Goal: Use online tool/utility: Utilize a website feature to perform a specific function

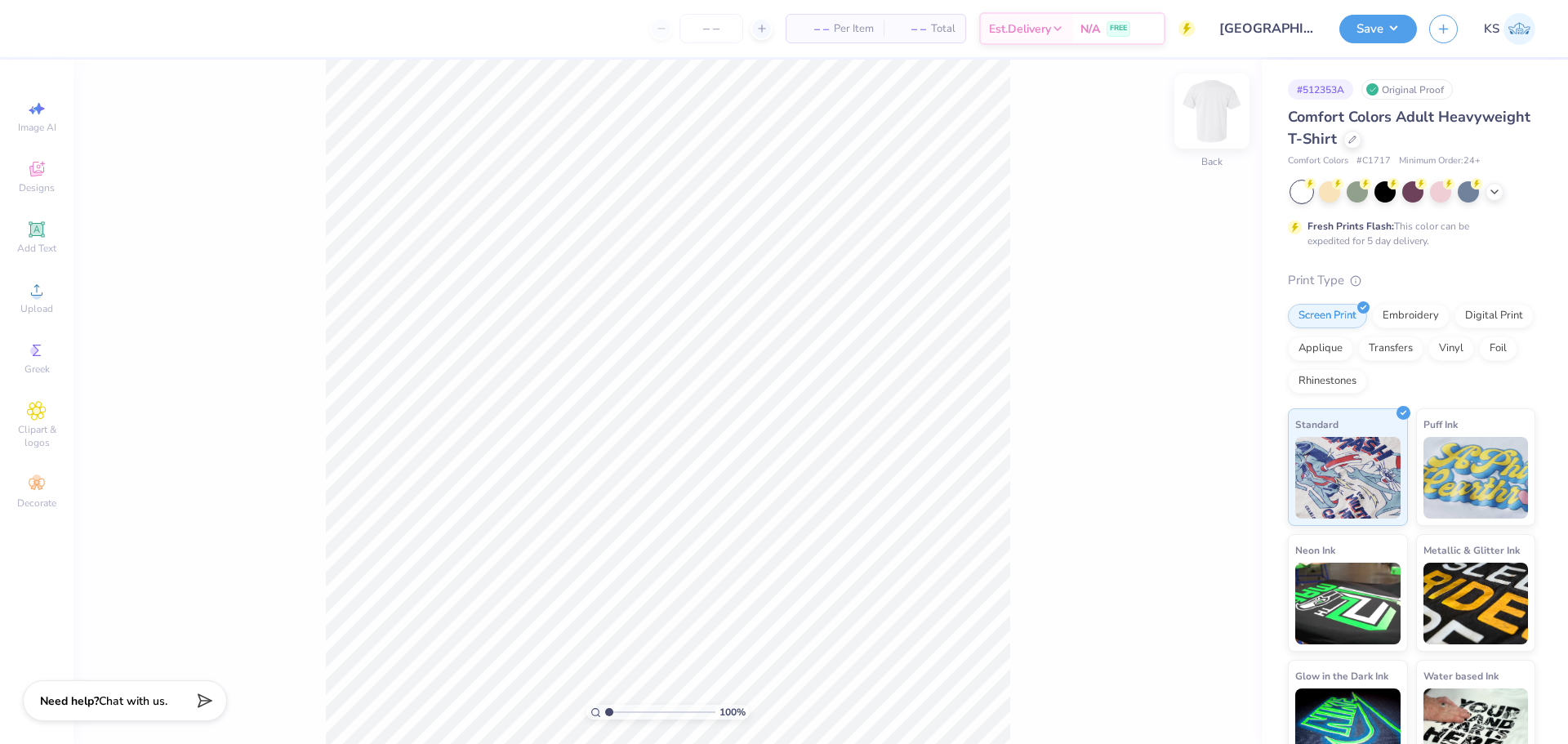
click at [1200, 116] on img at bounding box center [1213, 111] width 66 height 66
click at [38, 300] on div "Upload" at bounding box center [36, 297] width 57 height 48
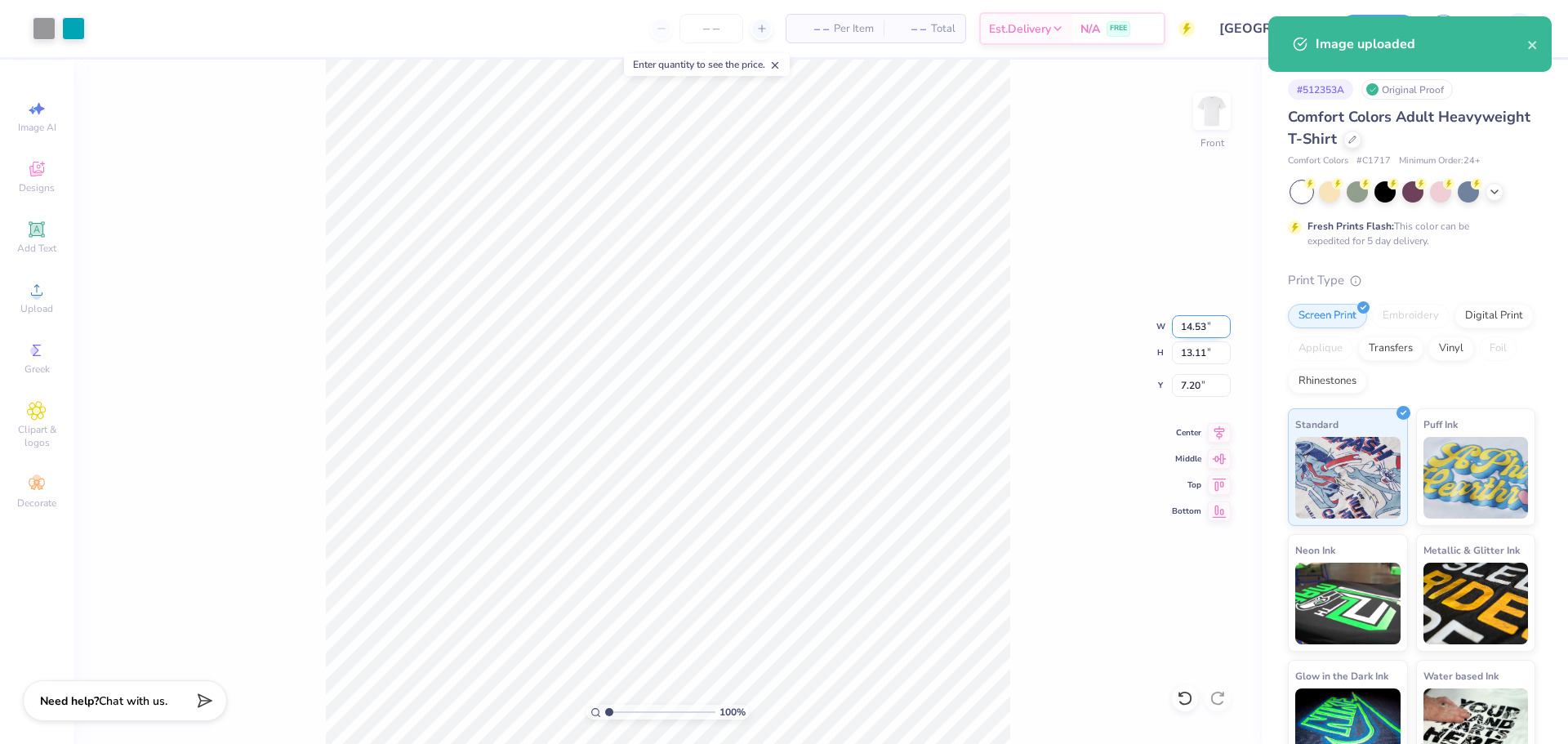
click at [1202, 326] on input "14.53" at bounding box center [1201, 327] width 59 height 23
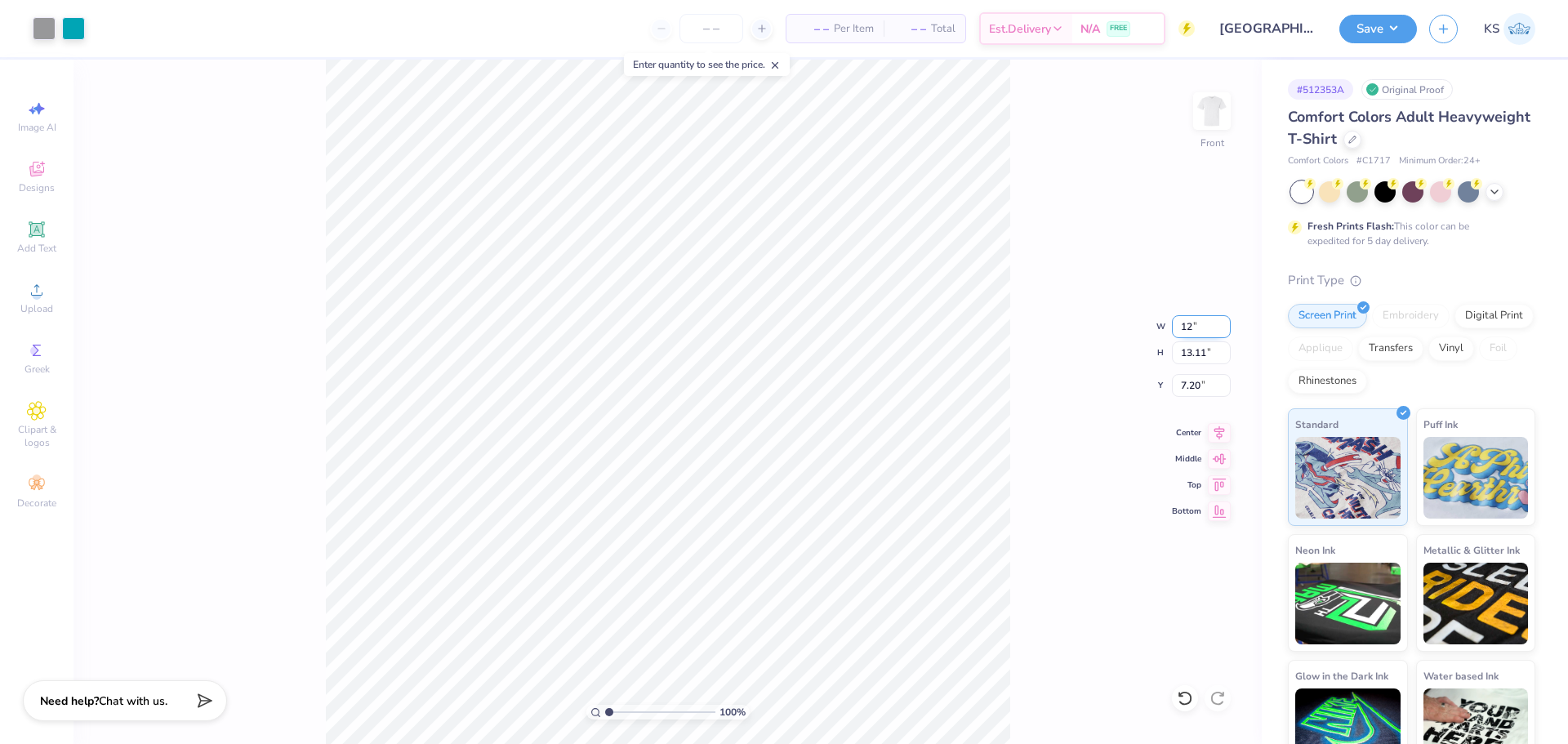
type input "12.00"
type input "10.82"
click at [1210, 384] on input "8.34" at bounding box center [1201, 385] width 59 height 23
type input "3.00"
click at [37, 238] on icon at bounding box center [36, 229] width 20 height 20
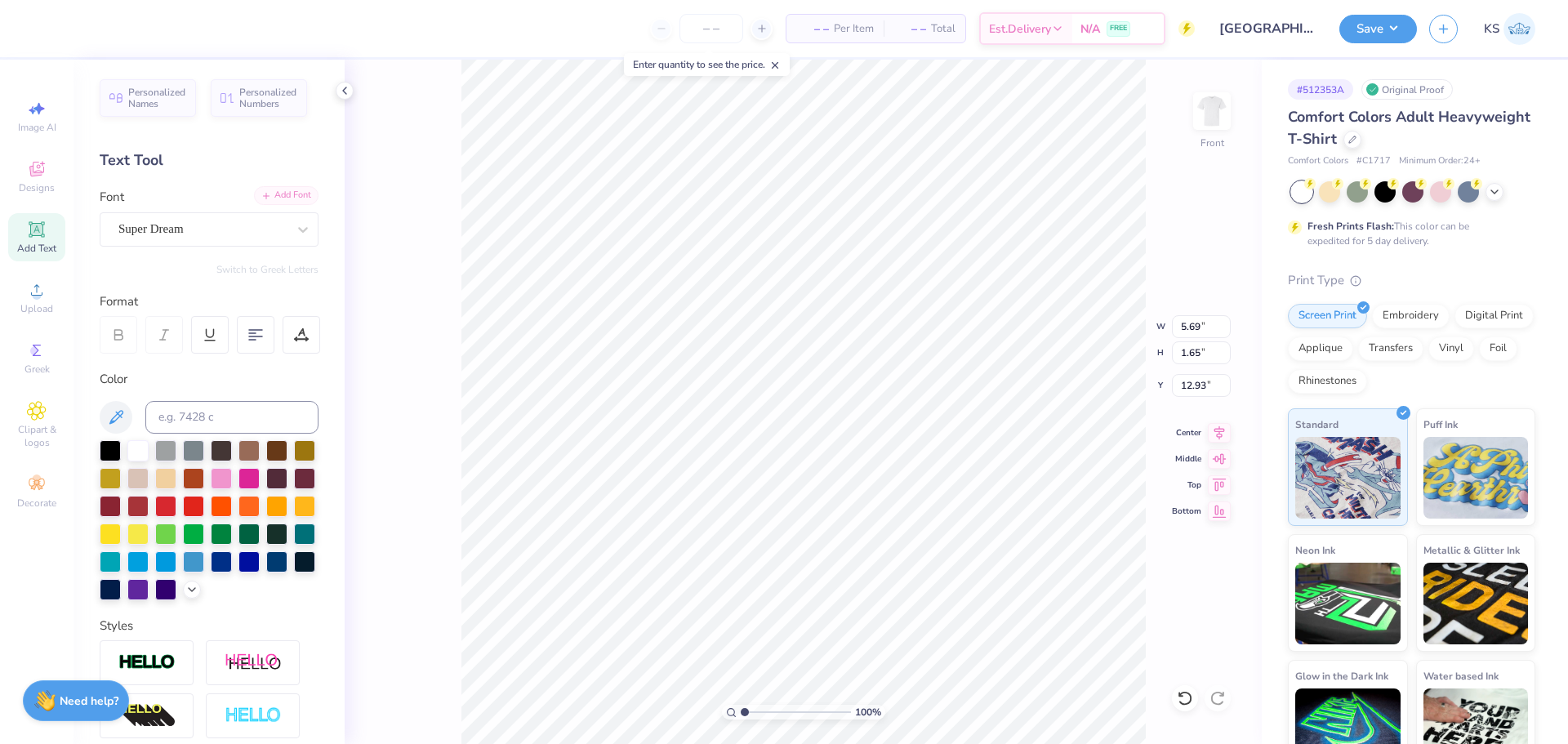
click at [285, 193] on div "Add Font" at bounding box center [286, 195] width 65 height 19
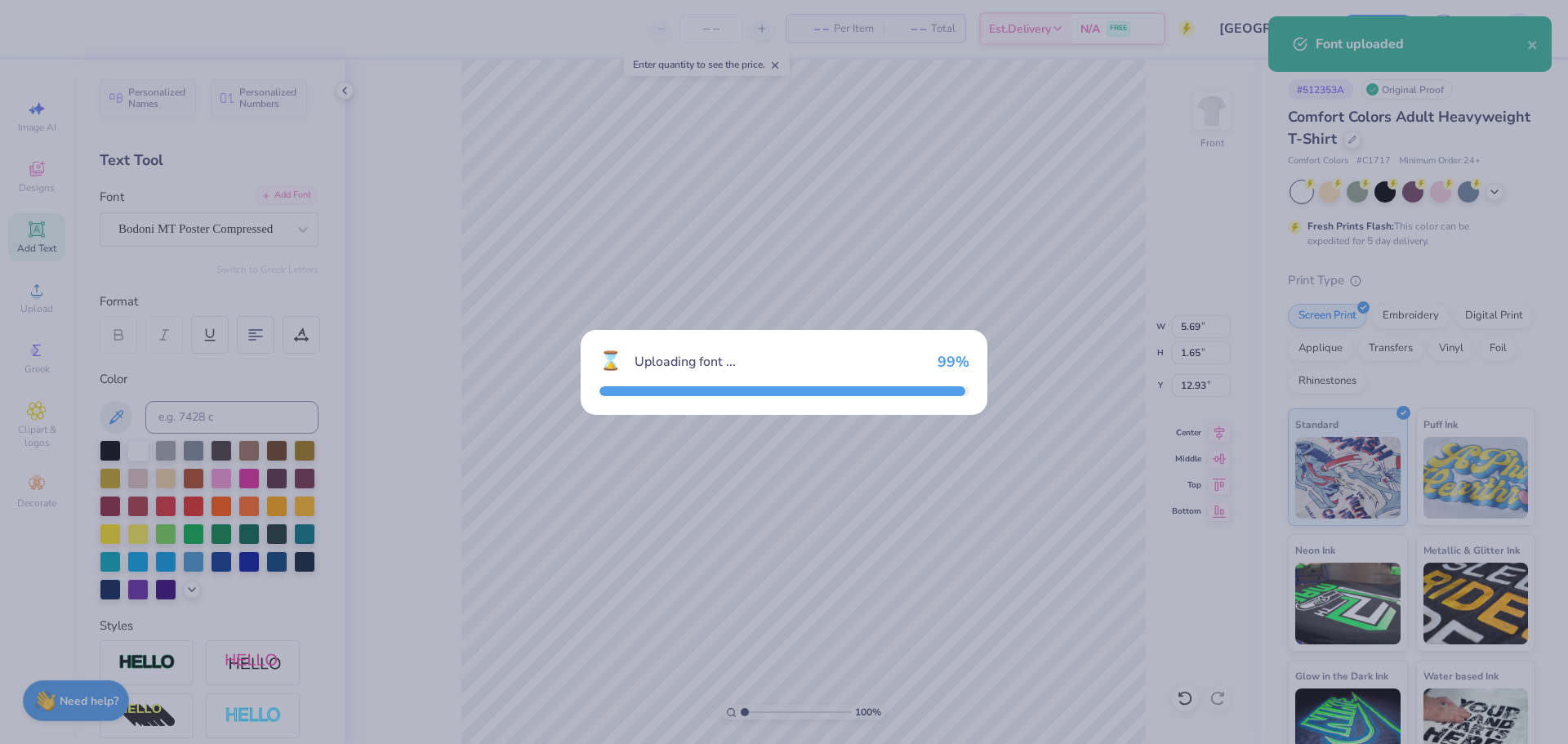
type input "3.11"
type input "1.73"
type input "12.89"
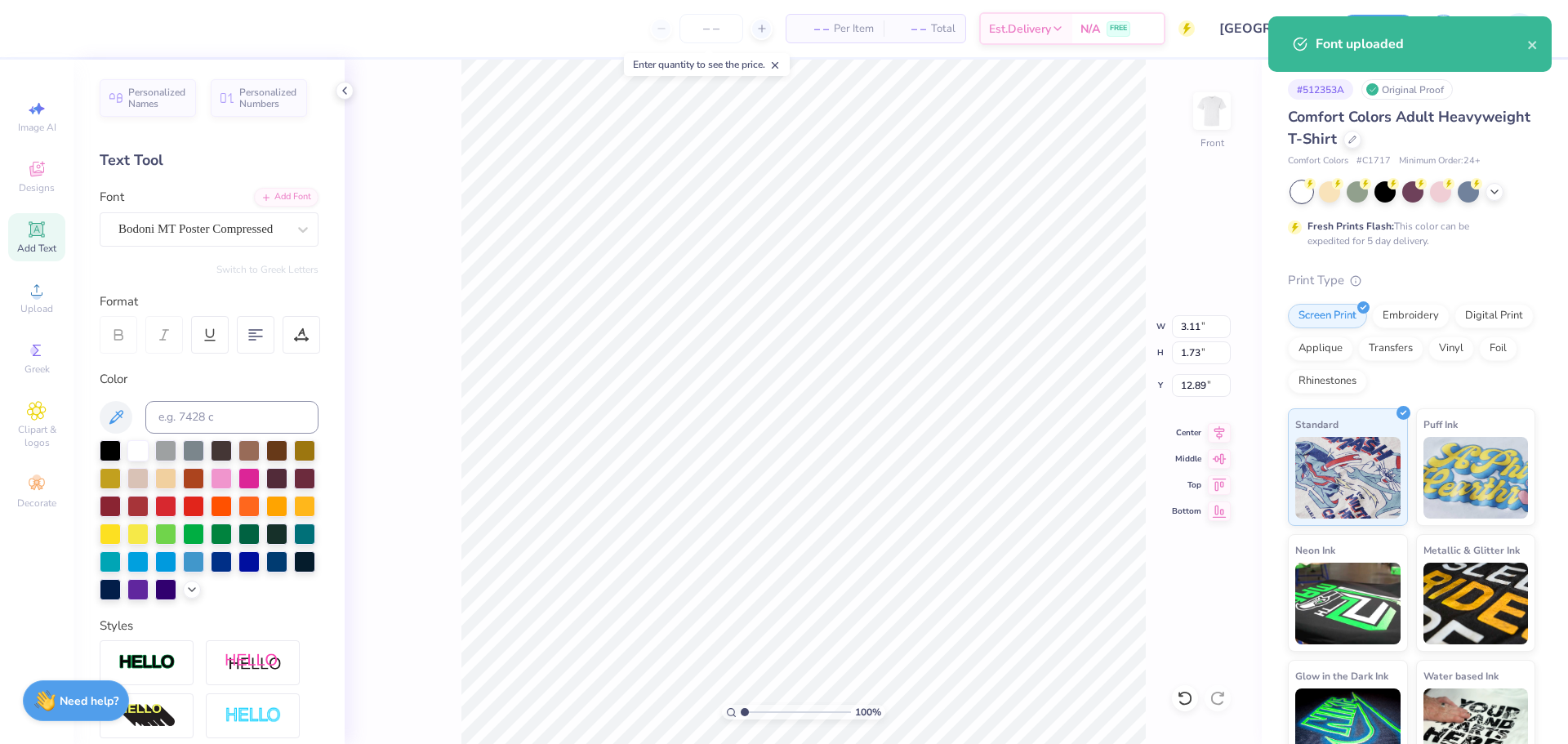
scroll to position [14, 4]
type textarea "WALK A"
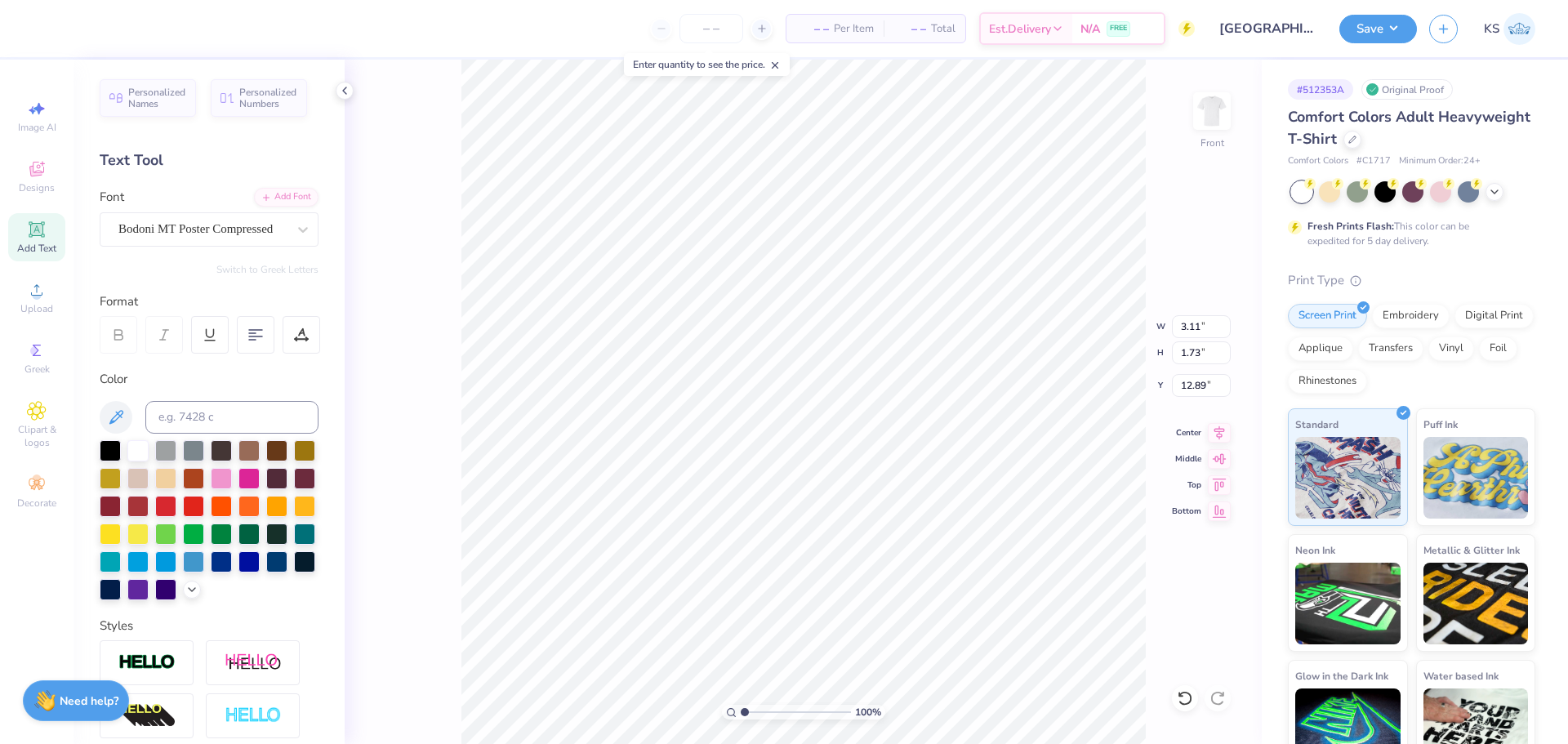
type input "4.37"
click at [103, 446] on div at bounding box center [110, 449] width 21 height 21
type input "1.78"
click at [753, 714] on input "range" at bounding box center [796, 712] width 110 height 15
type input "3.75"
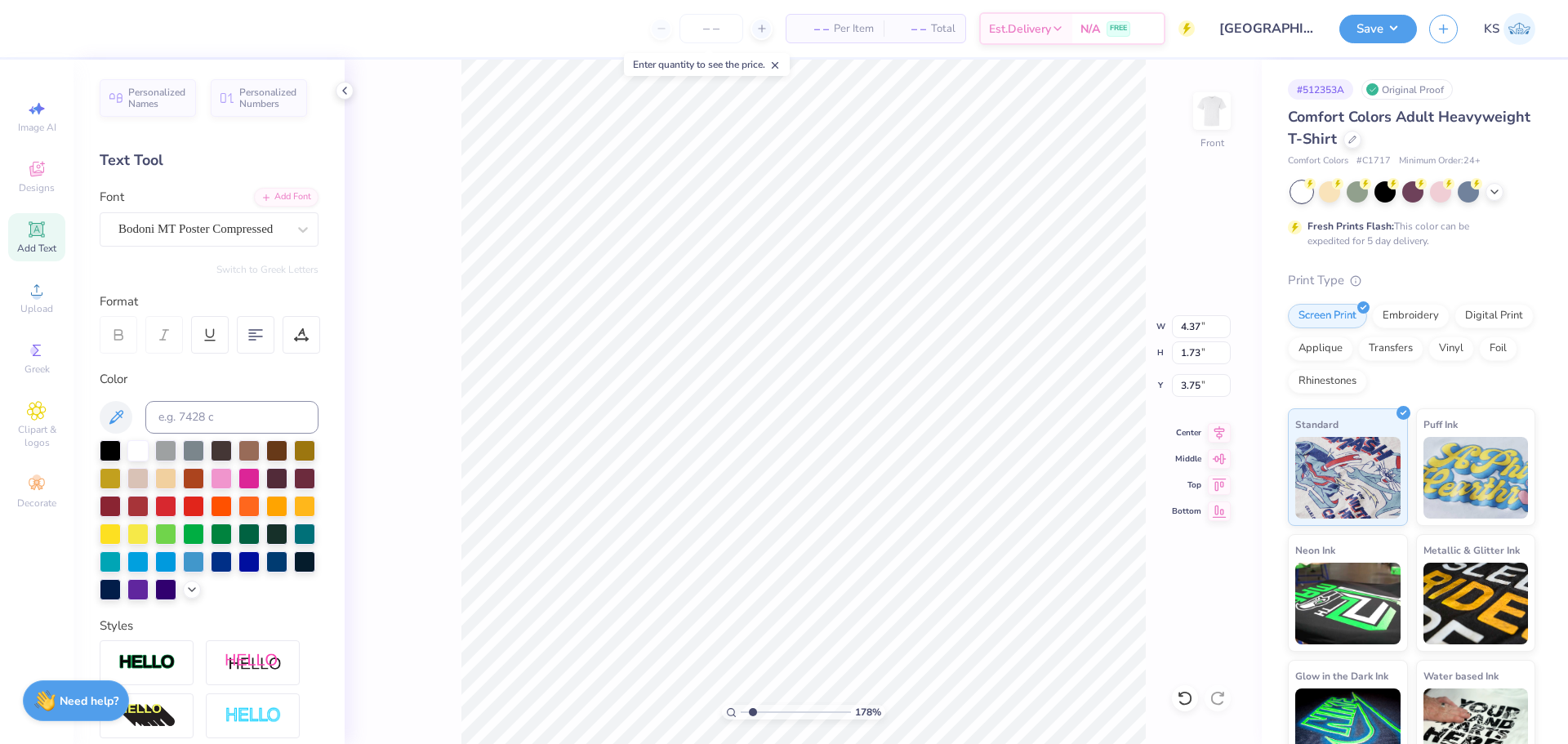
type input "5.83"
type input "2.30"
type textarea "WALK A mile"
type input "6.08"
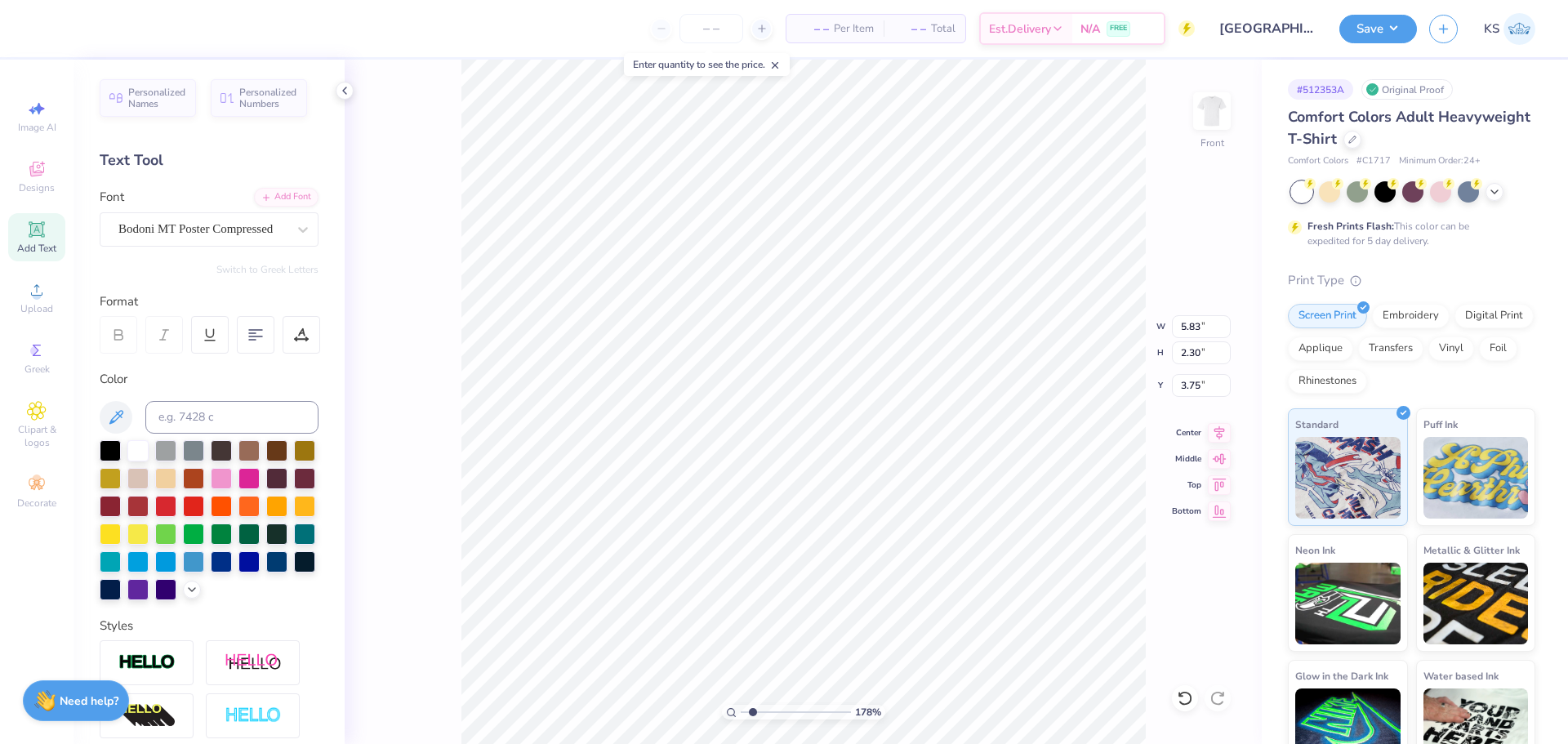
type input "1.86"
click at [1193, 693] on div at bounding box center [1184, 698] width 26 height 26
type input "2.30"
type input "3.75"
click at [1182, 698] on icon at bounding box center [1185, 698] width 16 height 16
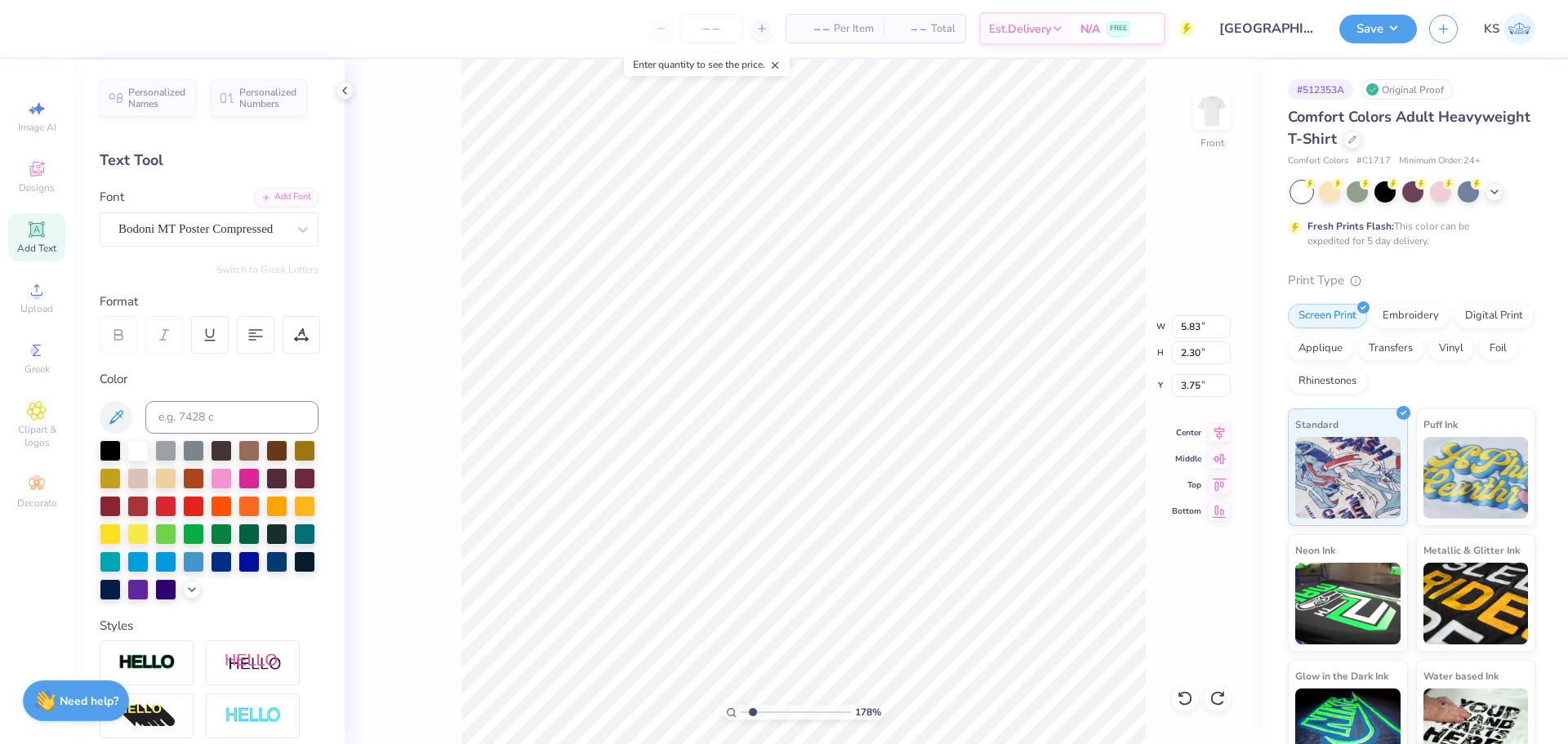
type input "7.26"
type textarea "MILE IN"
type input "5.75"
type input "2.9"
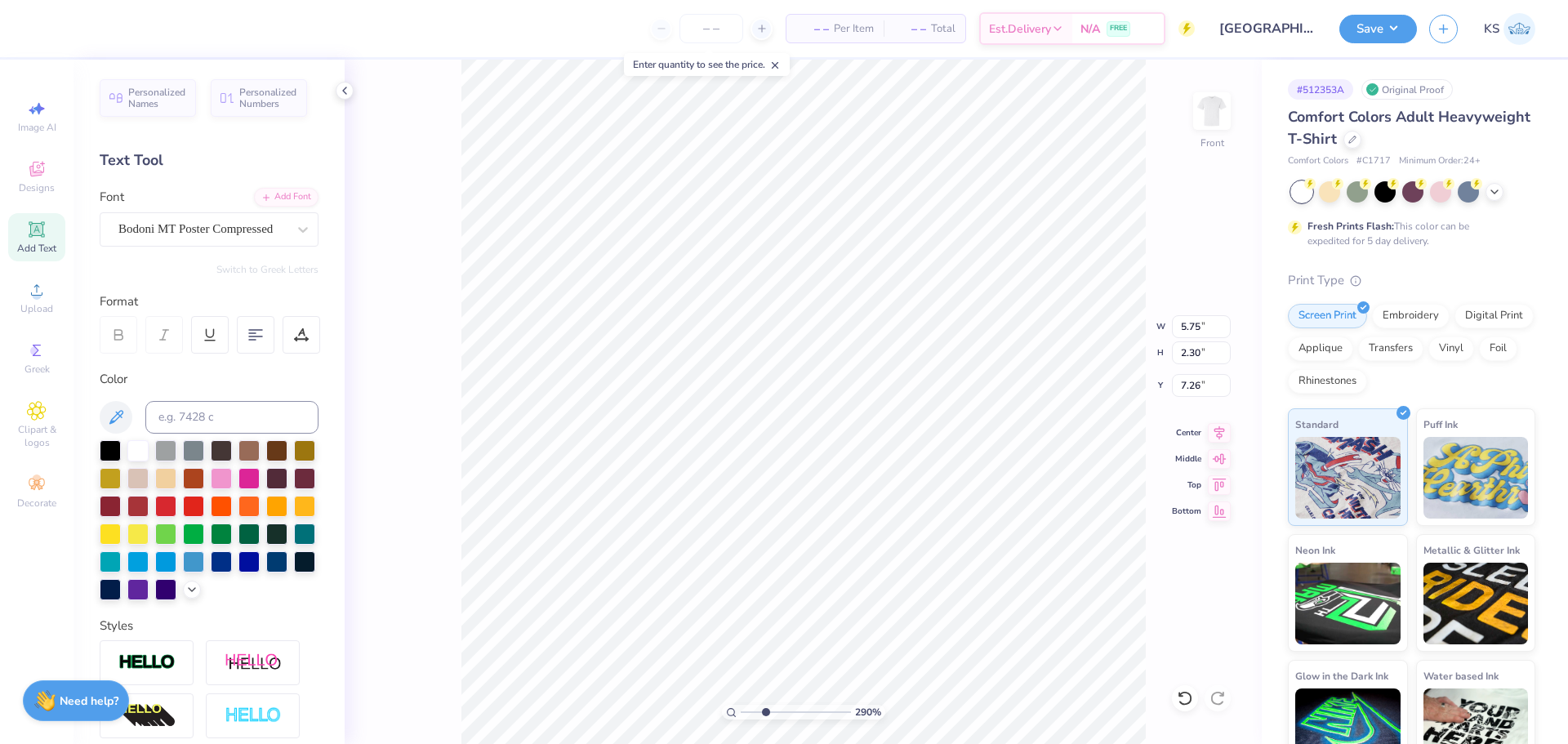
click at [765, 710] on input "range" at bounding box center [796, 712] width 110 height 15
click at [1182, 698] on icon at bounding box center [1185, 698] width 16 height 16
type input "9.55"
type textarea "HER SHOES"
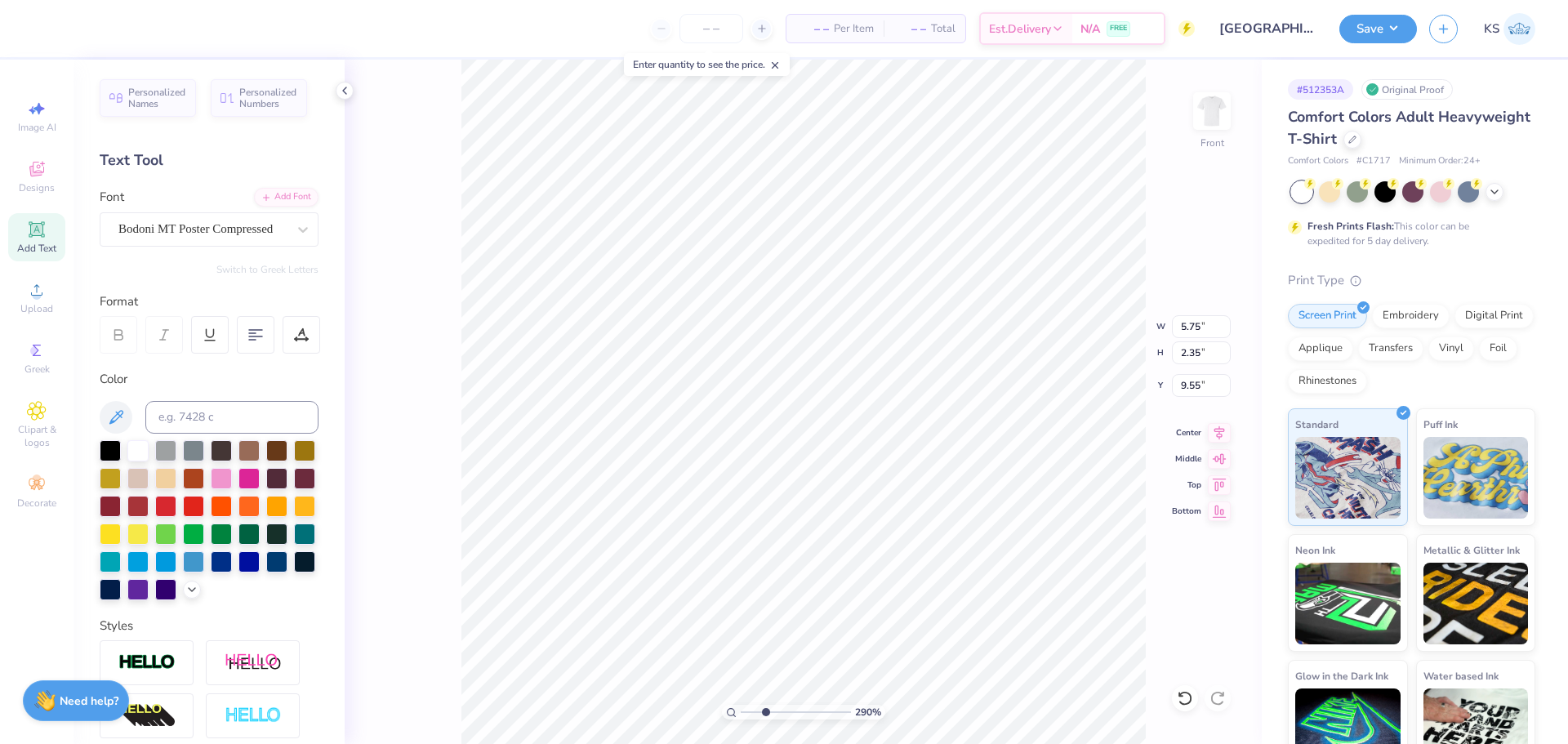
type input "8.52"
type input "2.35"
type input "9.53"
type input "2.01"
click at [756, 712] on input "range" at bounding box center [796, 712] width 110 height 15
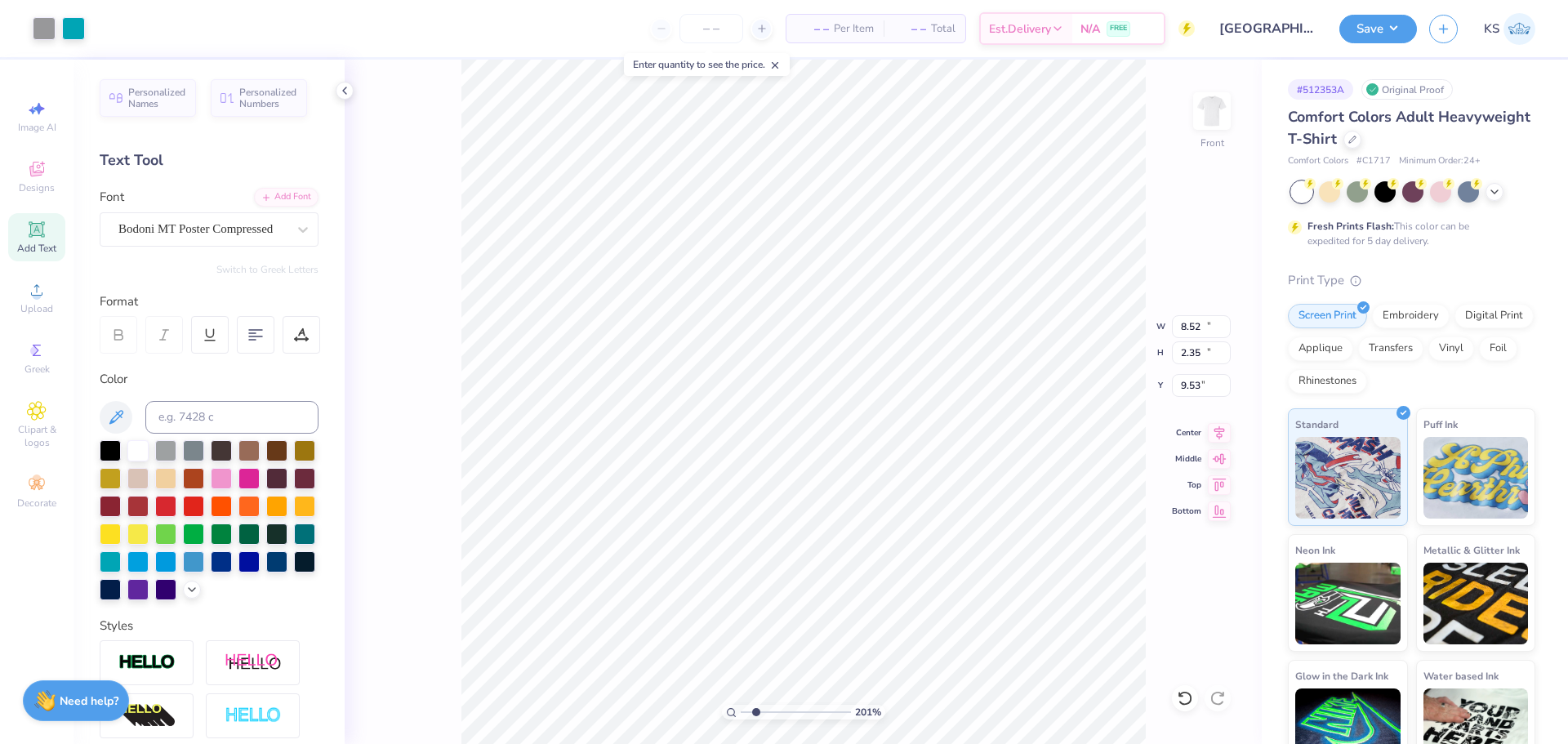
type input "12.00"
type input "10.82"
type input "3.00"
type input "5.25"
type input "6.62"
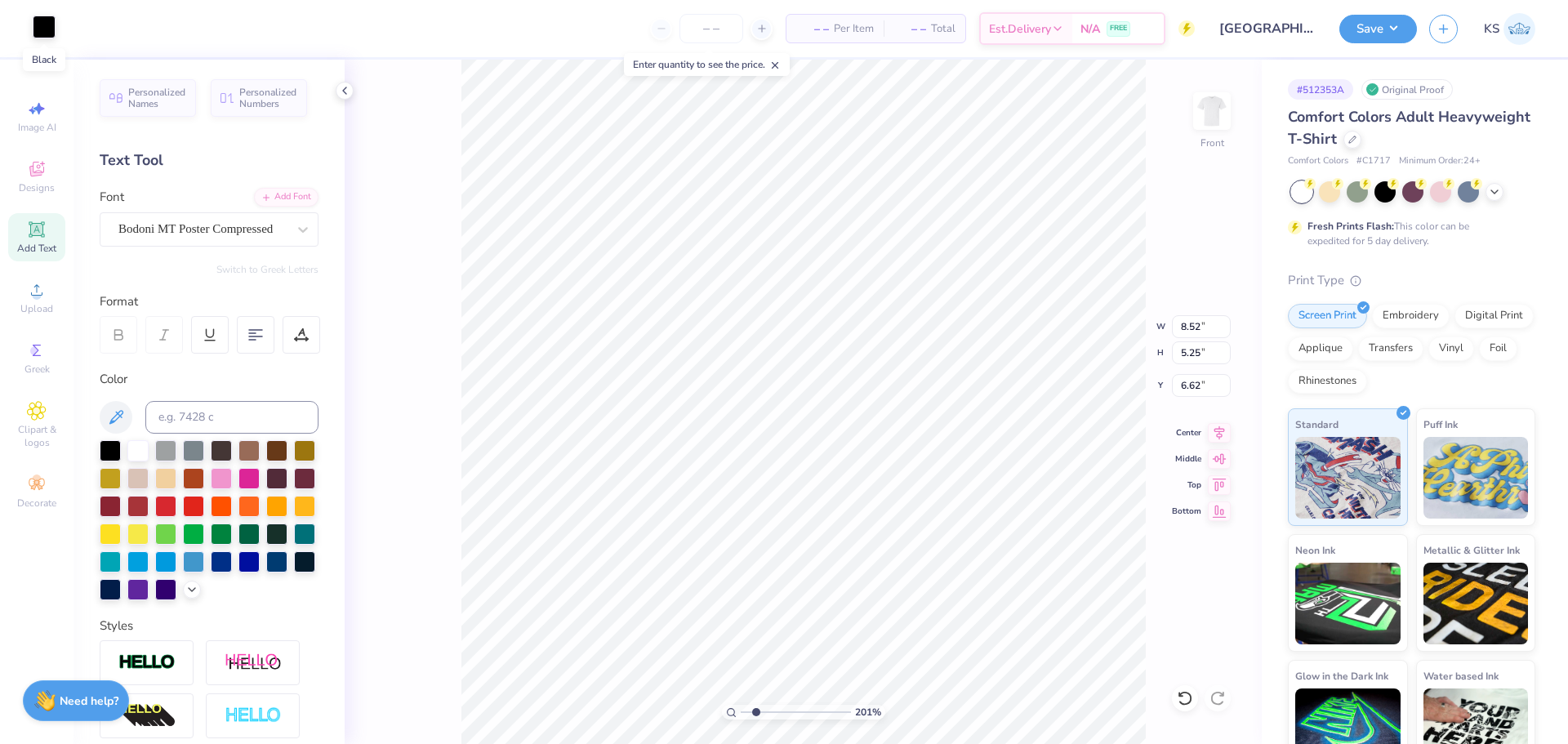
click at [41, 28] on div at bounding box center [44, 27] width 23 height 23
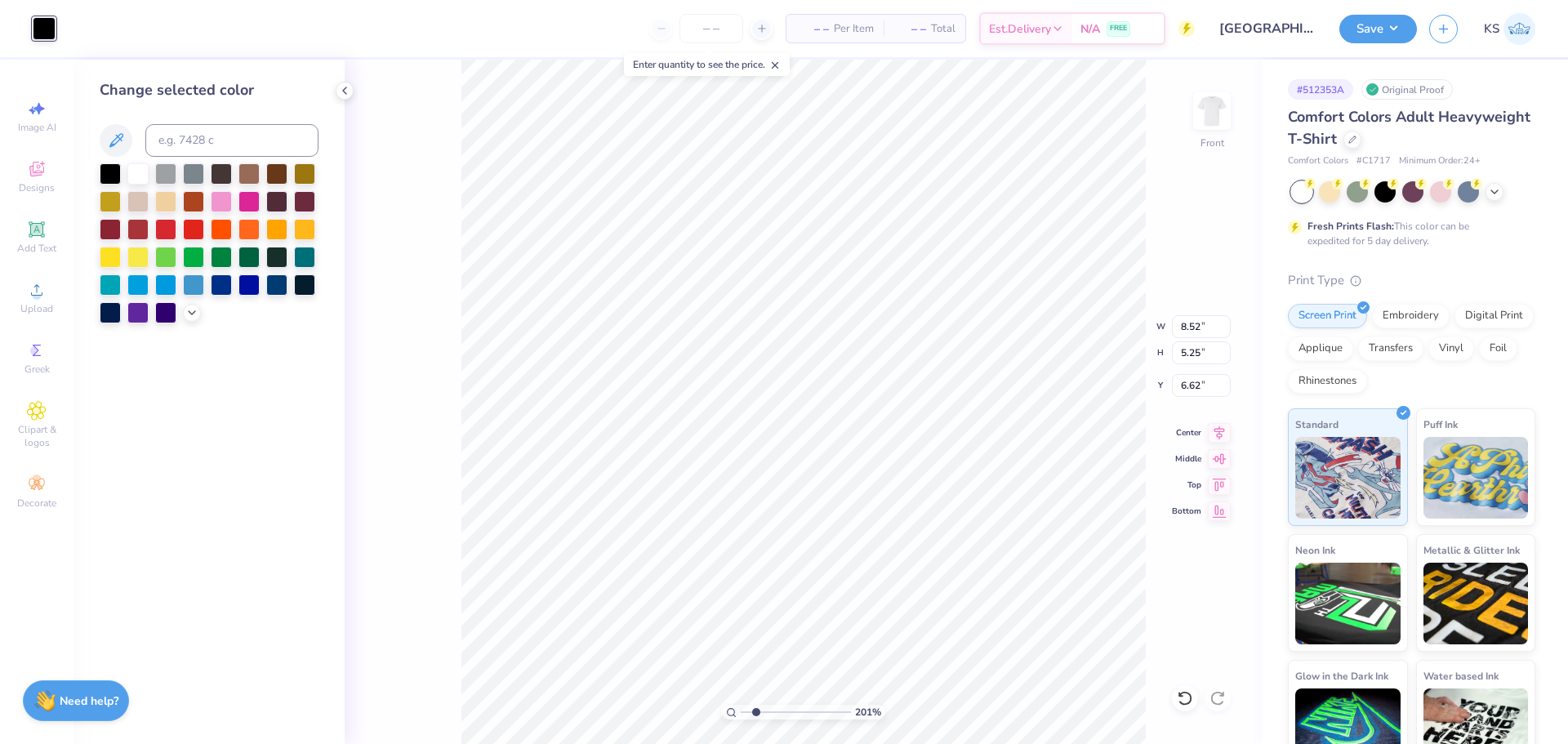
drag, startPoint x: 116, startPoint y: 135, endPoint x: 137, endPoint y: 139, distance: 21.4
click at [117, 135] on icon at bounding box center [116, 140] width 20 height 20
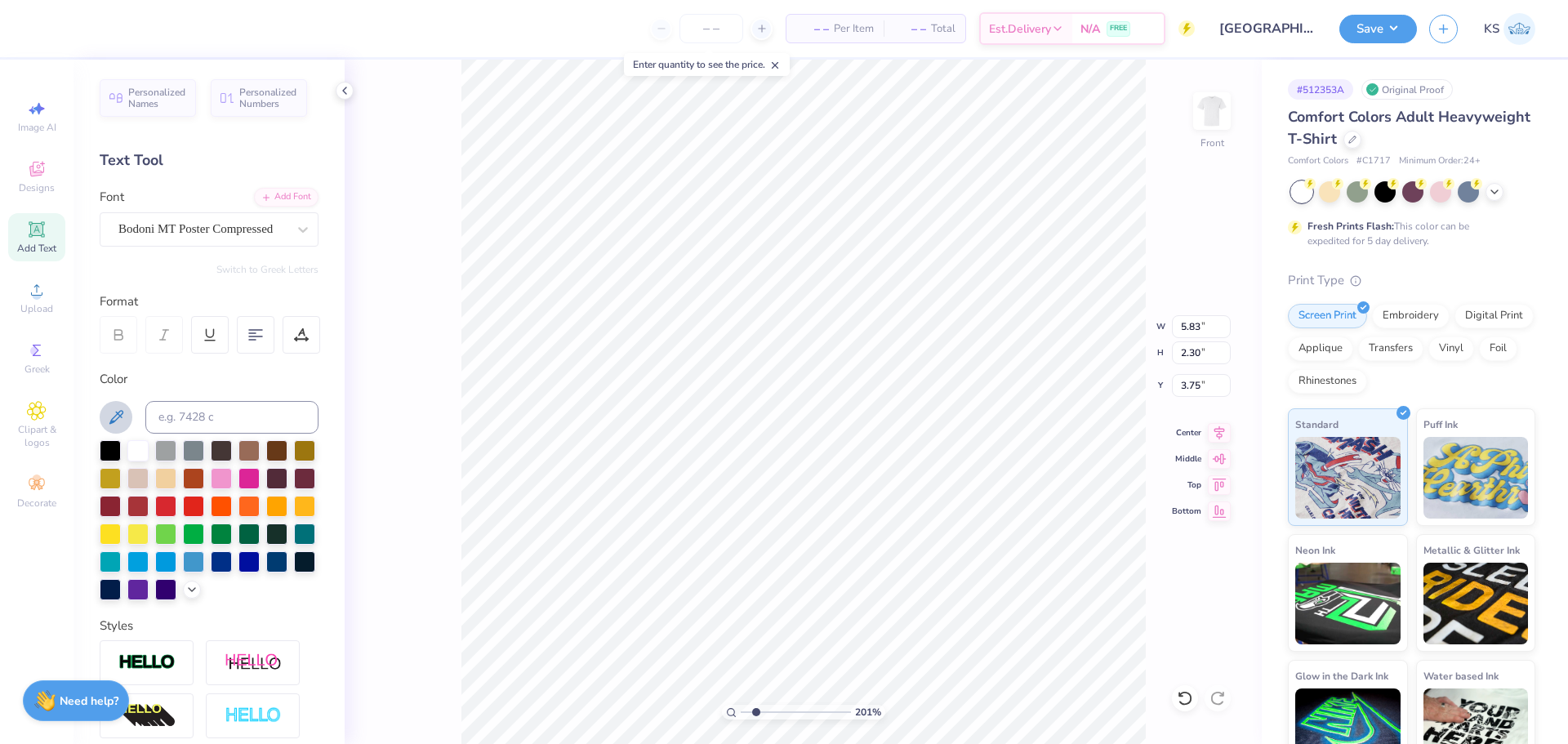
click at [113, 415] on icon at bounding box center [116, 417] width 20 height 20
type input "5.25"
type input "6.62"
click at [1190, 381] on input "3.40" at bounding box center [1201, 385] width 59 height 23
type input "3.00"
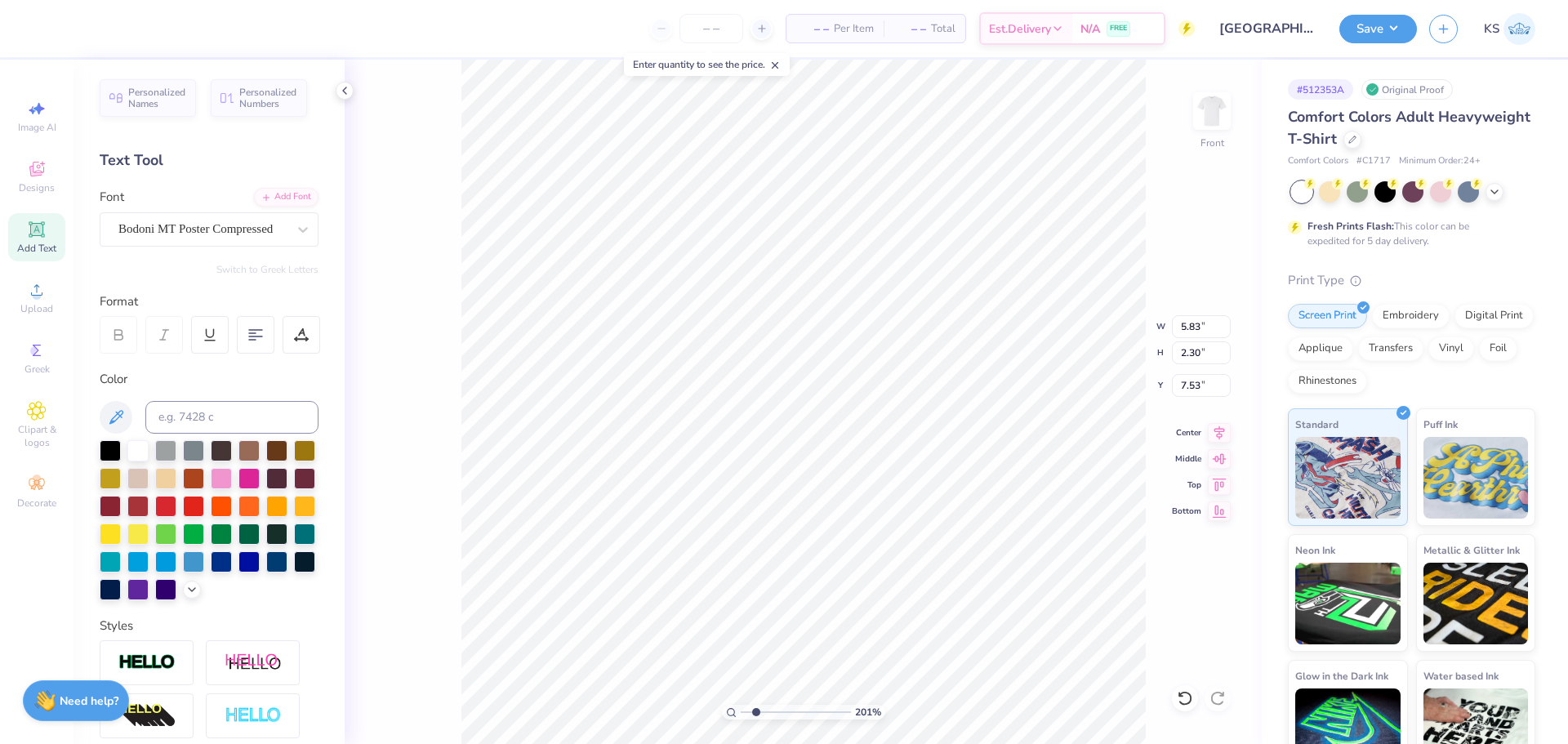
type input "7.53"
type textarea "'2"
type input "1.25"
type input "2.32"
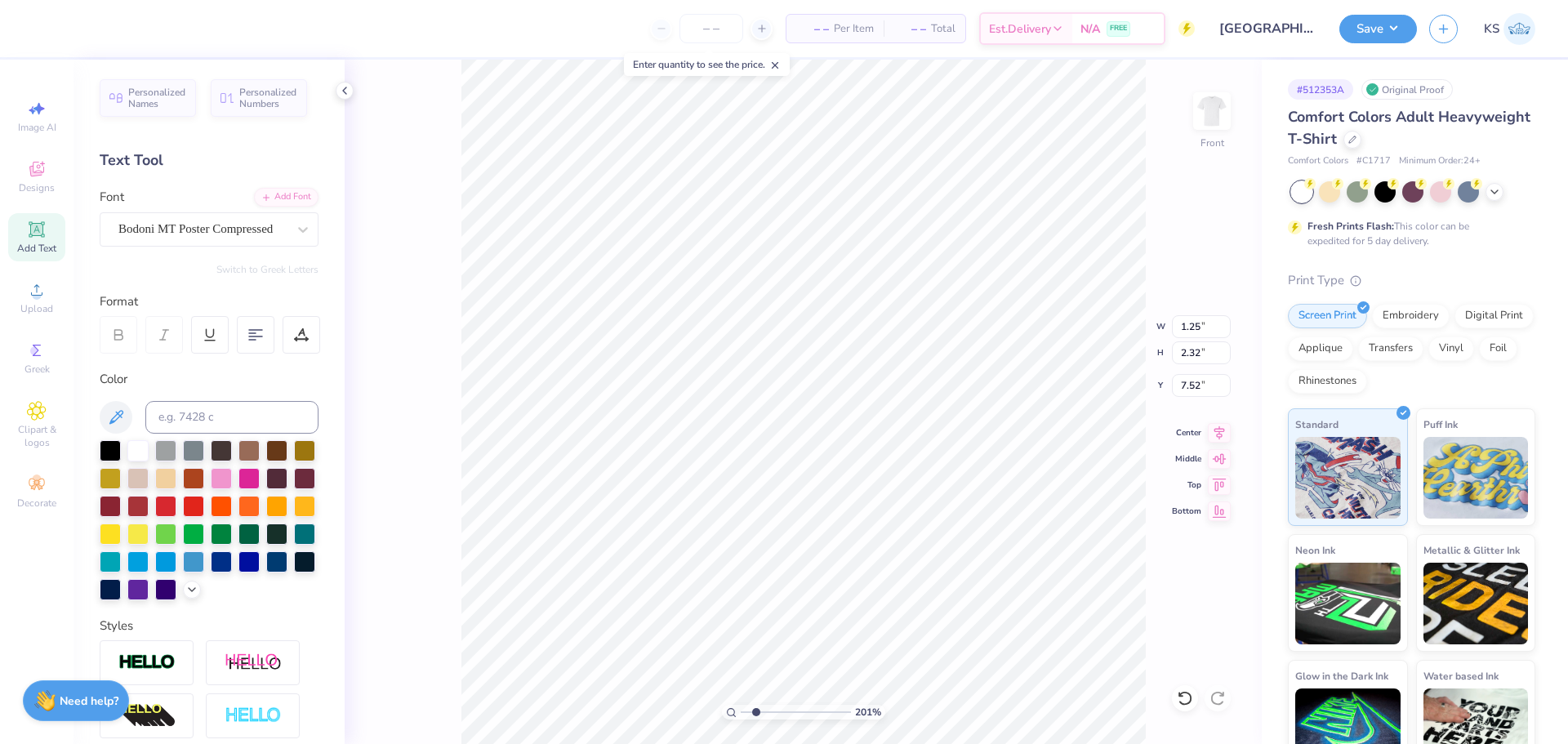
type input "5.15"
click at [285, 194] on div "Add Font" at bounding box center [286, 195] width 65 height 19
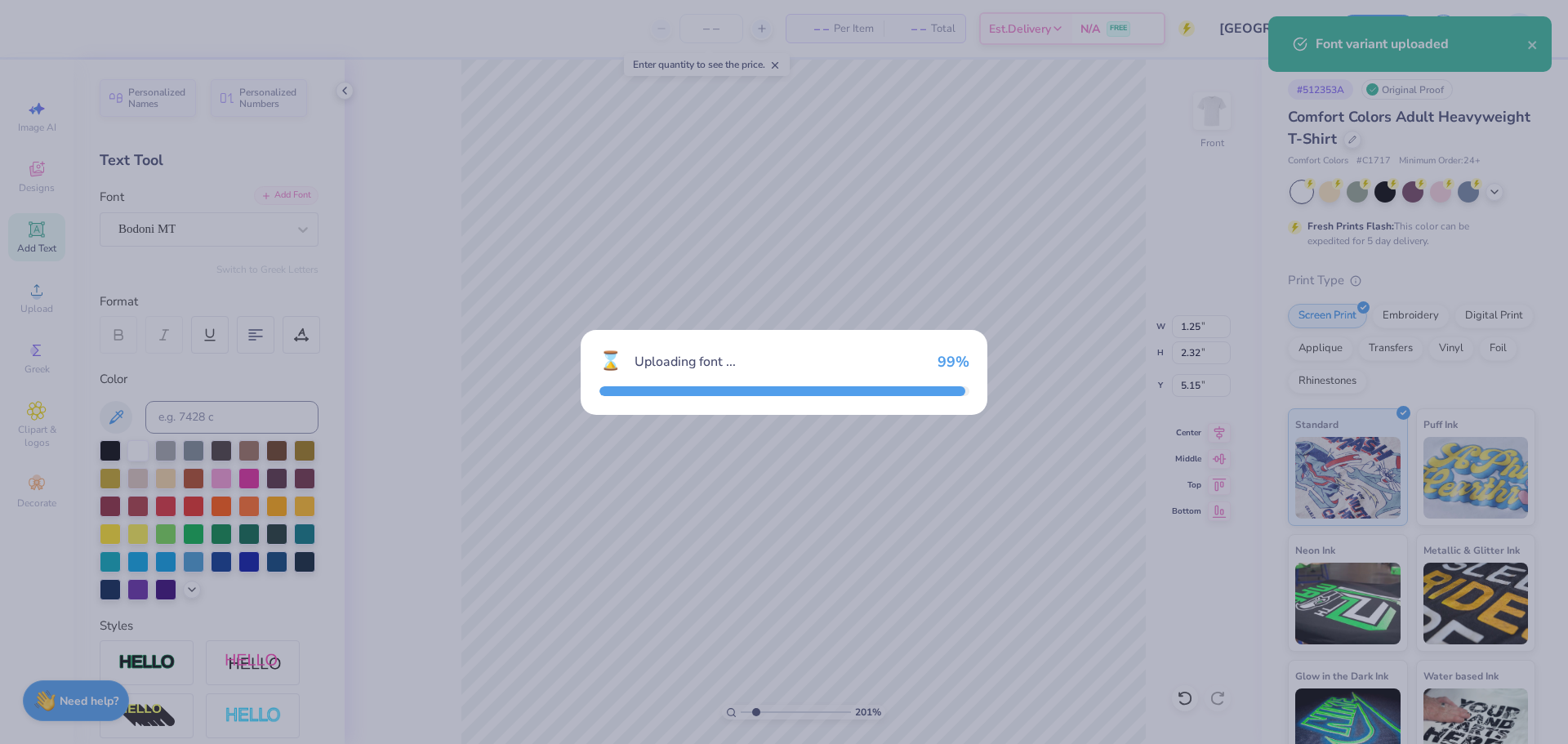
type input "1.79"
type input "2.10"
type input "5.26"
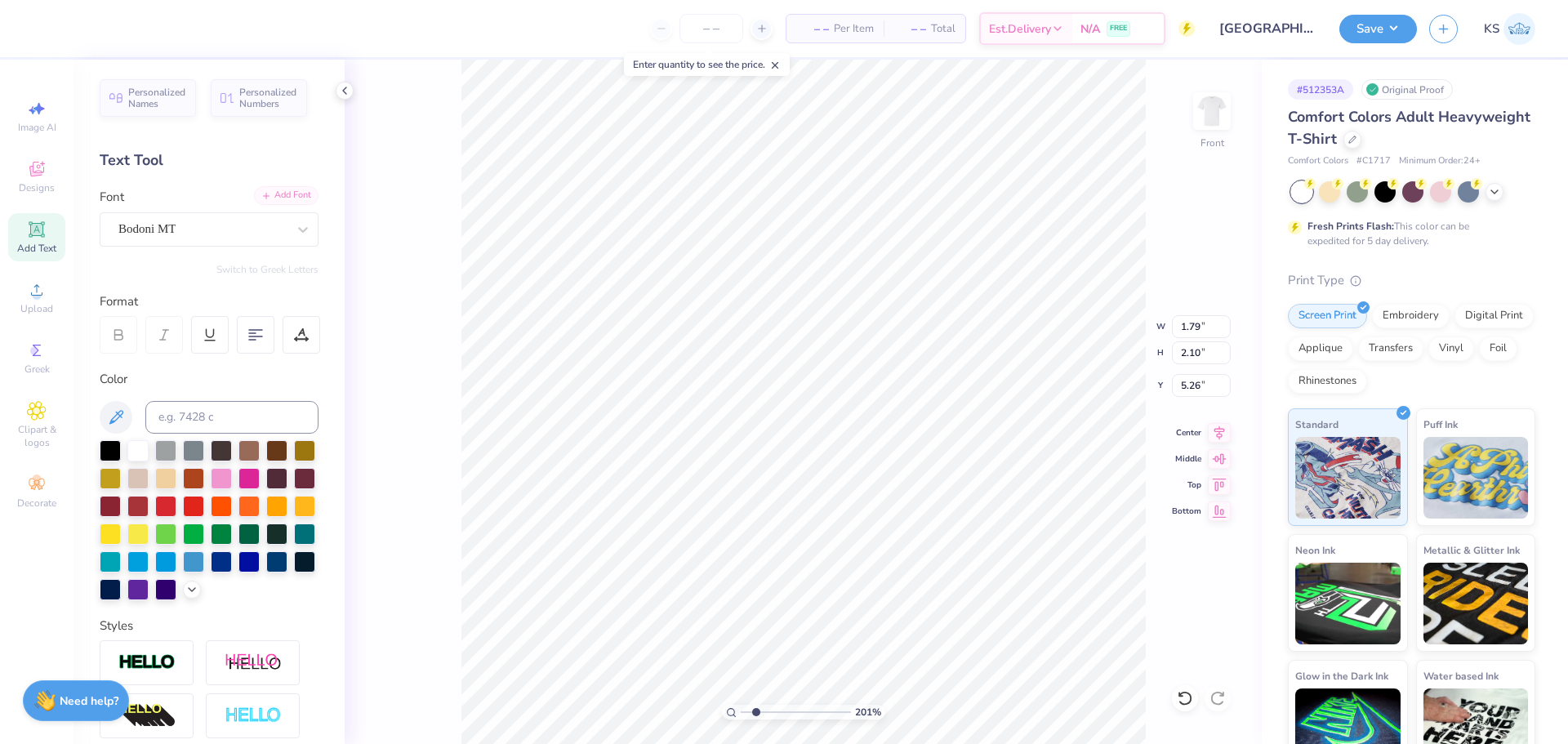
click at [281, 191] on div "Add Font" at bounding box center [286, 195] width 65 height 19
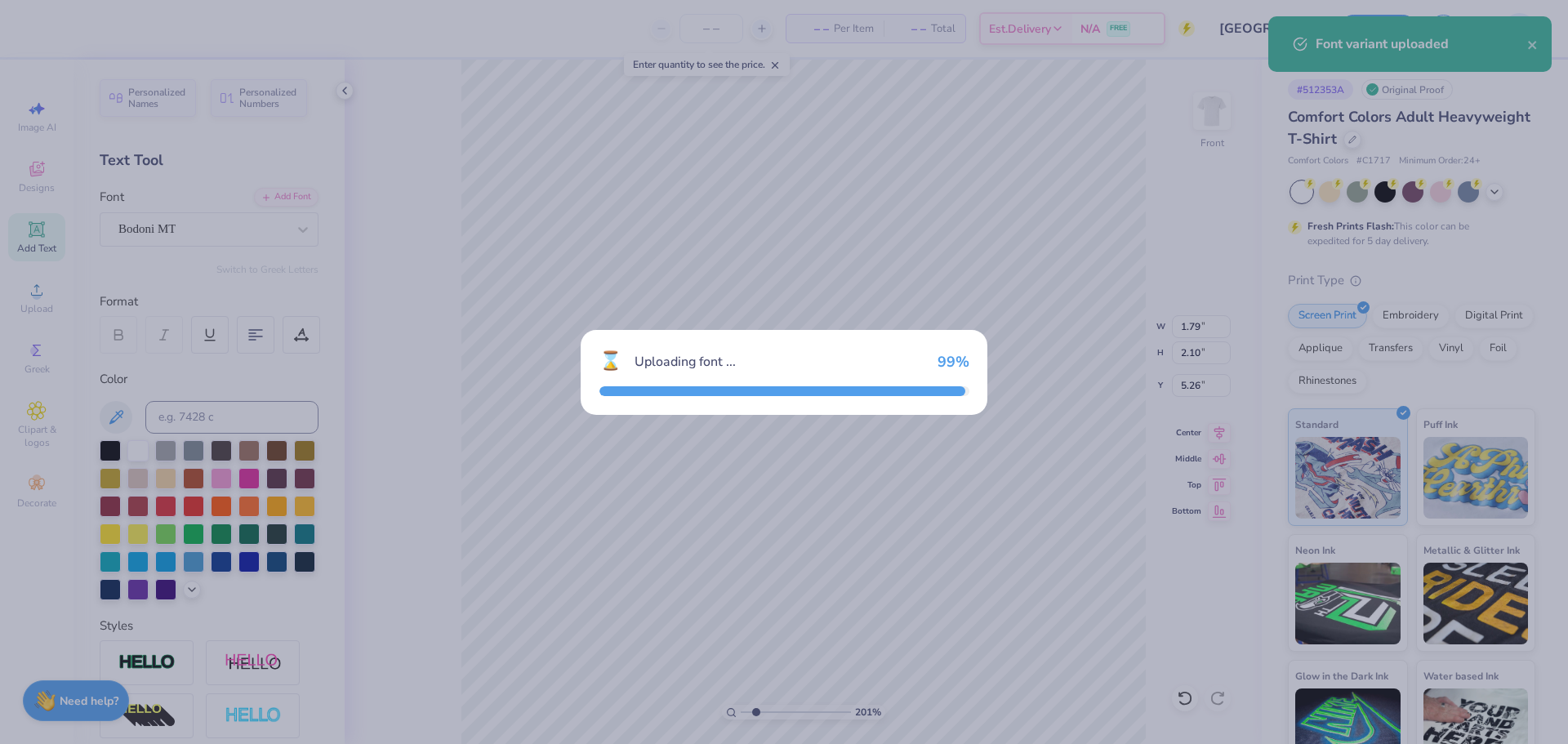
type input "1.51"
type input "2.02"
type input "5.30"
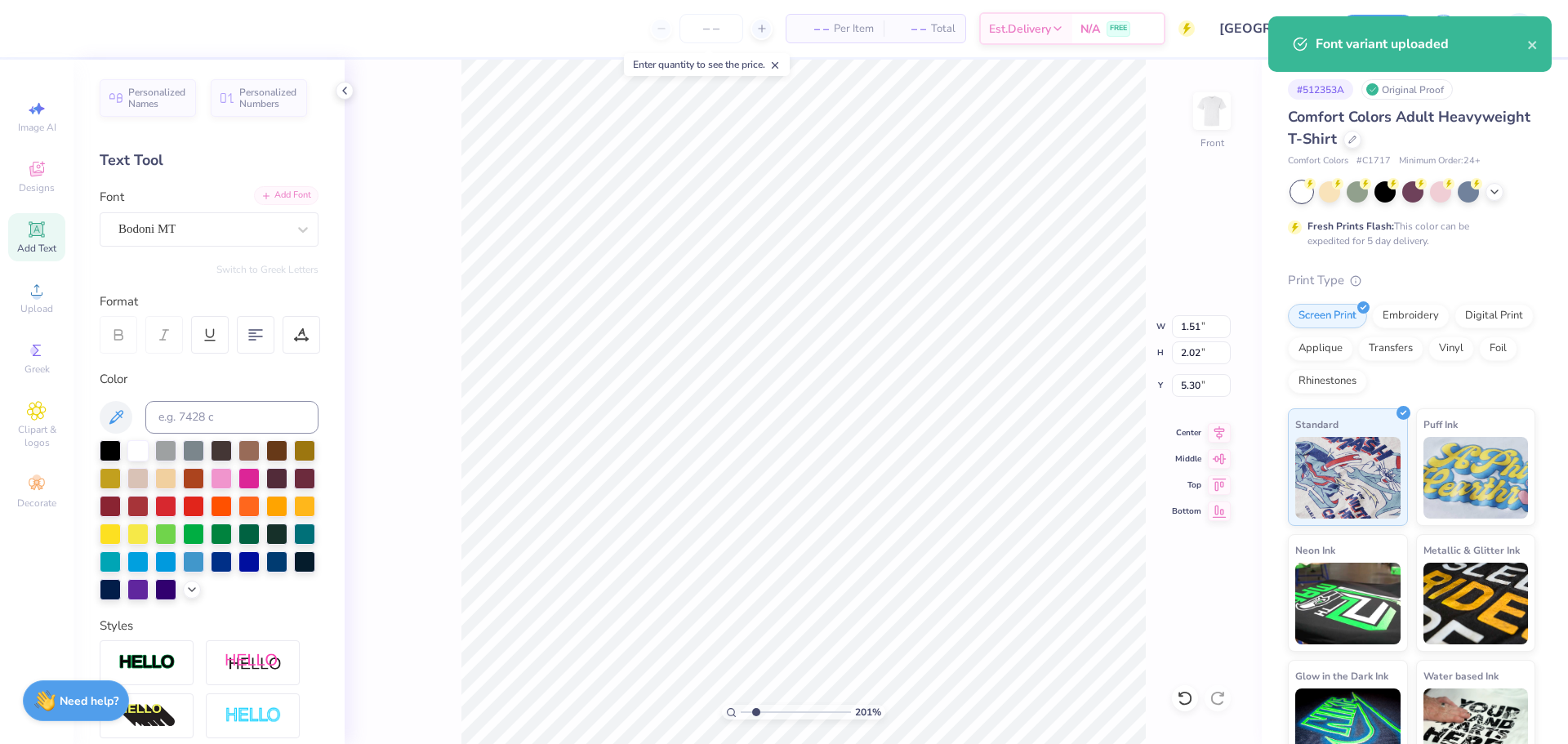
click at [260, 196] on div "Add Font" at bounding box center [286, 195] width 65 height 19
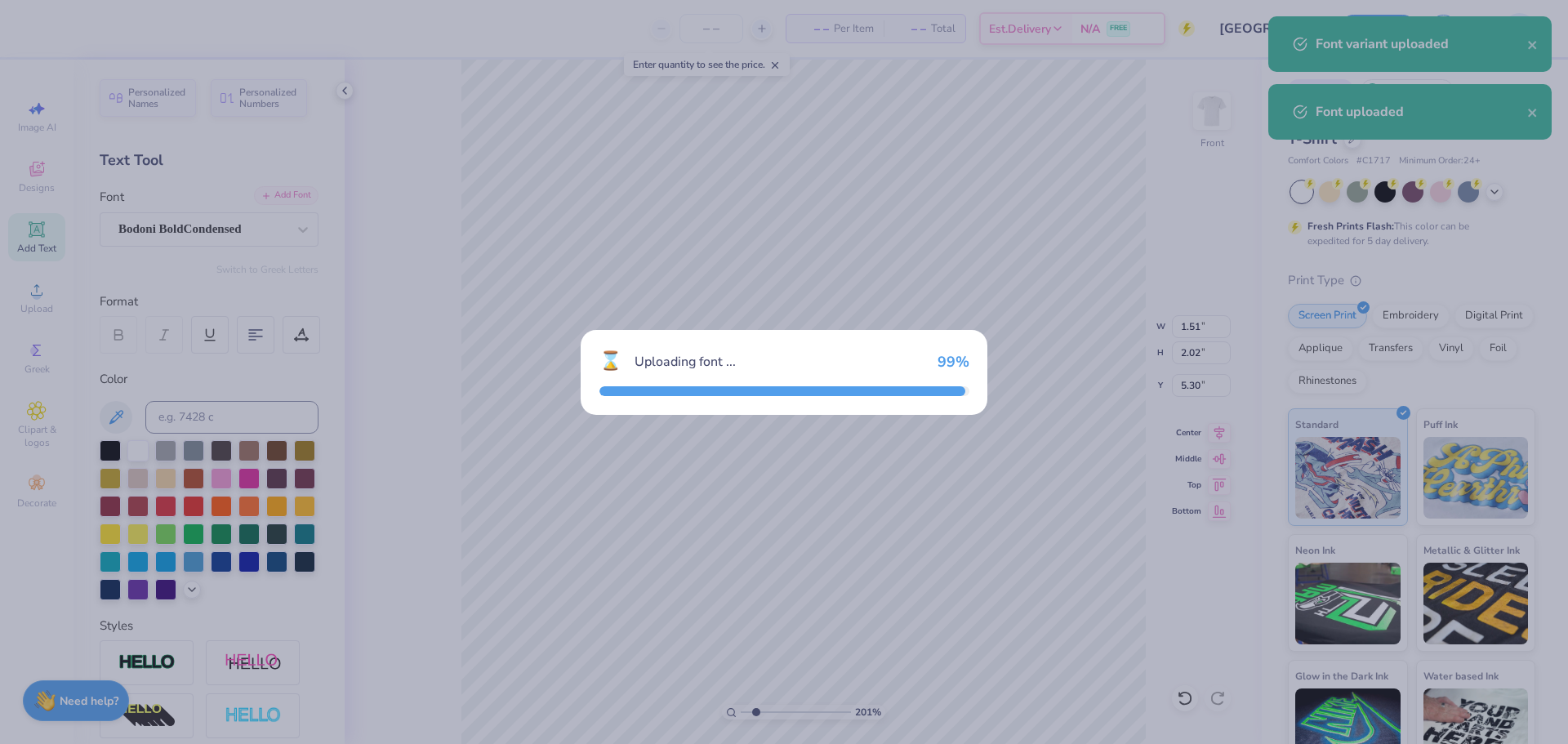
type input "1.59"
type input "2.06"
type input "5.28"
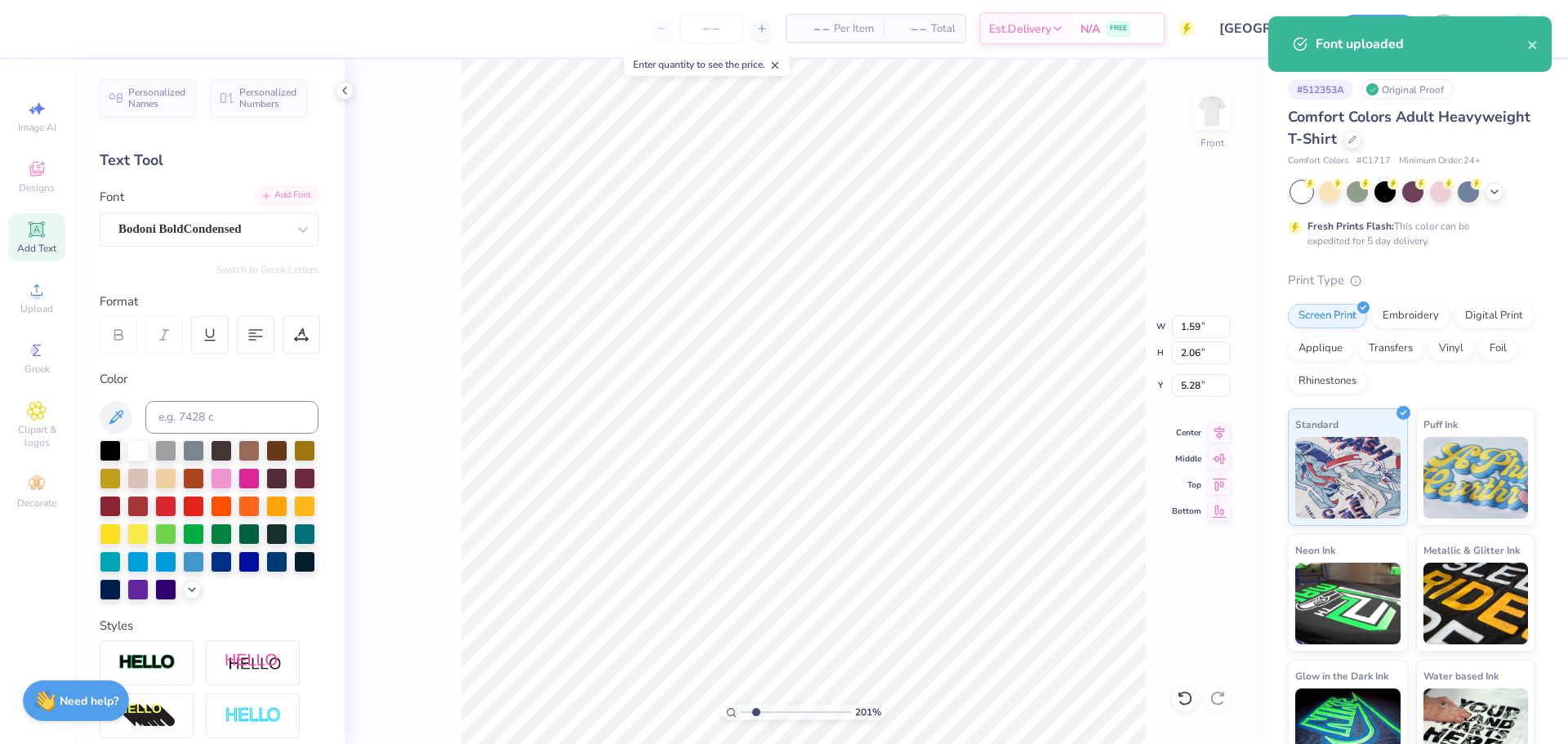
type input "0.64"
type input "0.82"
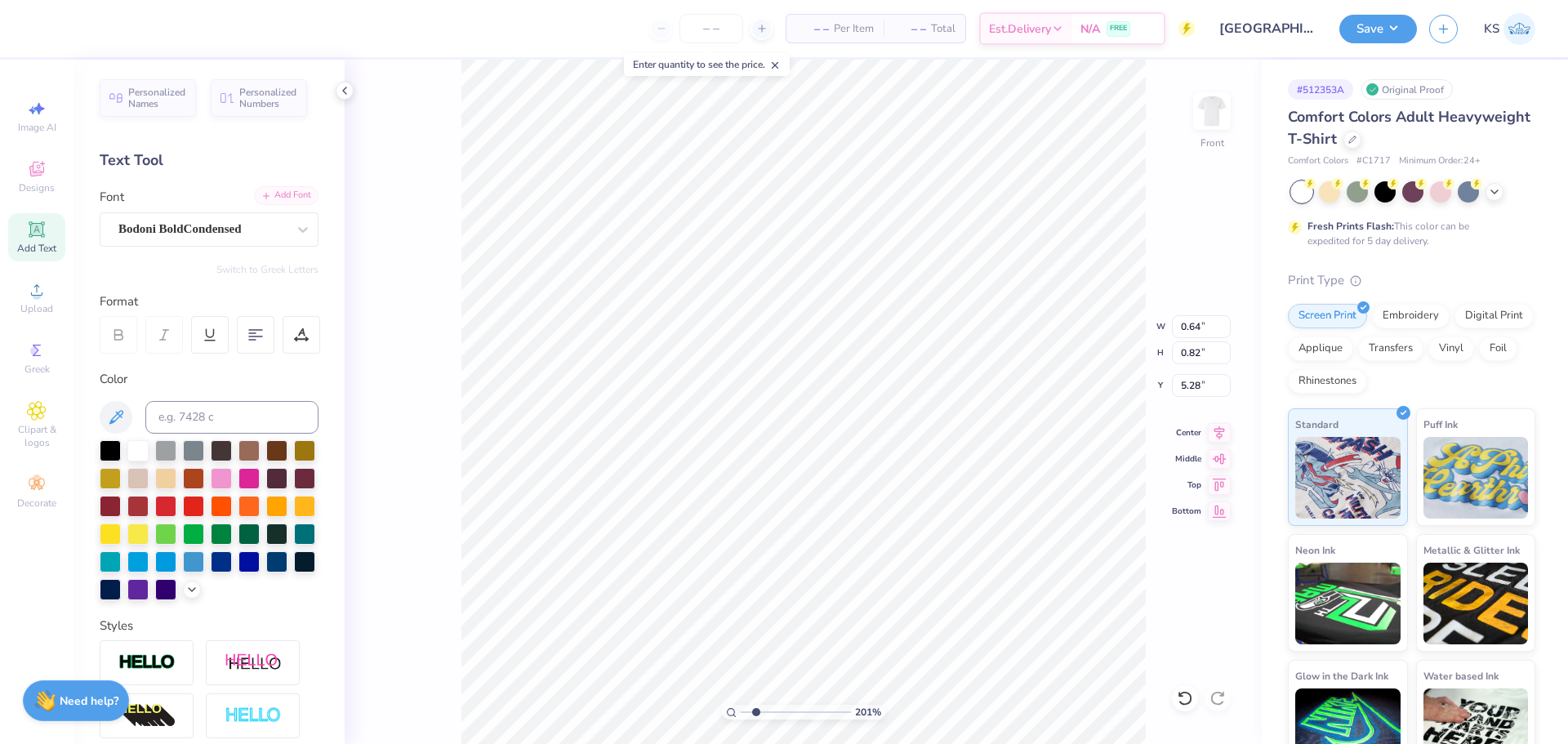
type input "4.27"
paste textarea "‘"
type textarea "‘2"
type input "0.67"
type input "4.90"
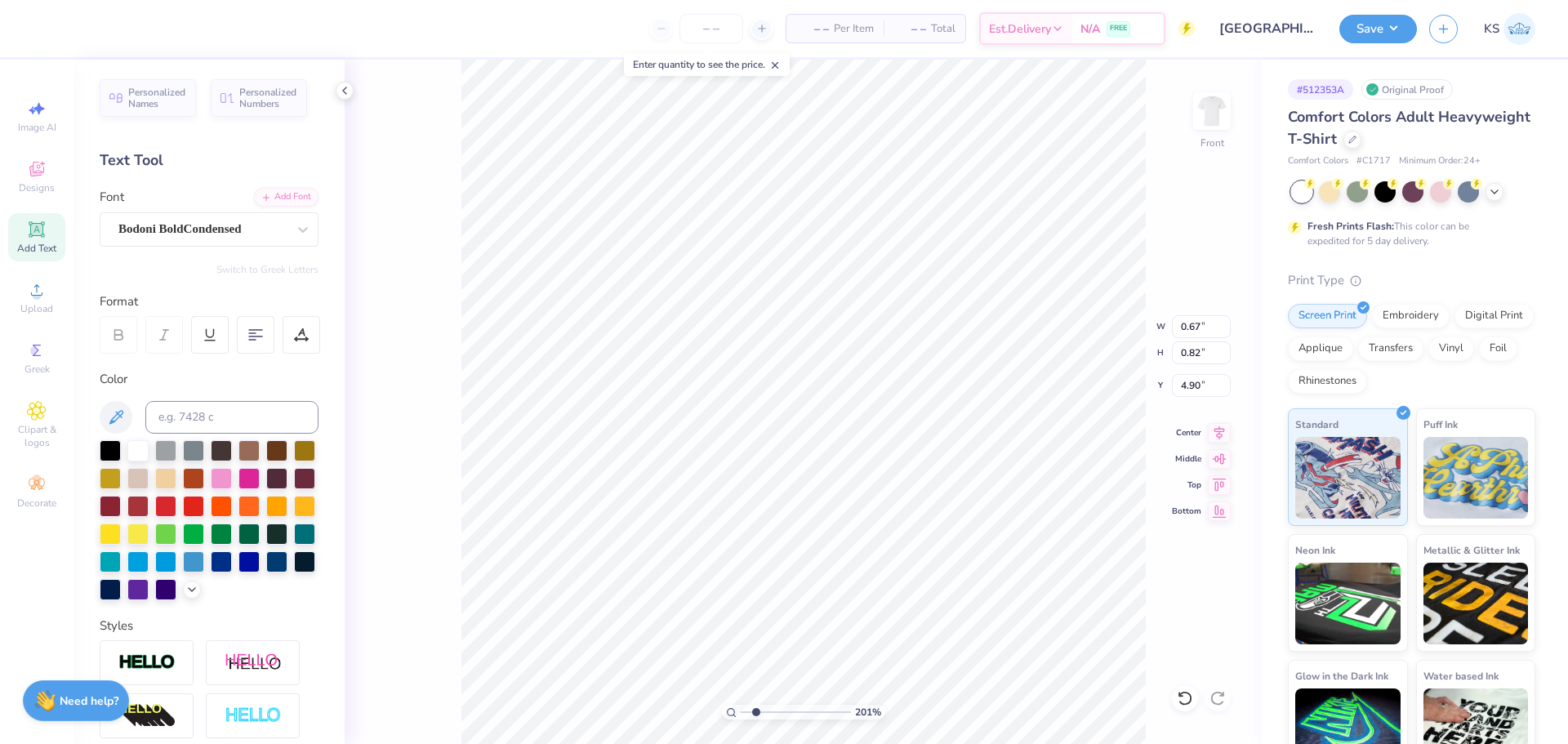
type input "1.16"
type input "2.29"
type input "3.77"
click at [1194, 324] on input "1.16" at bounding box center [1201, 327] width 59 height 23
type input "0.67"
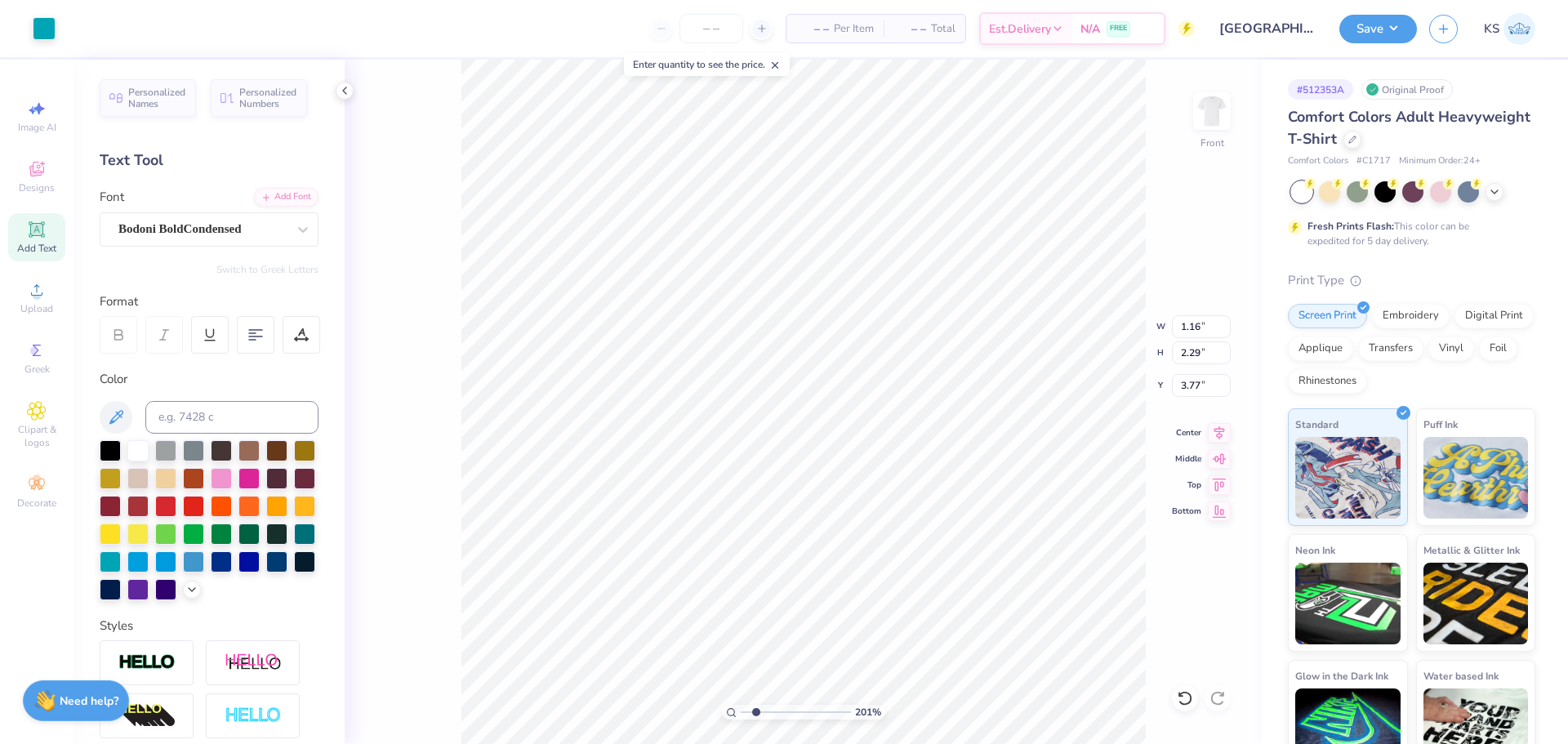
type input "0.82"
type input "4.90"
click at [1191, 324] on input "0.67" at bounding box center [1201, 327] width 59 height 23
paste input "1.16"
type input "1.16"
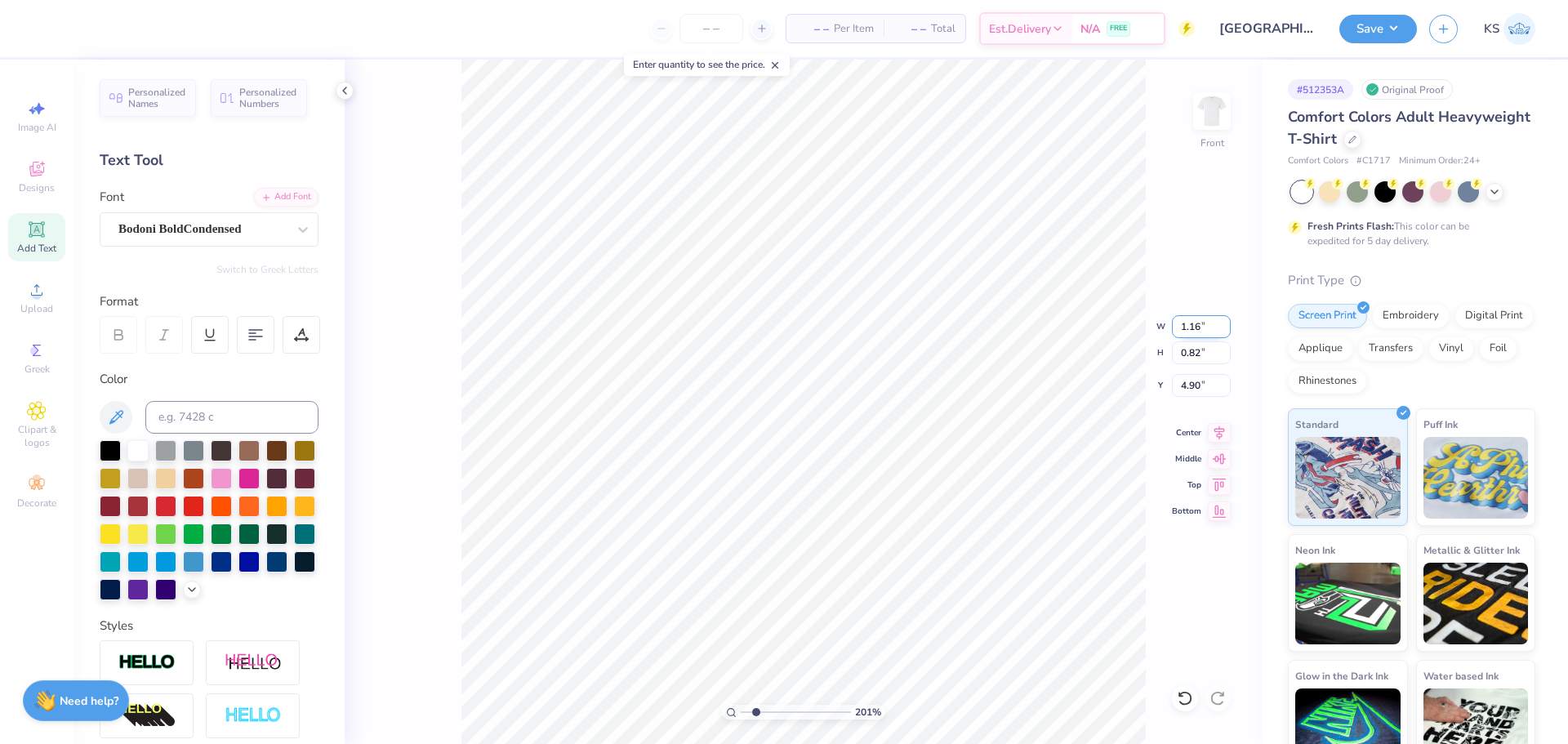
type input "1.42"
type input "3.75"
drag, startPoint x: 761, startPoint y: 711, endPoint x: 776, endPoint y: 710, distance: 15.0
type input "3.87"
click at [776, 710] on input "range" at bounding box center [796, 712] width 110 height 15
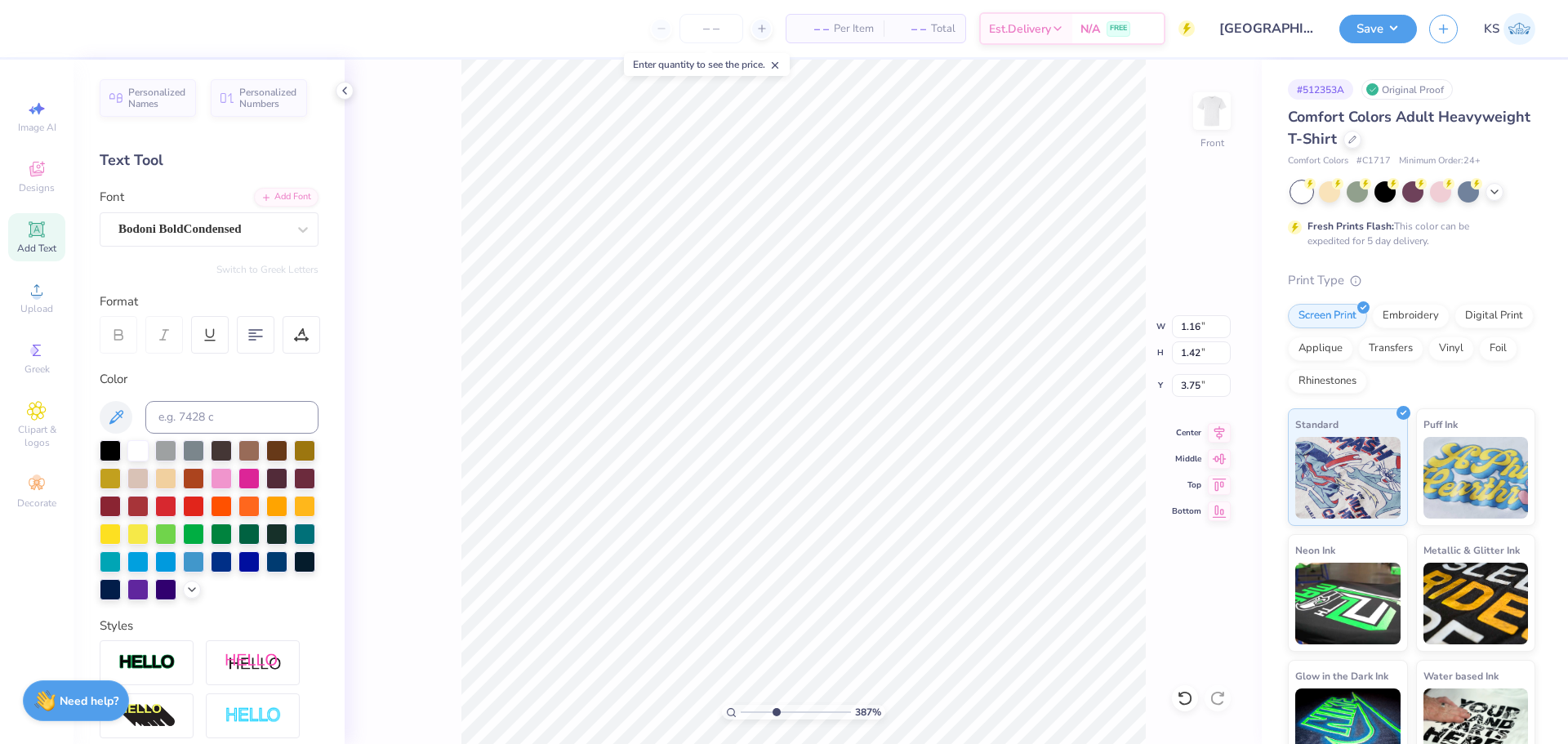
type input "0.93"
type input "1.14"
type input "5.92"
type textarea "5"
type input "0.61"
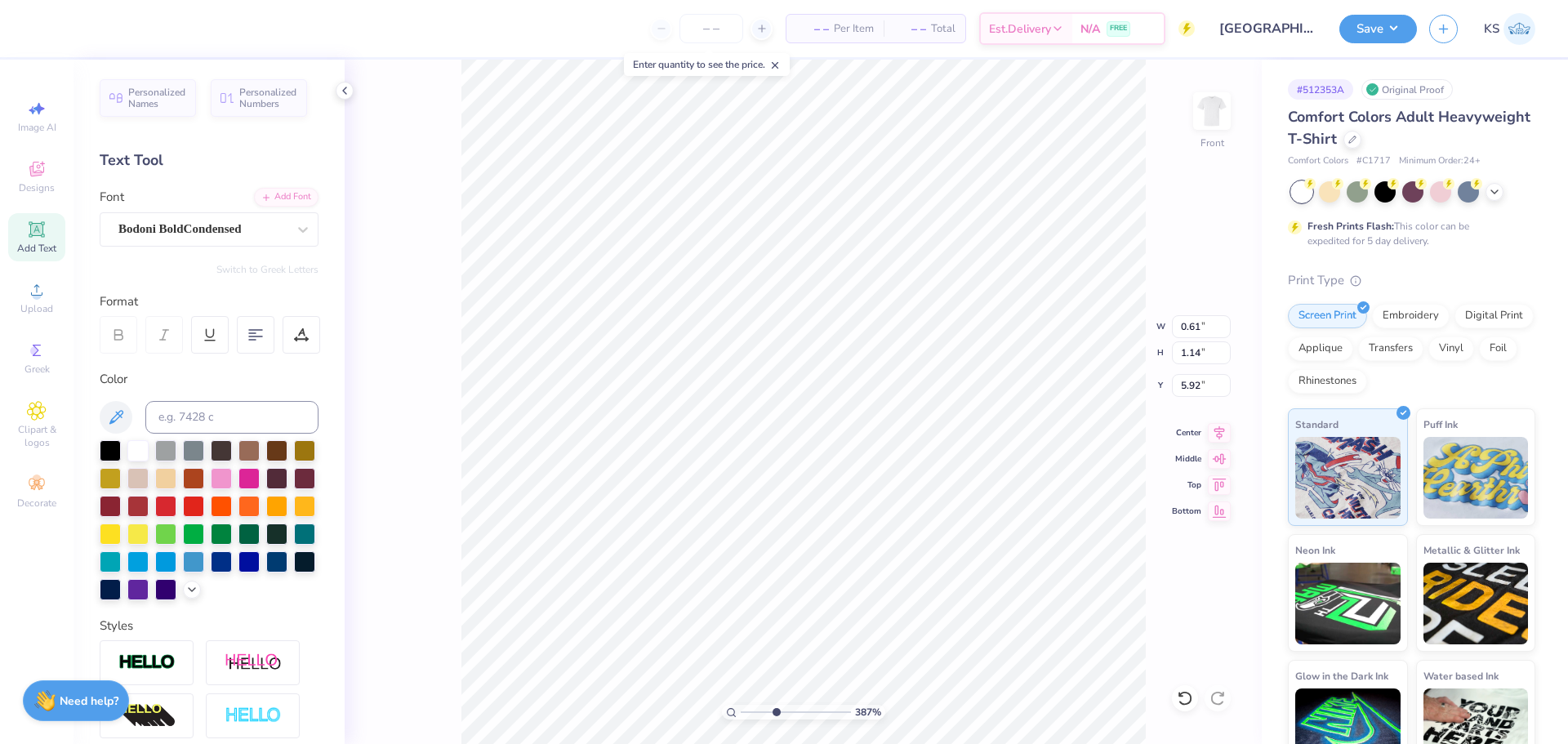
type input "4.91"
type input "1.16"
type input "2.29"
type input "3.77"
drag, startPoint x: 776, startPoint y: 710, endPoint x: 733, endPoint y: 705, distance: 43.3
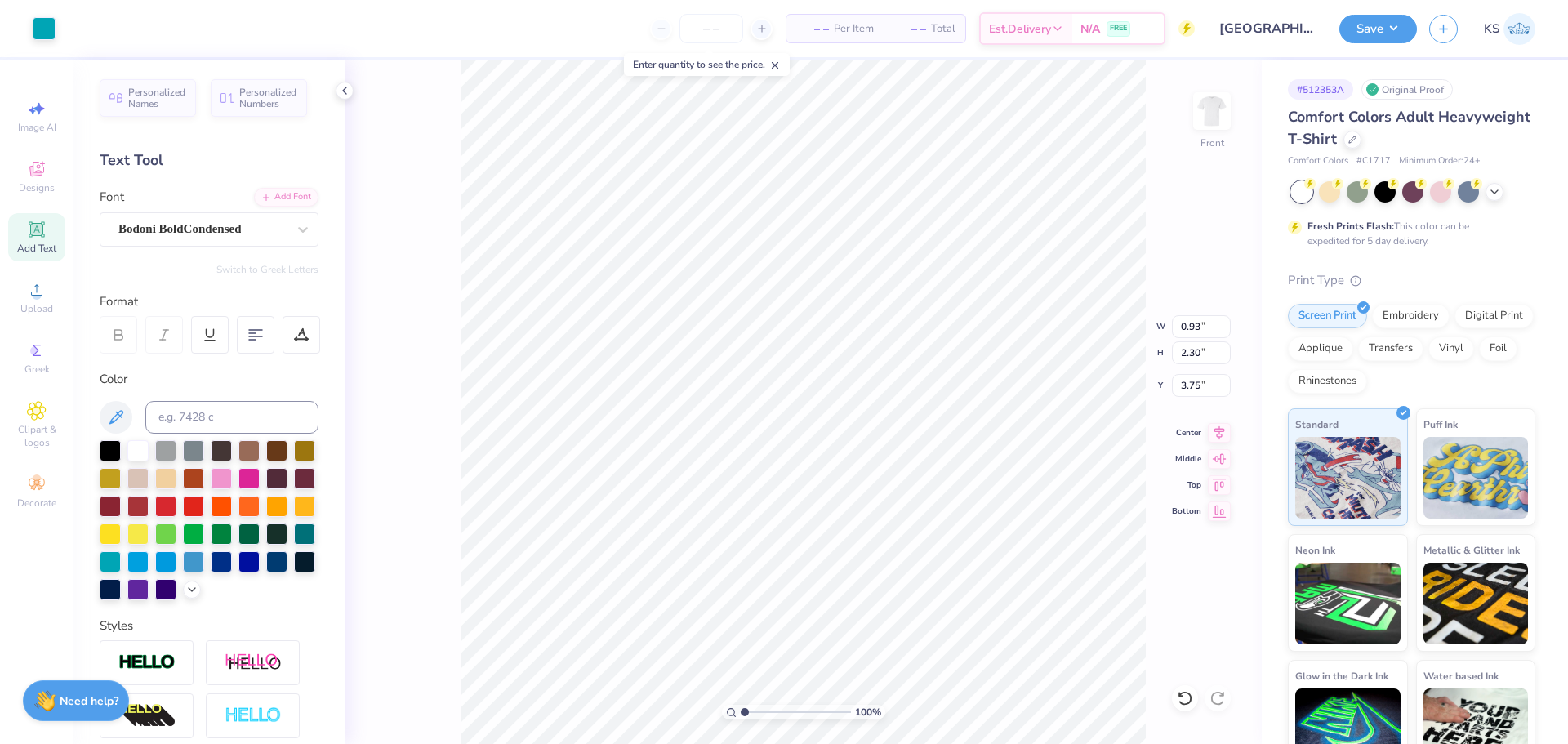
click at [740, 709] on input "range" at bounding box center [796, 712] width 110 height 15
click at [45, 29] on div at bounding box center [44, 27] width 23 height 23
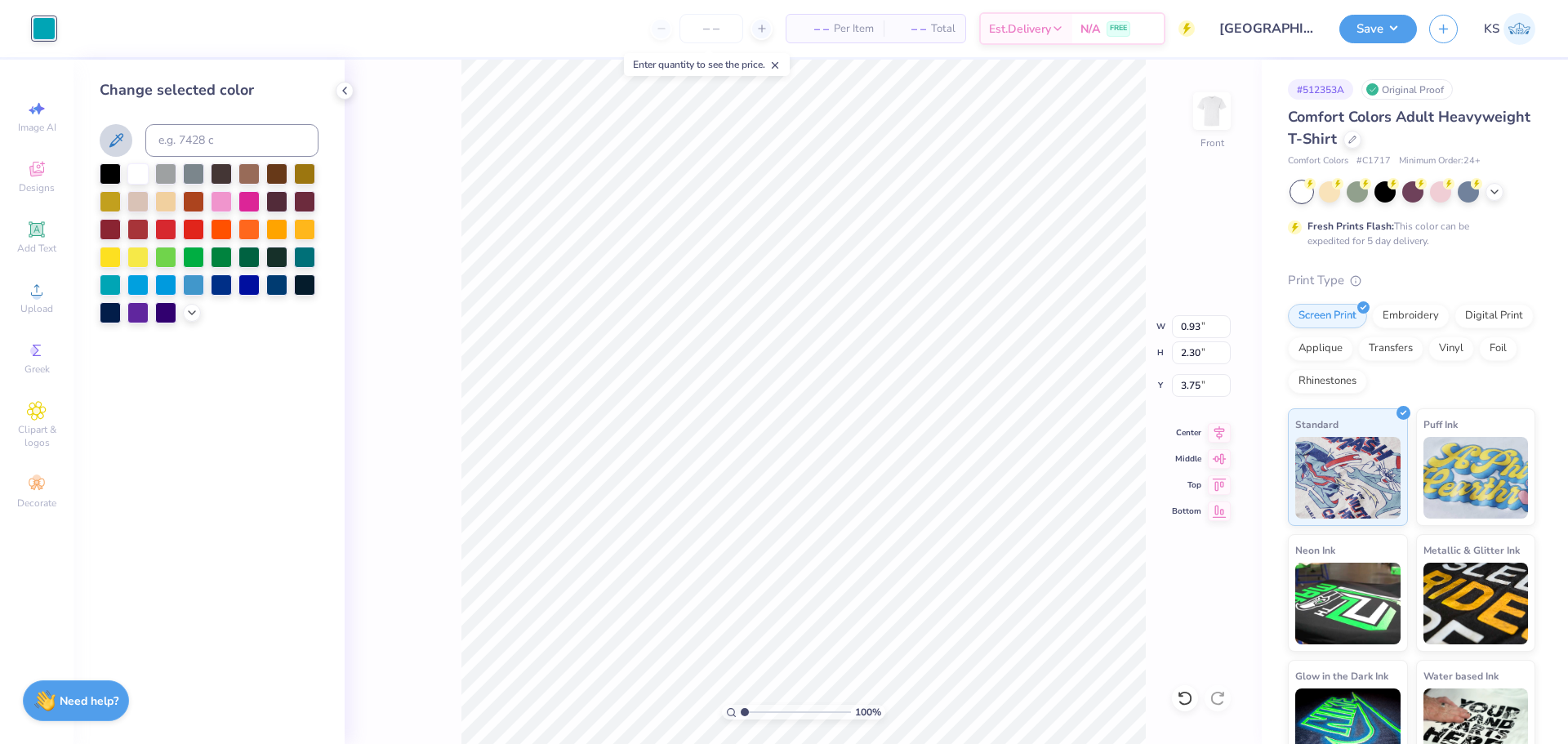
click at [112, 138] on icon at bounding box center [116, 140] width 20 height 20
click at [769, 710] on input "range" at bounding box center [796, 712] width 110 height 15
drag, startPoint x: 769, startPoint y: 712, endPoint x: 756, endPoint y: 713, distance: 13.0
type input "2.08"
click at [756, 713] on input "range" at bounding box center [796, 712] width 110 height 15
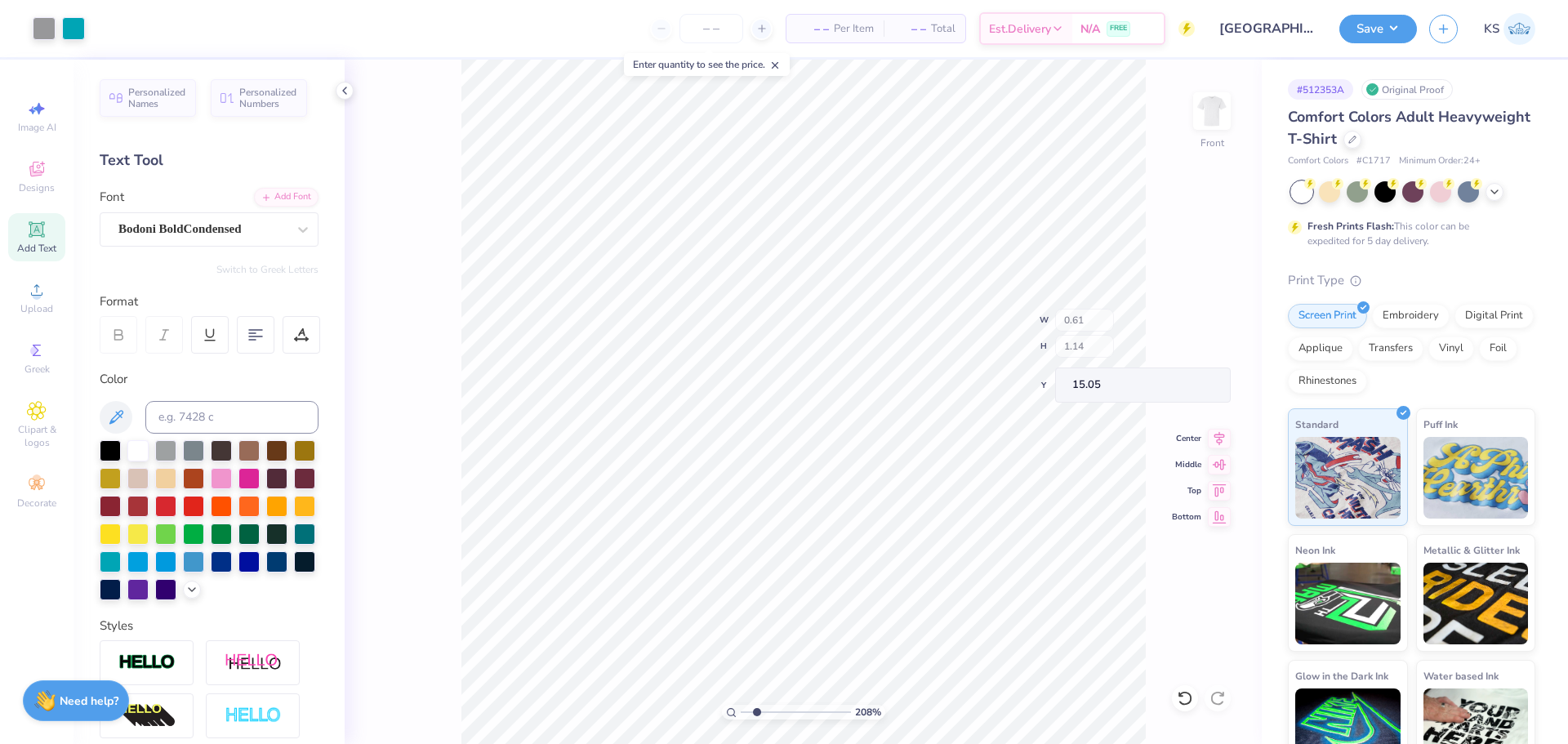
type input "15.05"
drag, startPoint x: 756, startPoint y: 708, endPoint x: 766, endPoint y: 708, distance: 10.0
type input "2.97"
click at [766, 708] on input "range" at bounding box center [796, 712] width 110 height 15
click at [44, 35] on div at bounding box center [44, 27] width 23 height 23
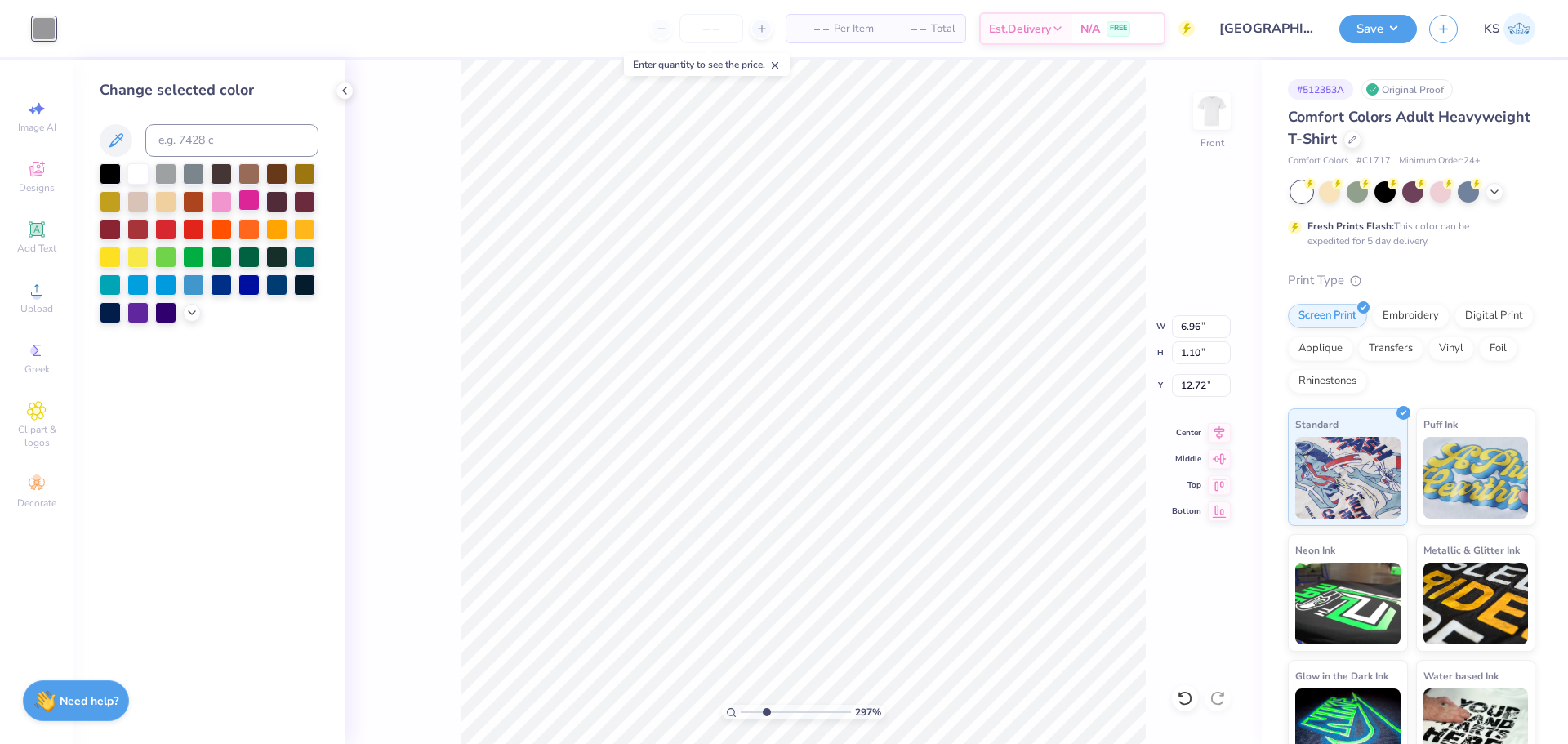
click at [249, 201] on div at bounding box center [249, 200] width 21 height 21
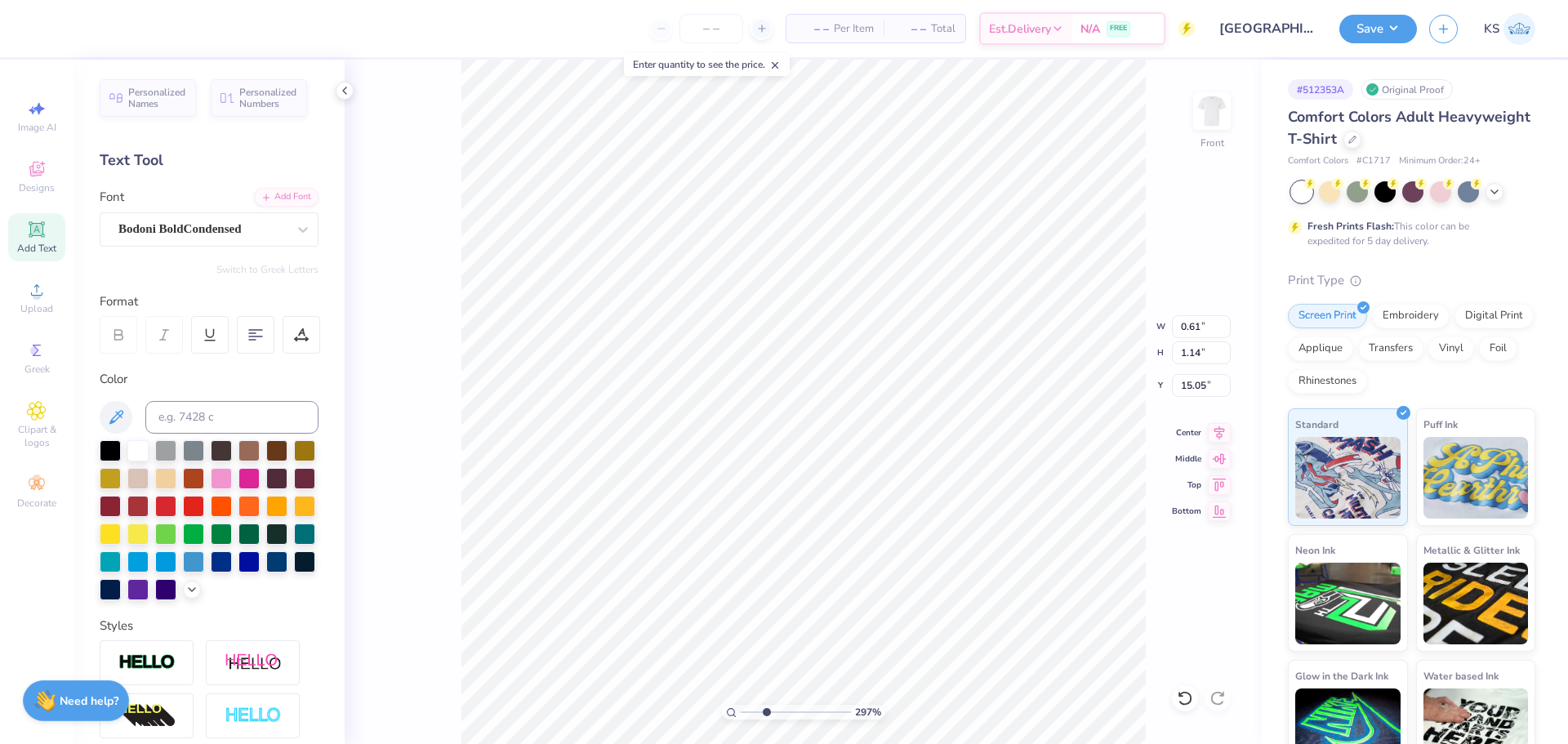
paste textarea "ALPHA SIGMA TAU"
type textarea "ALPHA SIGMA TAU"
type input "11.42"
type input "1.16"
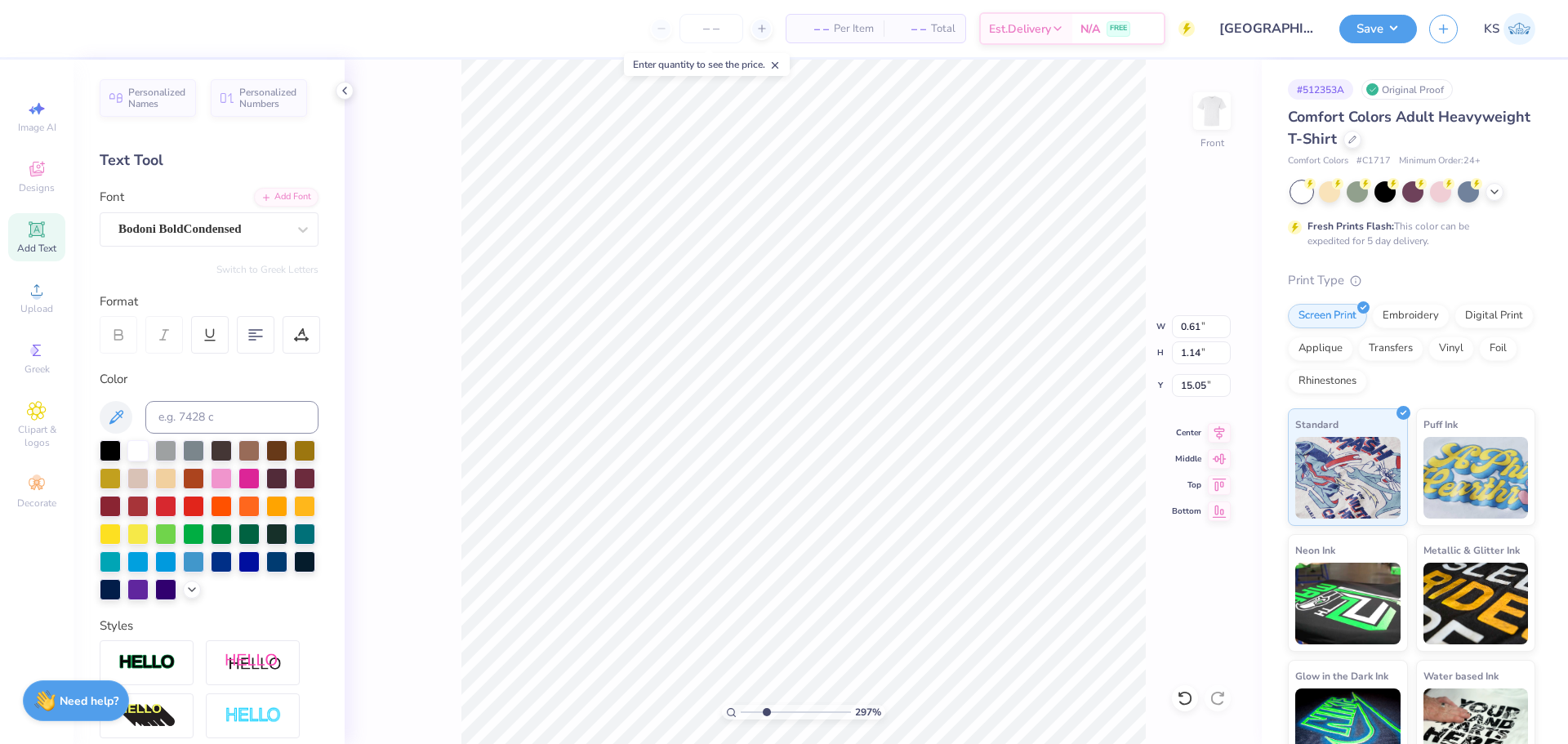
type input "15.04"
click at [1191, 349] on input "0.54" at bounding box center [1201, 353] width 59 height 23
click at [1199, 384] on input "12.72" at bounding box center [1201, 385] width 59 height 23
click at [1208, 345] on input "1.16" at bounding box center [1201, 353] width 59 height 23
paste input "0.54"
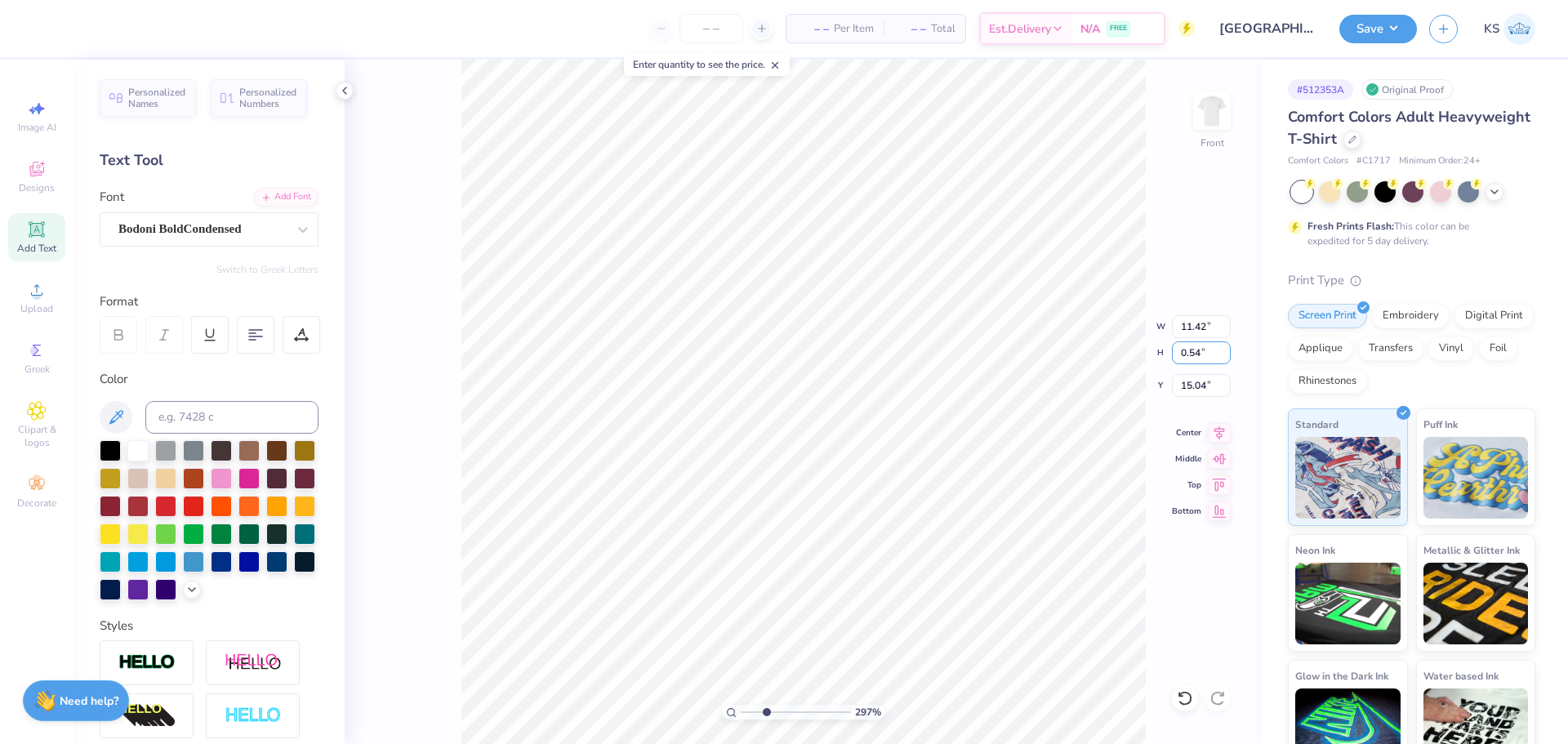
type input "0.54"
type input "5.30"
click at [1195, 381] on input "15.35" at bounding box center [1201, 385] width 59 height 23
paste input "2.72"
type input "12.72"
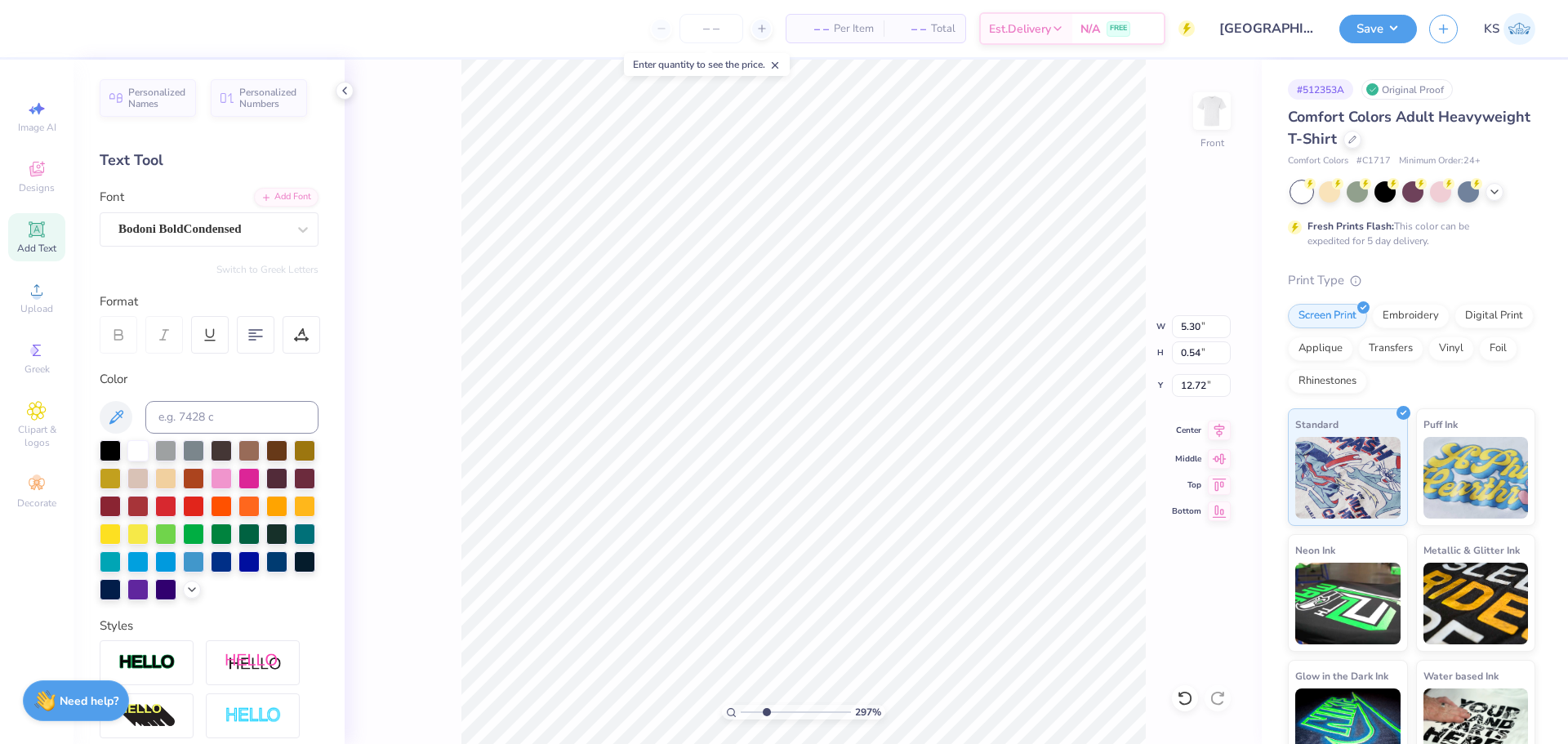
click at [1214, 431] on icon at bounding box center [1220, 431] width 23 height 20
type input "12.73"
drag, startPoint x: 756, startPoint y: 714, endPoint x: 769, endPoint y: 715, distance: 13.0
type input "3.2"
click at [769, 715] on input "range" at bounding box center [796, 712] width 110 height 15
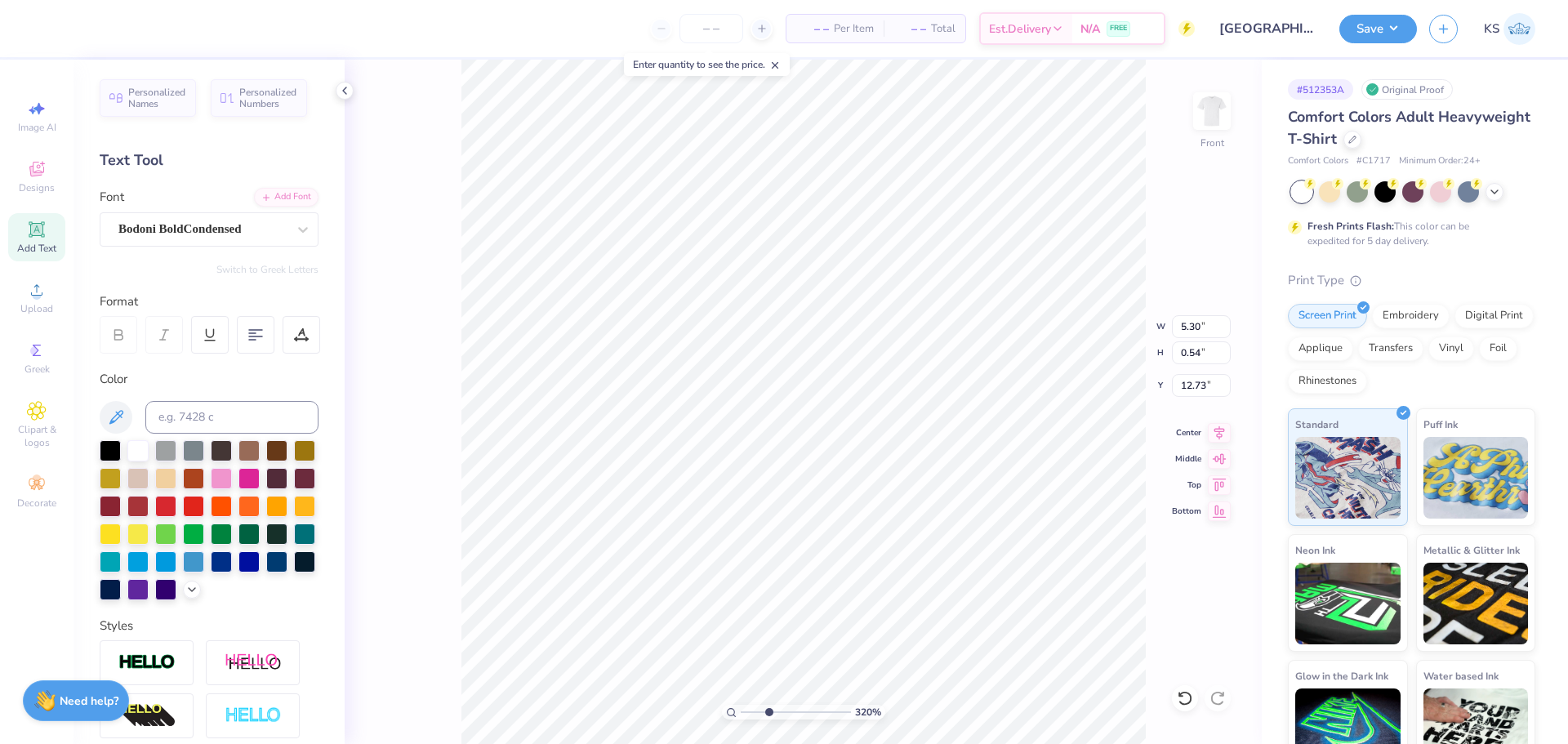
type input "14.37"
type textarea "[GEOGRAPHIC_DATA], [US_STATE]"
type input "5.50"
type input "0.64"
type input "14.32"
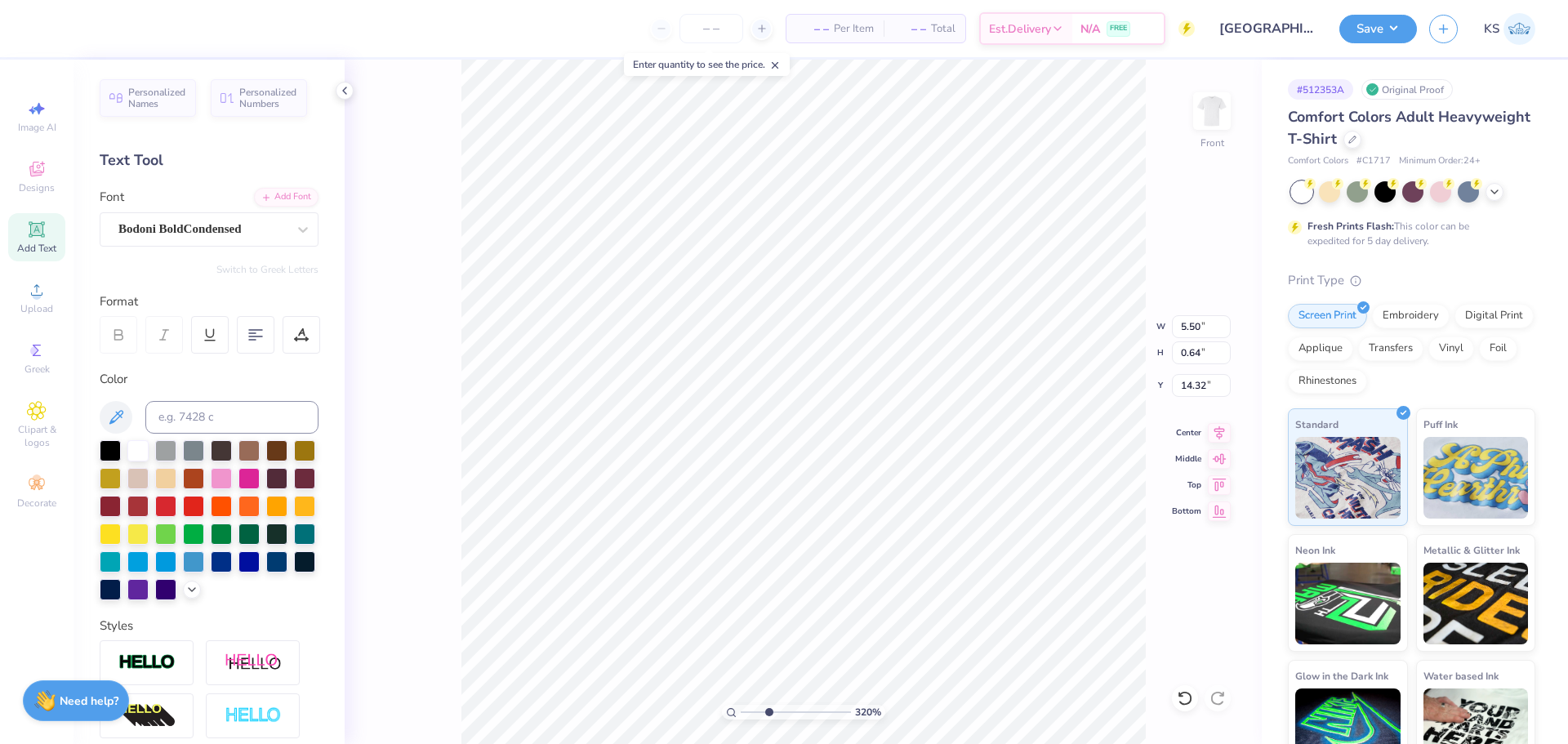
scroll to position [14, 10]
type textarea "[GEOGRAPHIC_DATA], [US_STATE]"
type input "5.04"
type input "0.38"
click at [1184, 346] on input "0.38" at bounding box center [1201, 353] width 59 height 23
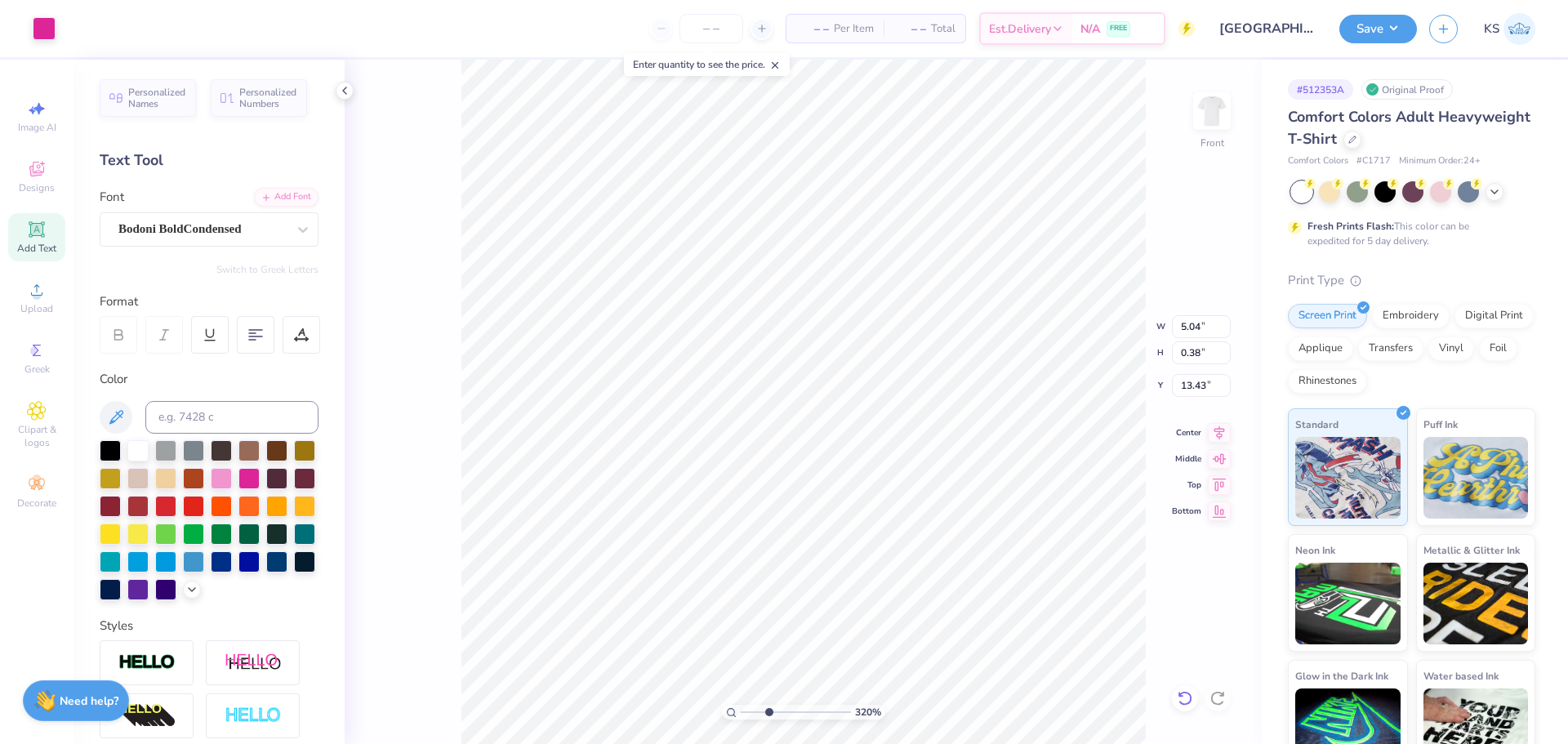
click at [1187, 699] on icon at bounding box center [1185, 698] width 16 height 16
type input "13.45"
click at [1199, 352] on input "0.64" at bounding box center [1201, 353] width 59 height 23
paste input "38"
type input "0.38"
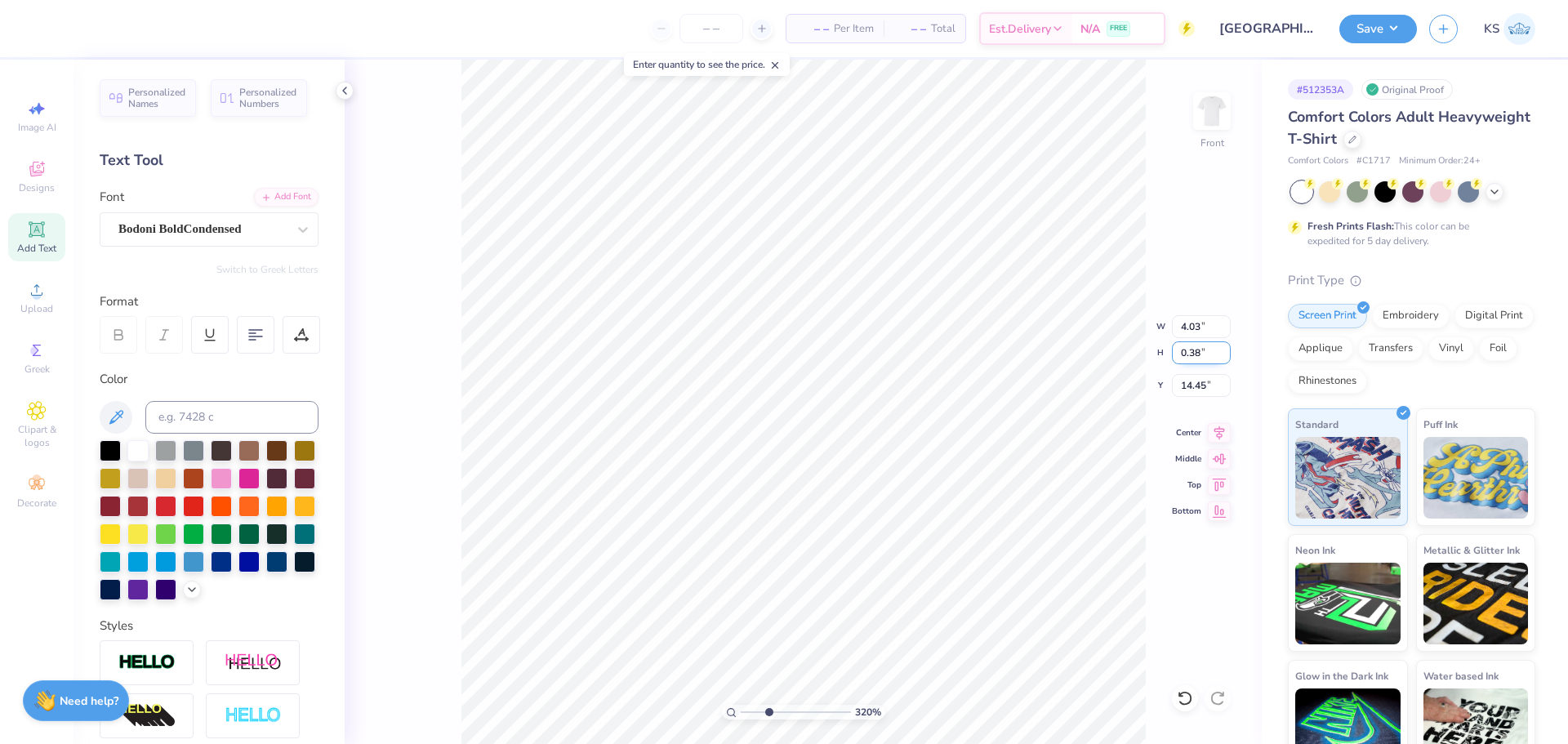
type input "4.03"
type input "14.45"
type input "0.38"
click at [1193, 386] on input "13.45" at bounding box center [1201, 385] width 59 height 23
click at [1202, 385] on input "14.45" at bounding box center [1201, 385] width 59 height 23
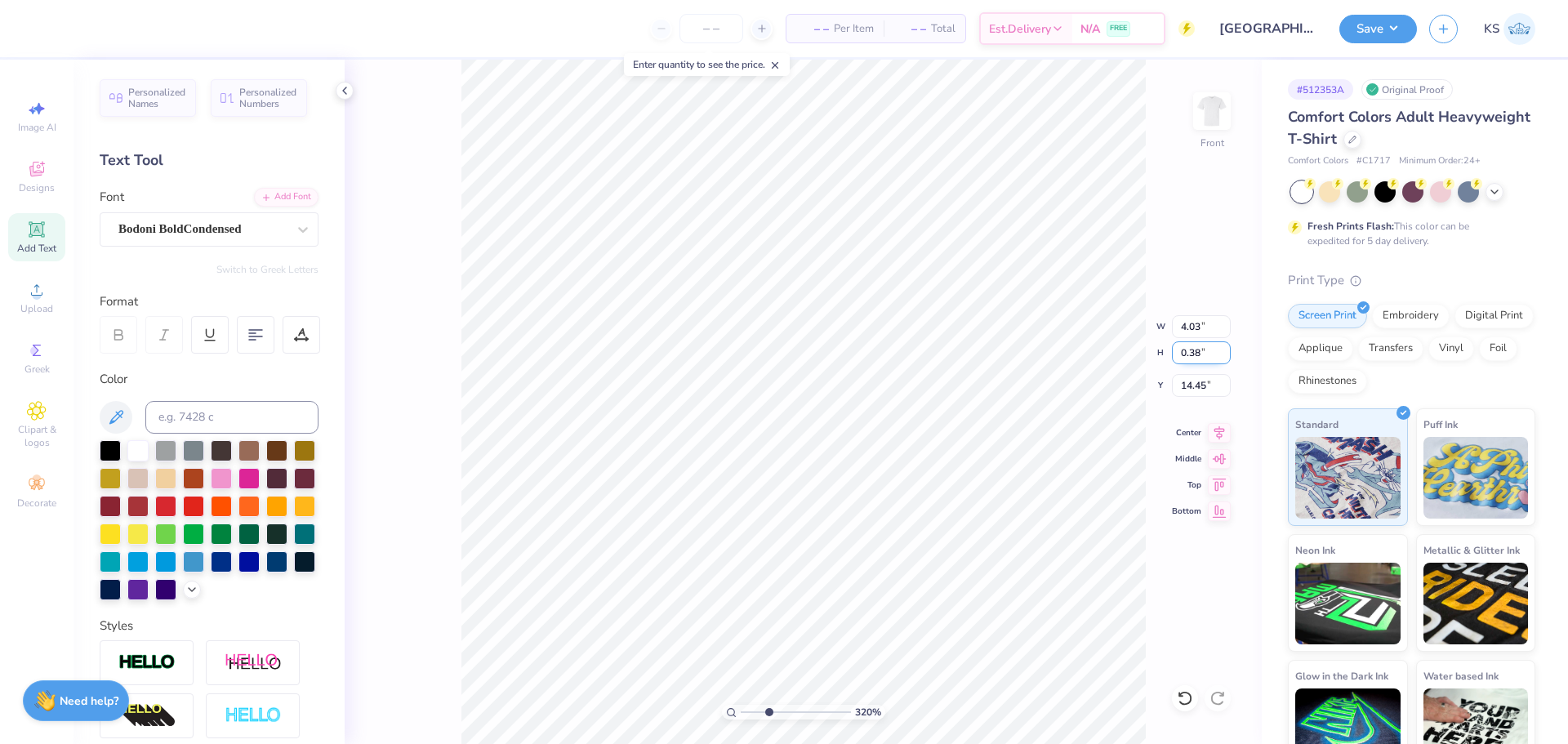
click at [1205, 353] on input "0.38" at bounding box center [1201, 353] width 59 height 23
paste input "13.45"
type input "13.45"
type input "14.59"
type input "1.38"
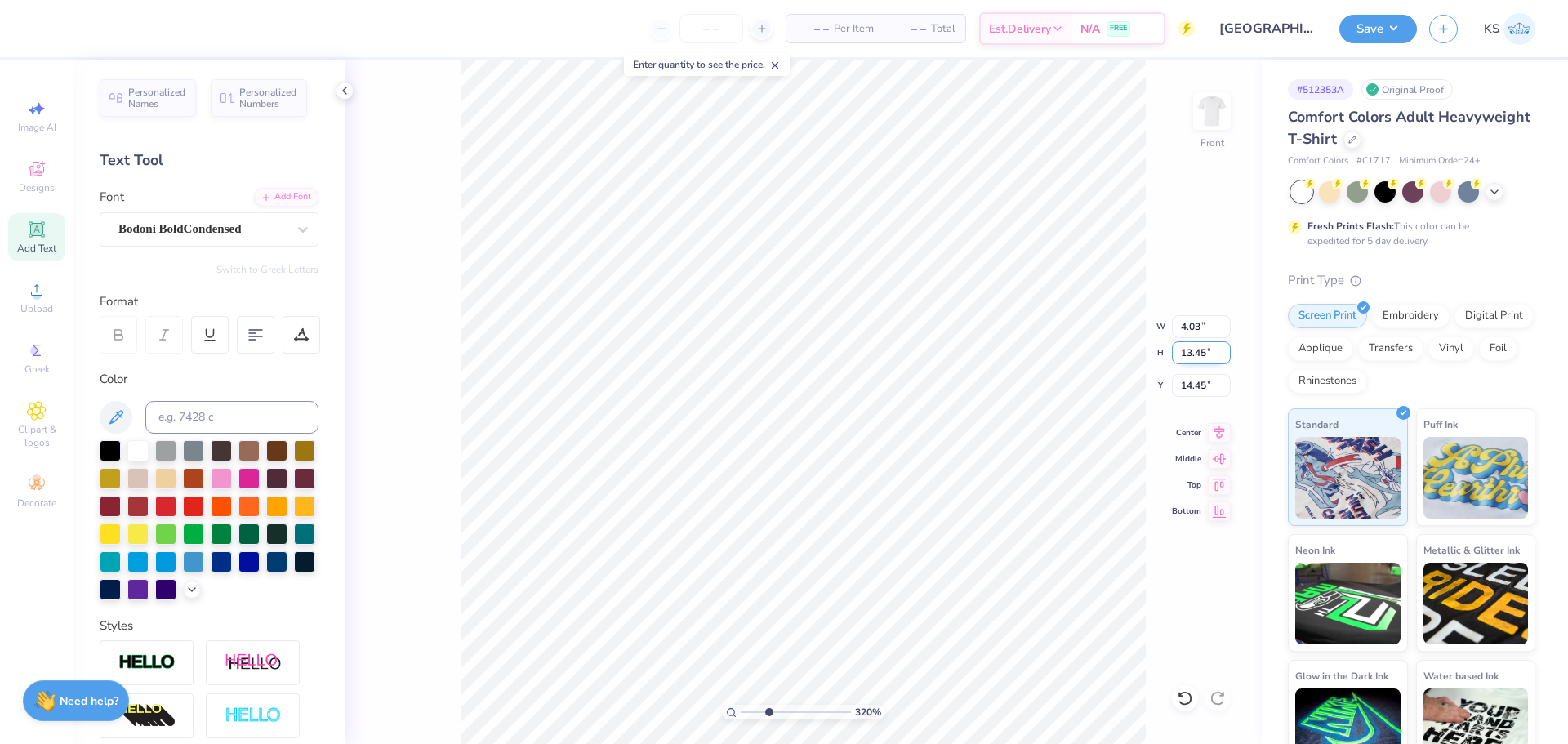
type input "13.95"
drag, startPoint x: 1180, startPoint y: 699, endPoint x: 1192, endPoint y: 394, distance: 305.2
click at [1180, 699] on icon at bounding box center [1185, 698] width 16 height 16
type input "4.03"
type input "0.38"
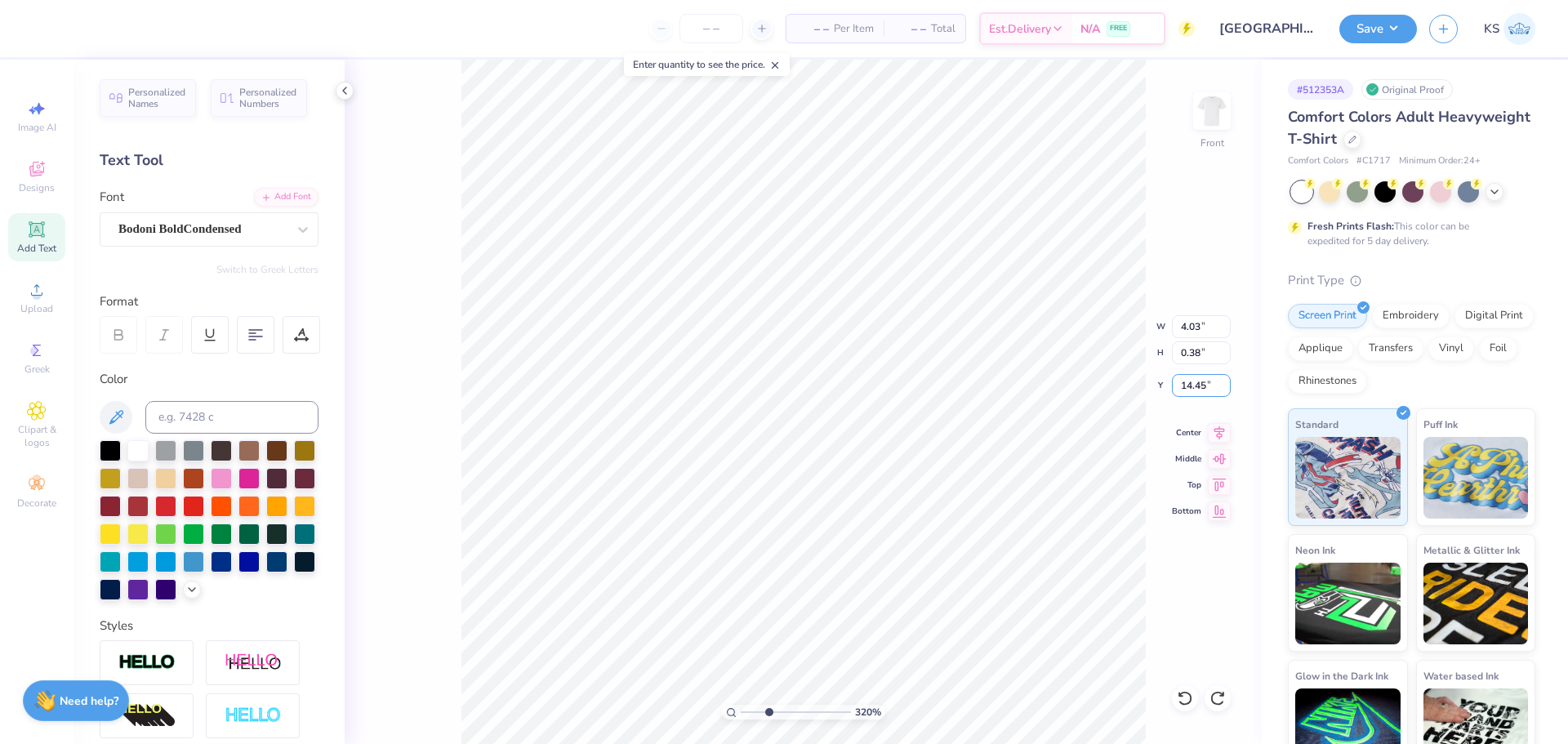
drag, startPoint x: 1199, startPoint y: 386, endPoint x: 1198, endPoint y: 373, distance: 13.0
click at [1200, 383] on input "14.45" at bounding box center [1201, 385] width 59 height 23
paste input "3"
type input "13.45"
click at [767, 705] on input "range" at bounding box center [796, 712] width 110 height 15
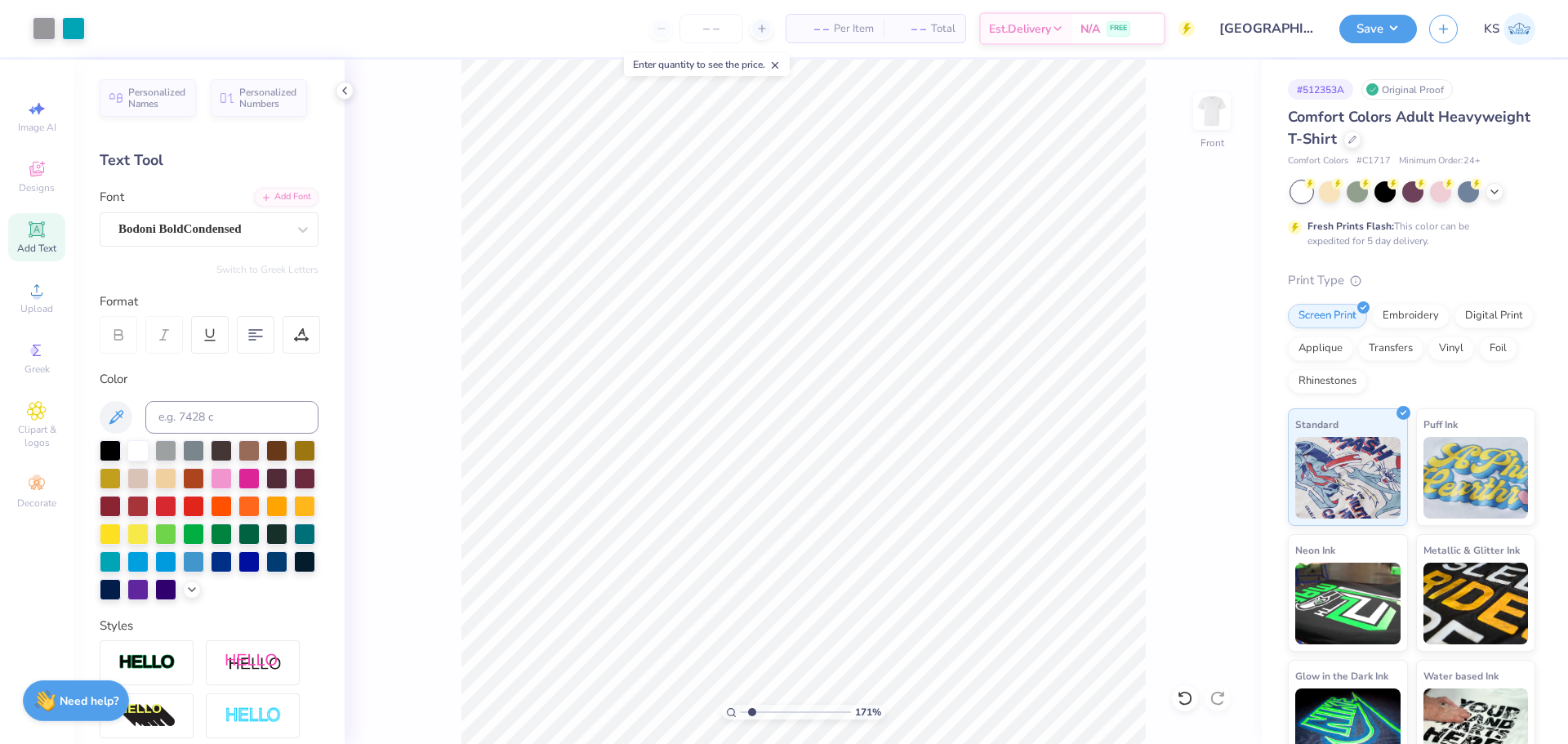
drag, startPoint x: 765, startPoint y: 708, endPoint x: 752, endPoint y: 708, distance: 13.0
click at [752, 708] on input "range" at bounding box center [796, 712] width 110 height 15
click at [236, 226] on div "Bodoni BoldCondensed" at bounding box center [202, 229] width 171 height 26
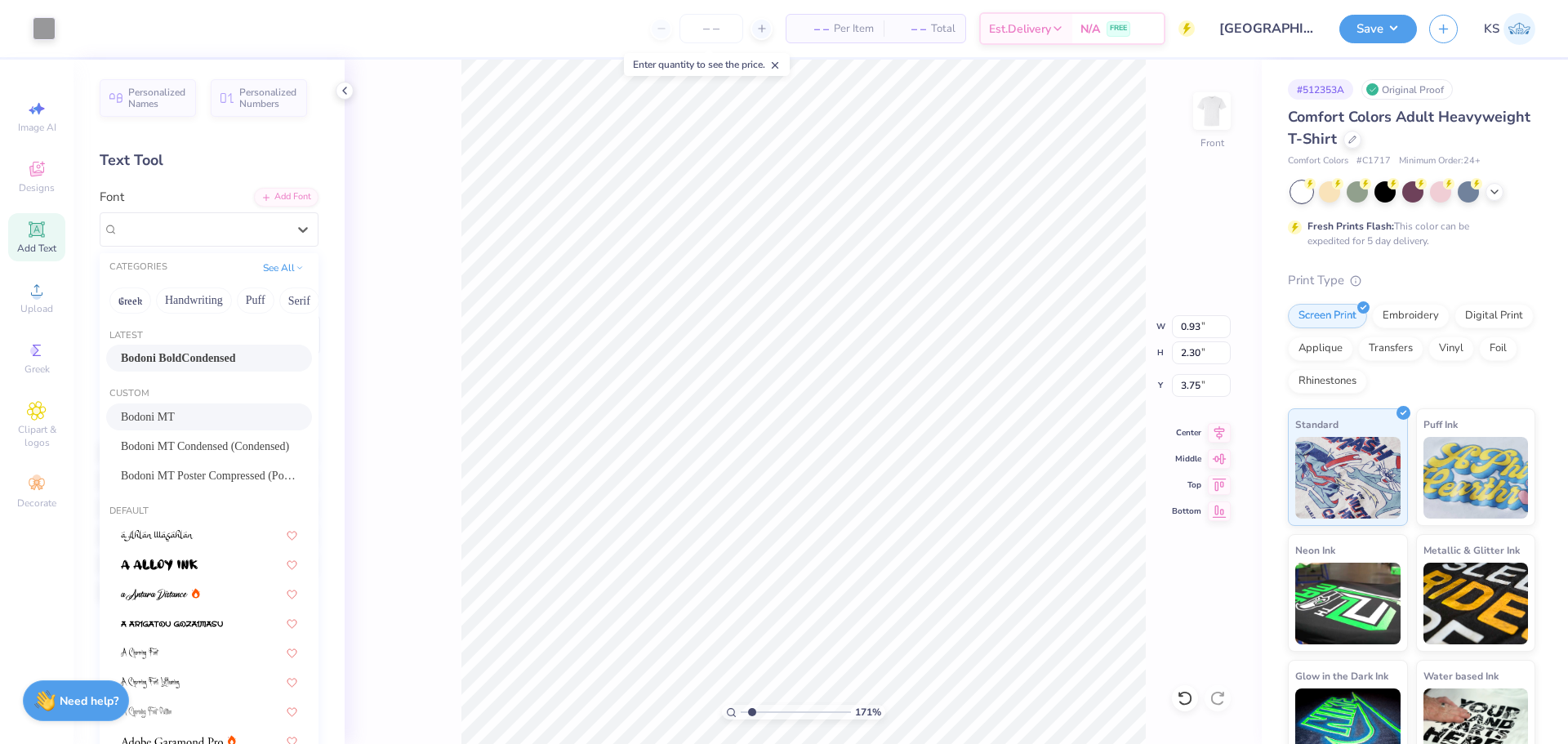
click at [202, 421] on div "Bodoni MT" at bounding box center [209, 416] width 177 height 17
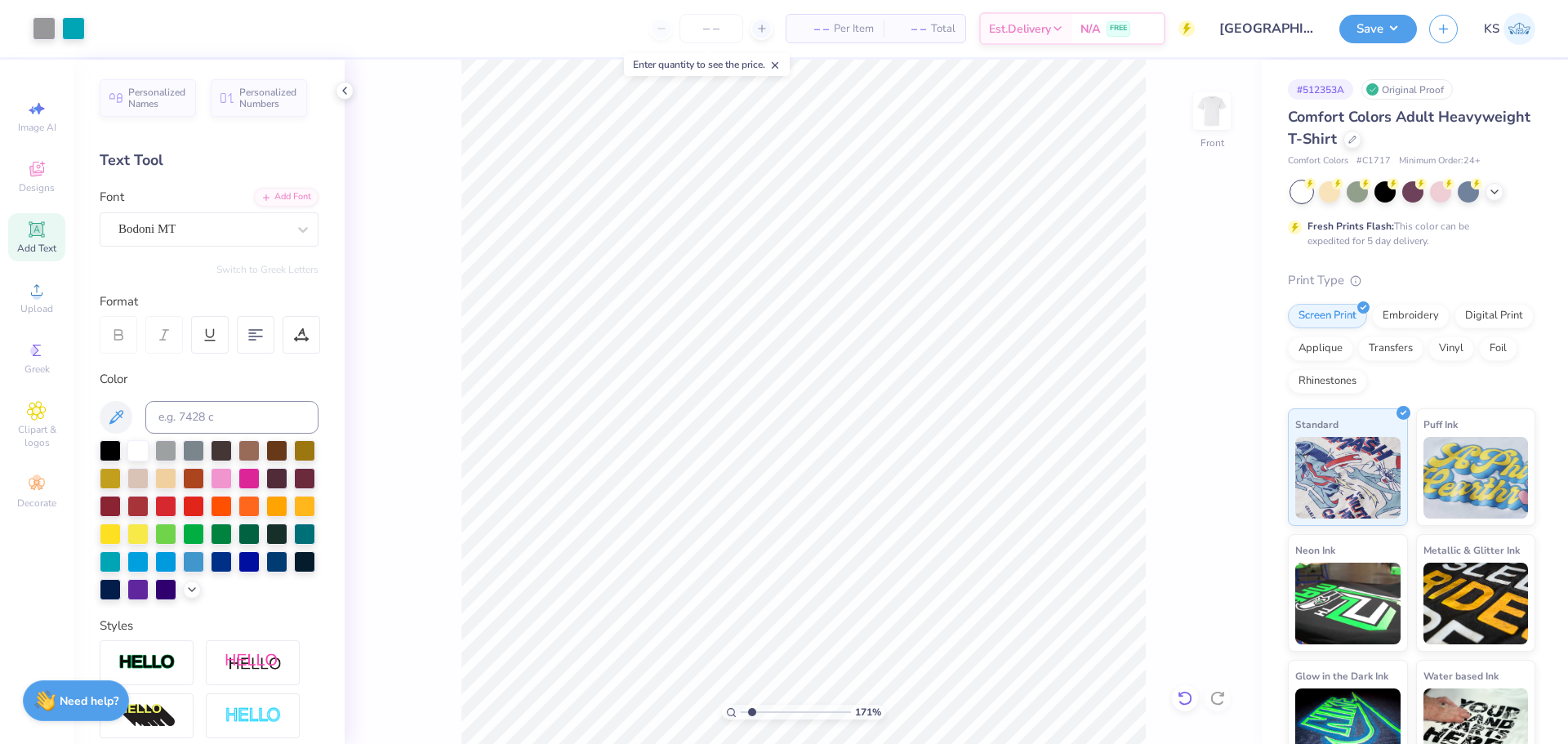
click at [1175, 700] on div at bounding box center [1184, 698] width 26 height 26
type input "1.19"
click at [747, 708] on input "range" at bounding box center [796, 712] width 110 height 15
click at [261, 192] on icon at bounding box center [265, 195] width 10 height 10
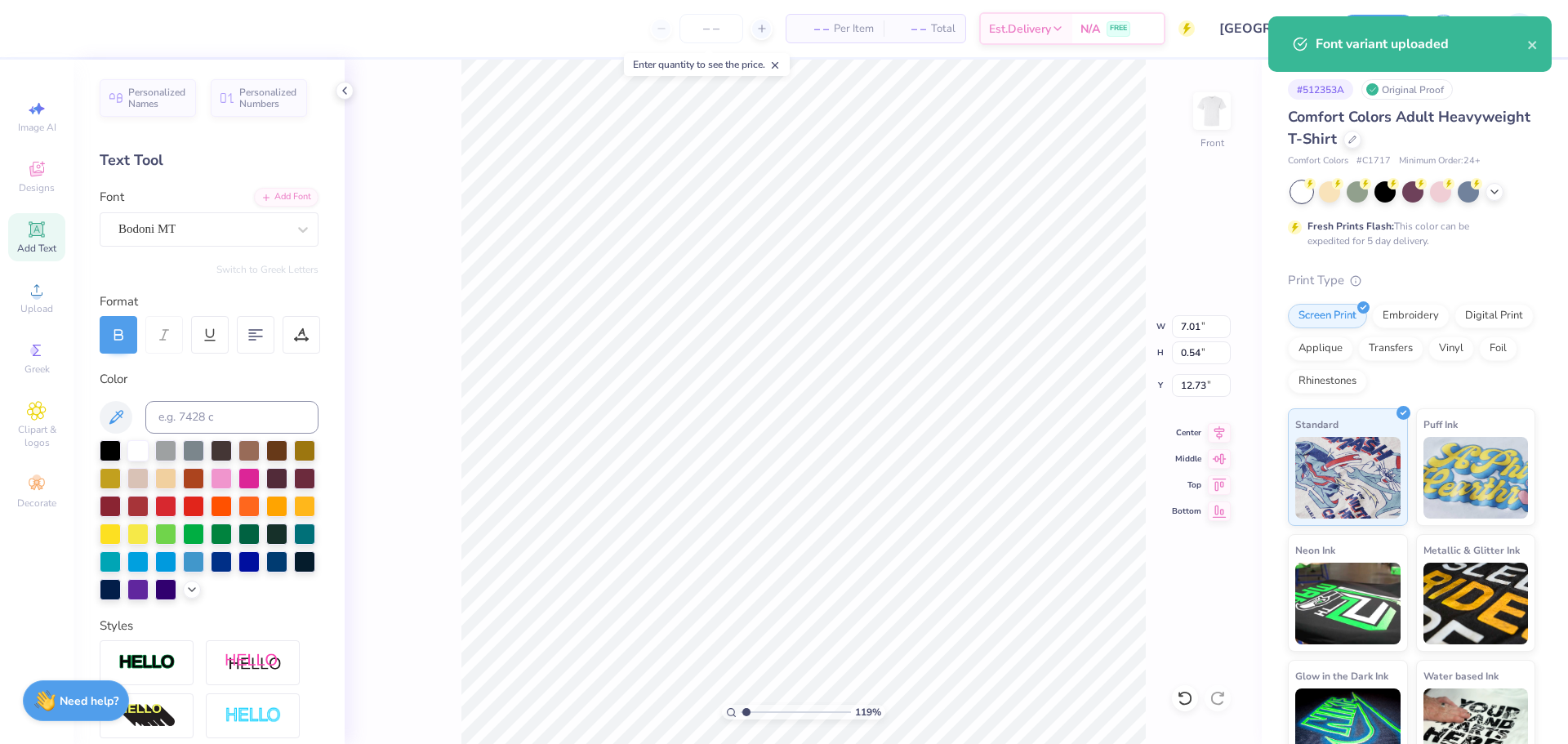
type input "4.03"
type input "0.38"
type input "13.45"
click at [252, 225] on div "Bodoni BoldCondensed" at bounding box center [202, 229] width 171 height 26
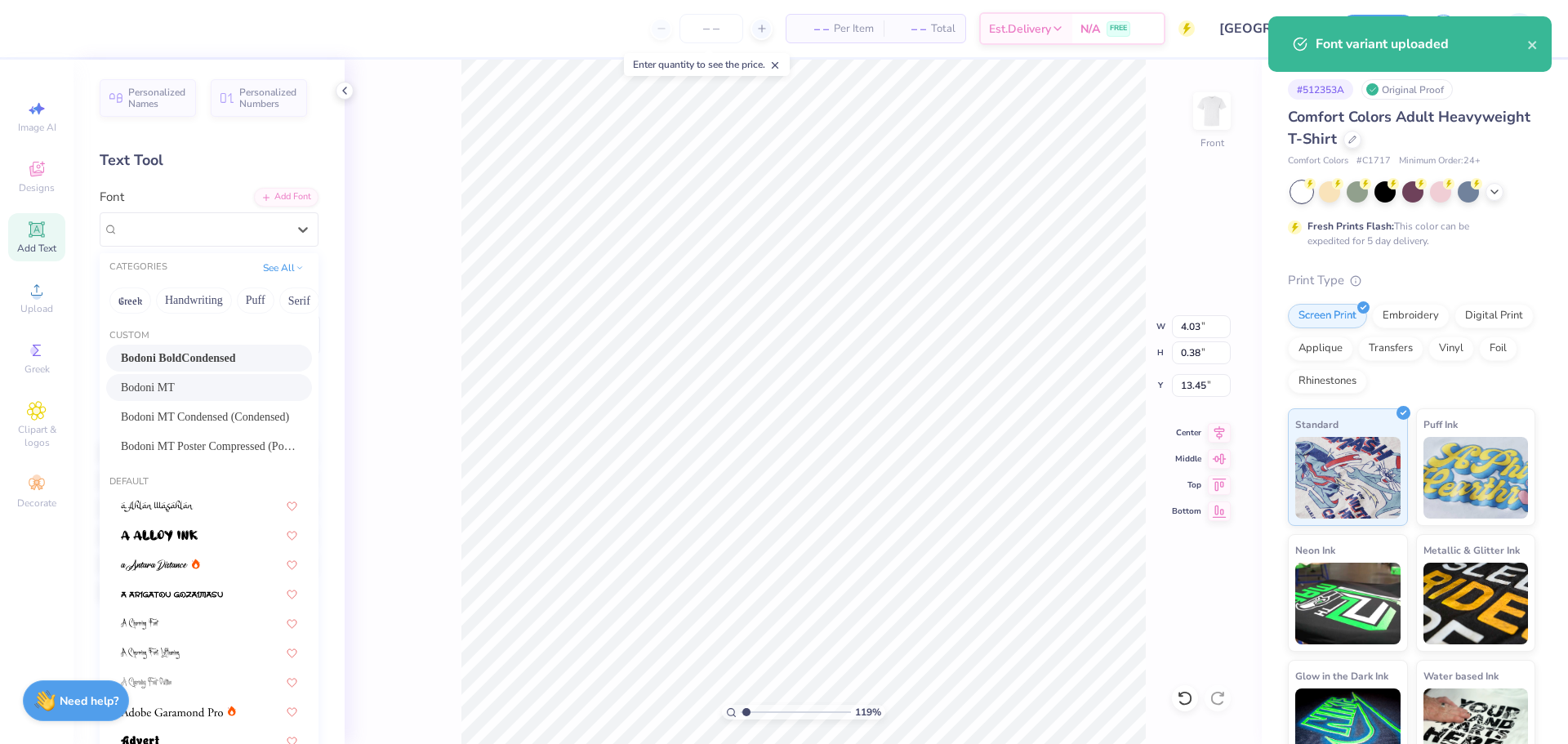
click at [218, 384] on div "Bodoni MT" at bounding box center [209, 387] width 177 height 17
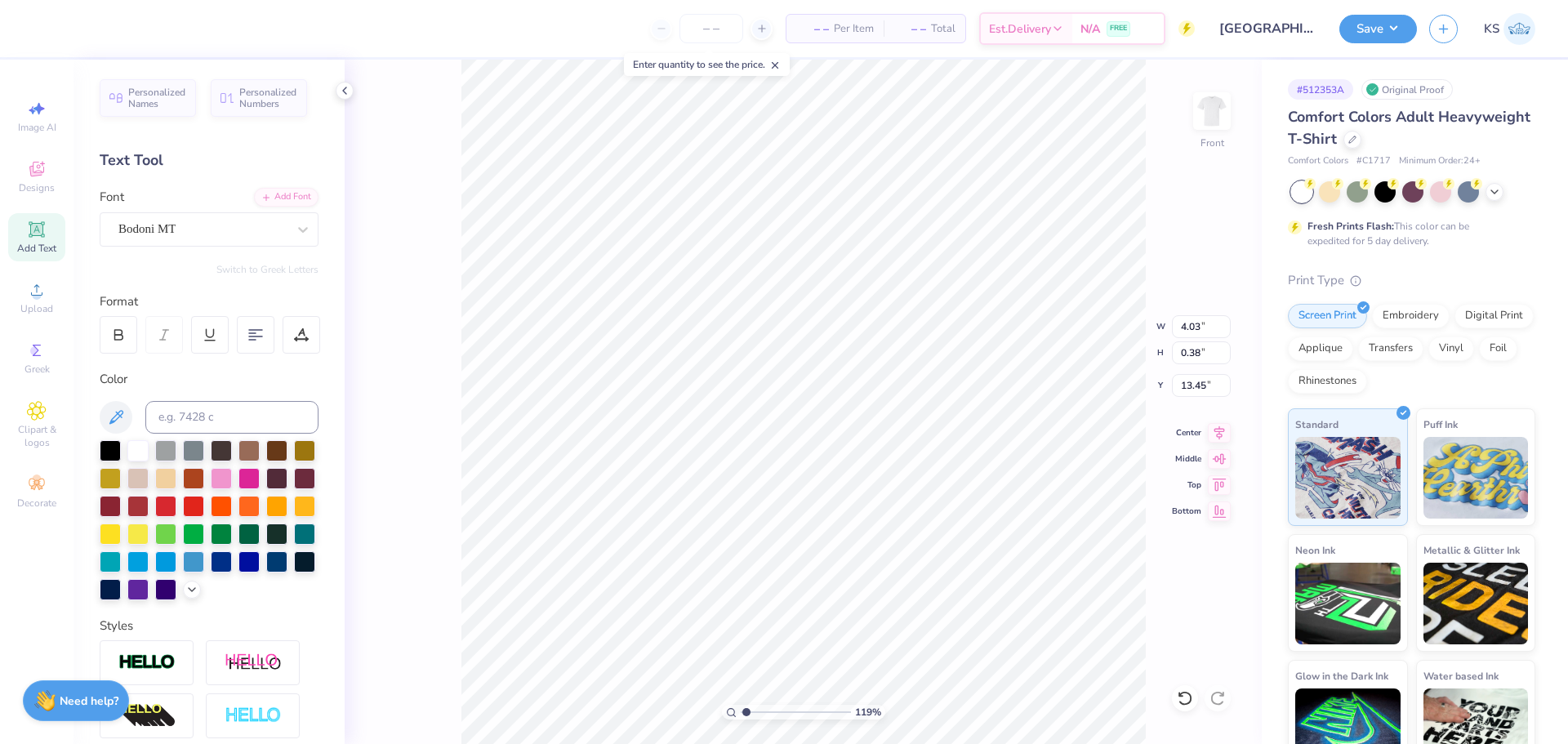
type input "5.89"
type input "0.39"
type input "13.44"
click at [118, 329] on icon at bounding box center [118, 335] width 15 height 15
type input "5.39"
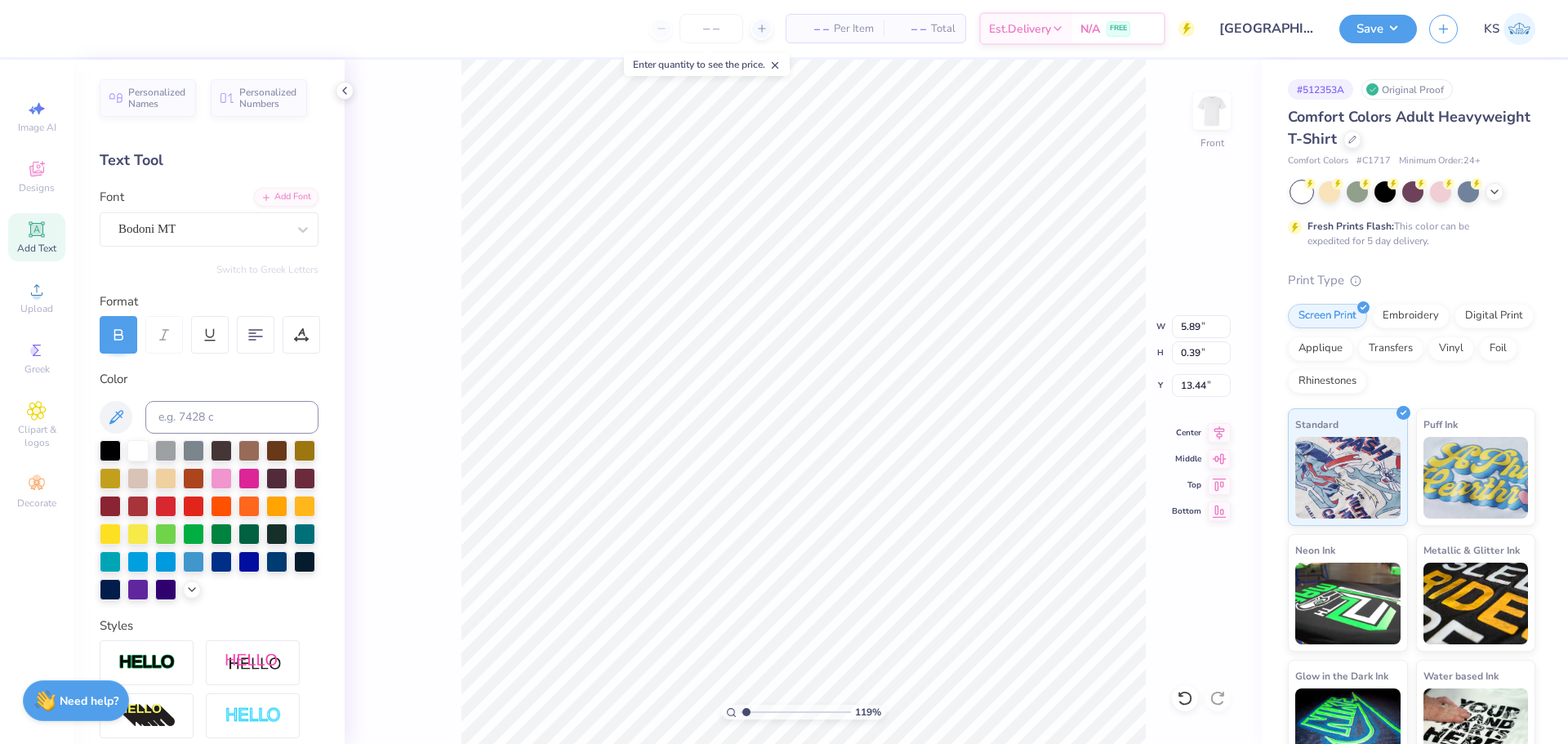
type input "0.40"
type input "0.93"
type input "1.14"
type input "3.76"
click at [174, 230] on div "Bodoni BoldCondensed" at bounding box center [202, 229] width 171 height 26
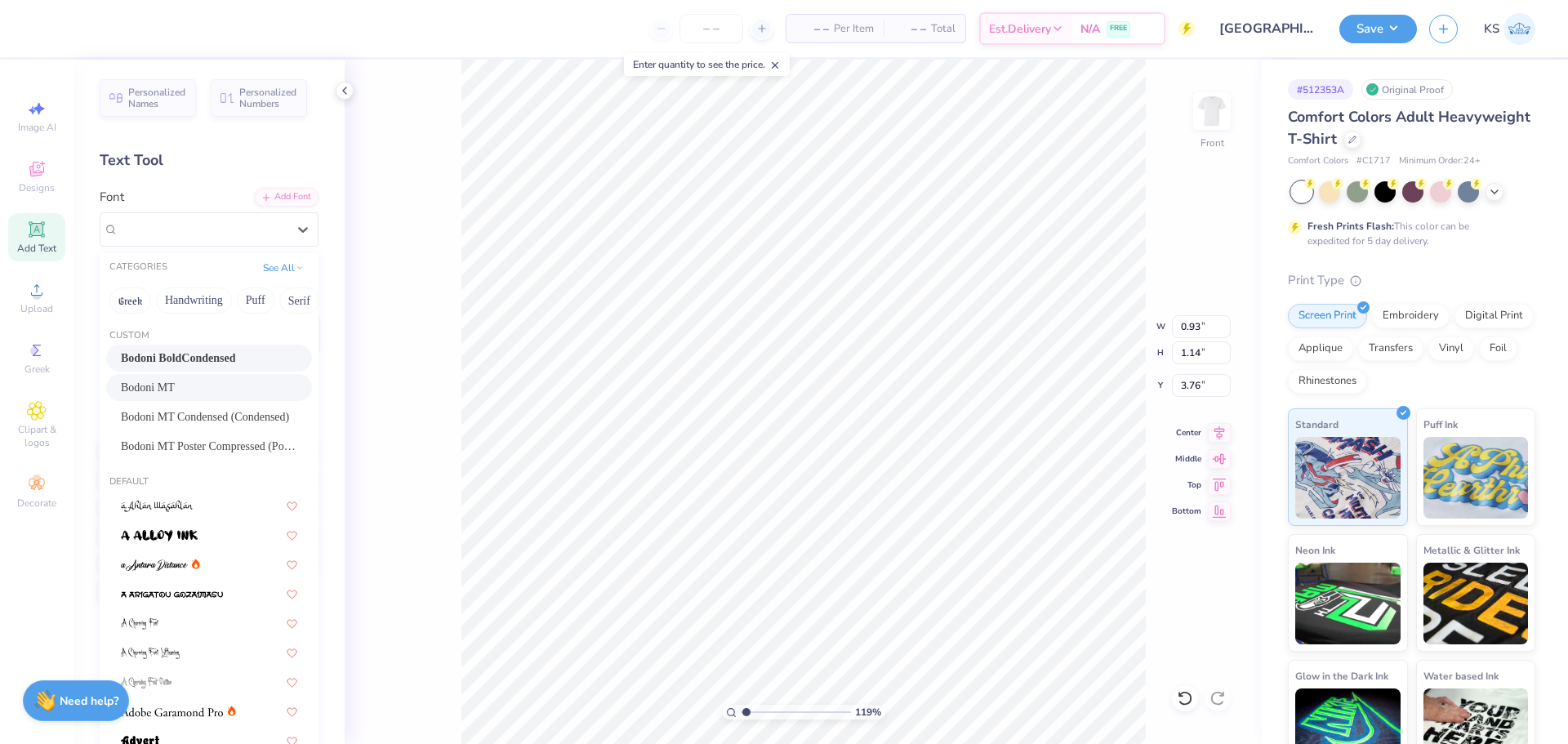
click at [183, 396] on div "Bodoni MT" at bounding box center [209, 387] width 177 height 17
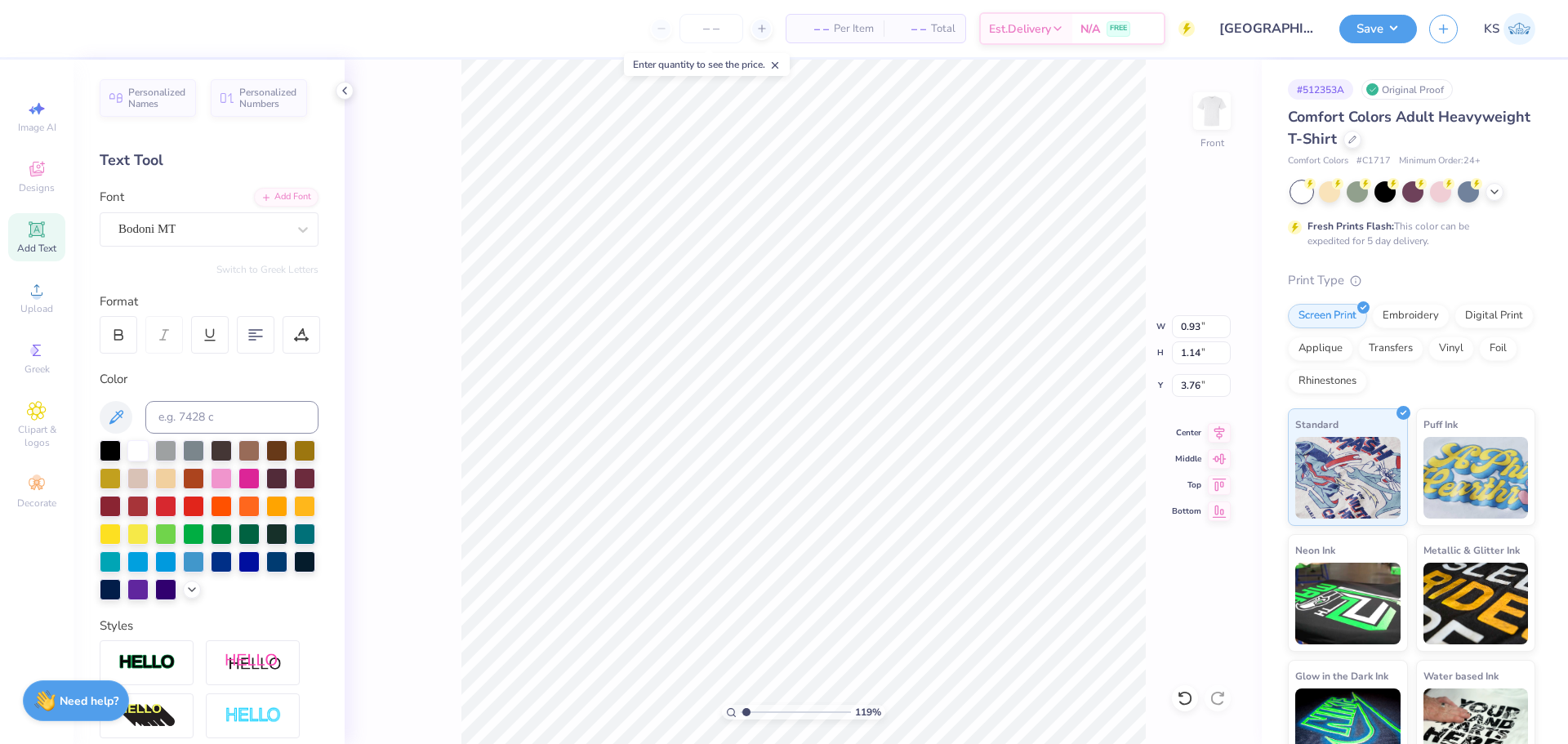
type input "1.13"
type input "1.15"
click at [129, 323] on div at bounding box center [118, 335] width 37 height 37
type input "0.61"
type input "1.14"
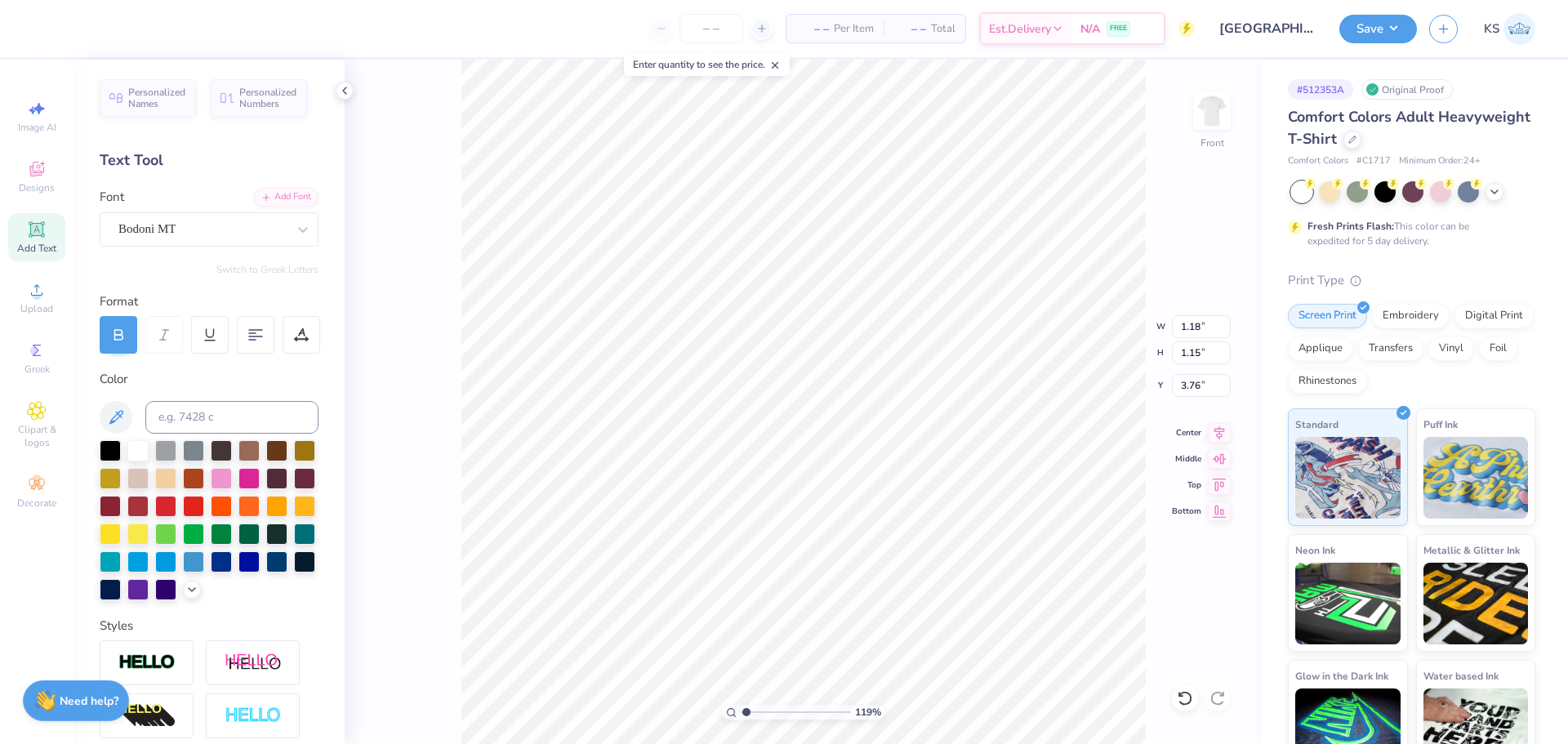
type input "4.91"
click at [167, 222] on div "Bodoni BoldCondensed" at bounding box center [202, 229] width 171 height 26
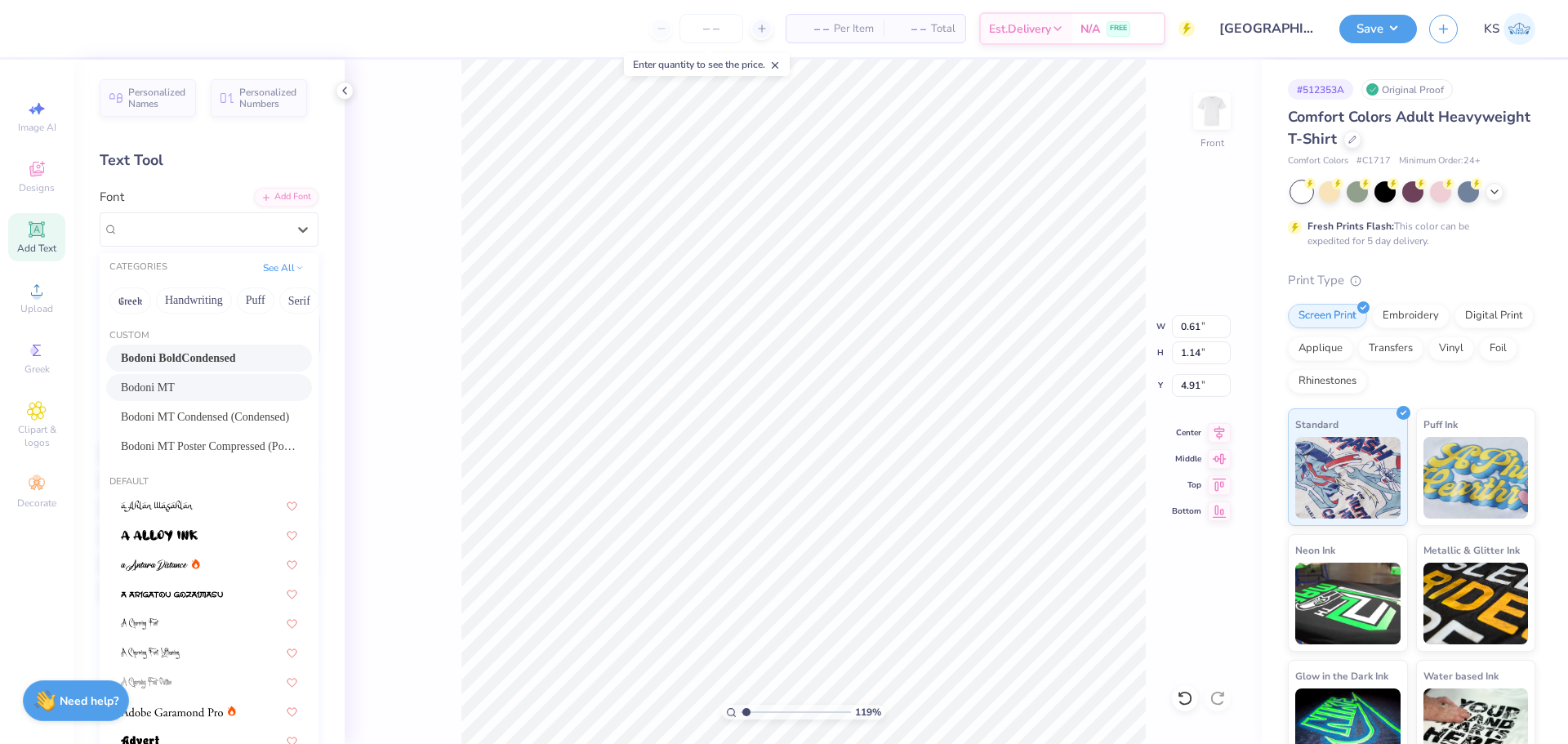
click at [178, 400] on div "Bodoni MT" at bounding box center [210, 387] width 206 height 27
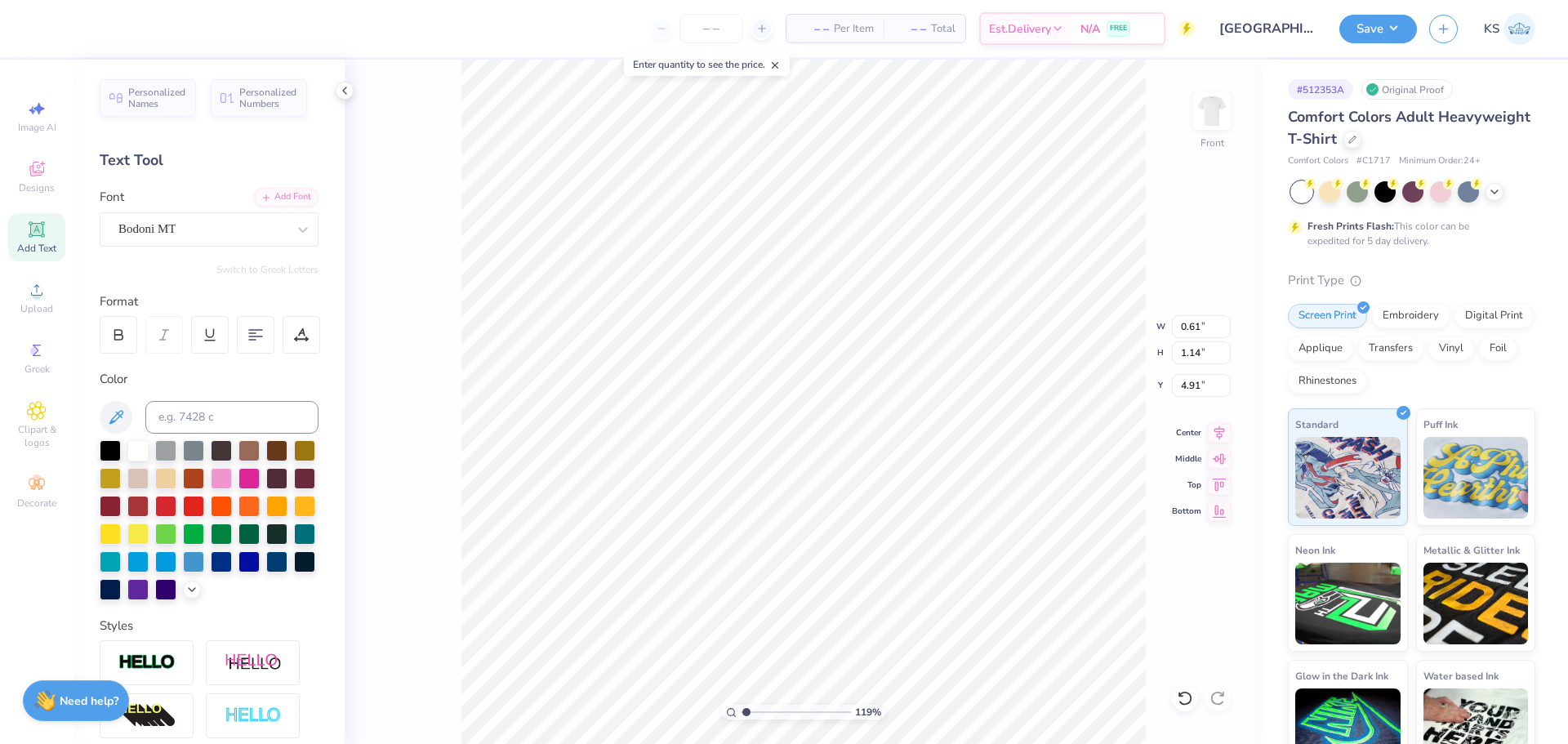
type input "0.66"
type input "1.17"
type input "4.89"
click at [118, 340] on icon at bounding box center [119, 337] width 8 height 5
type input "0.75"
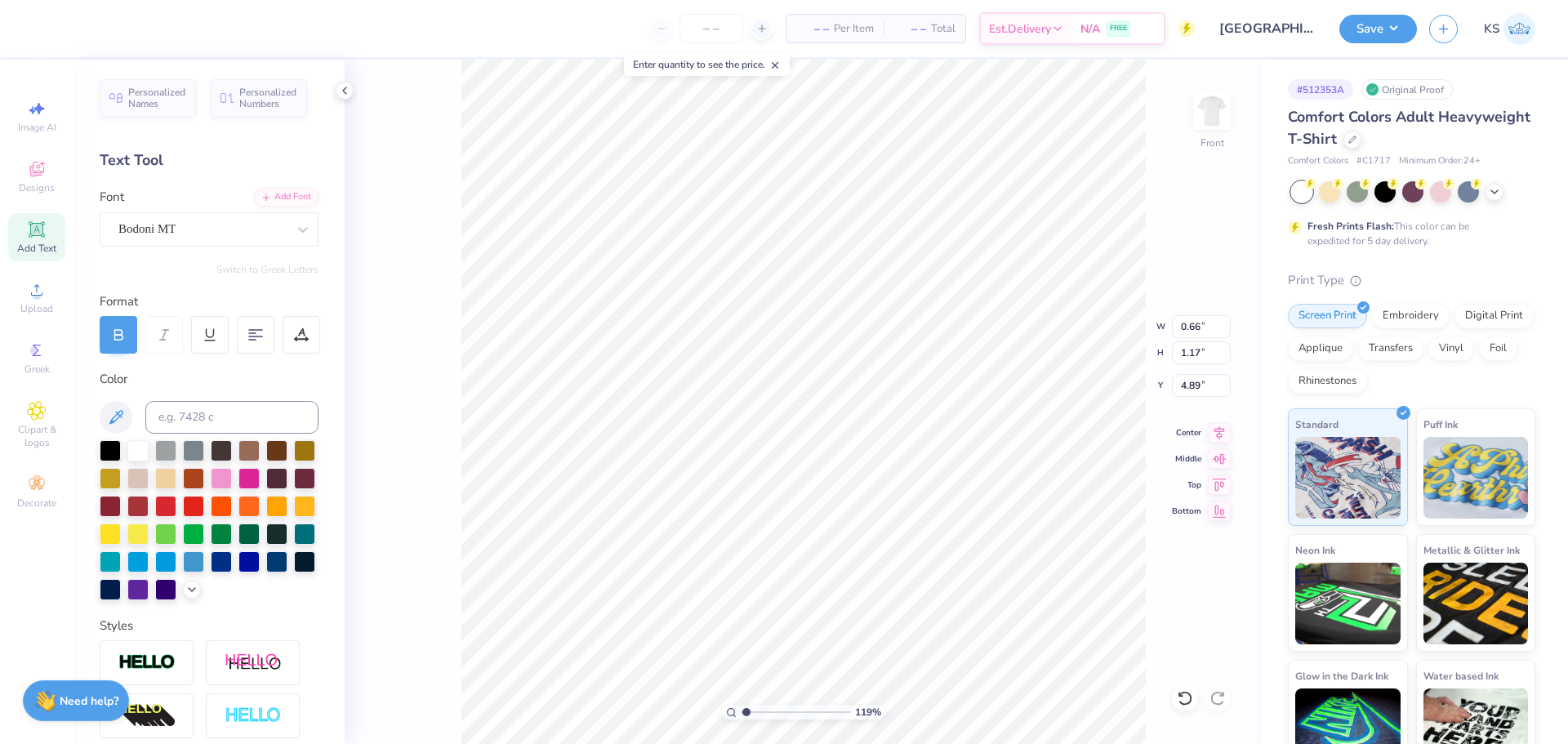
type input "1.18"
click at [39, 289] on icon at bounding box center [36, 290] width 20 height 20
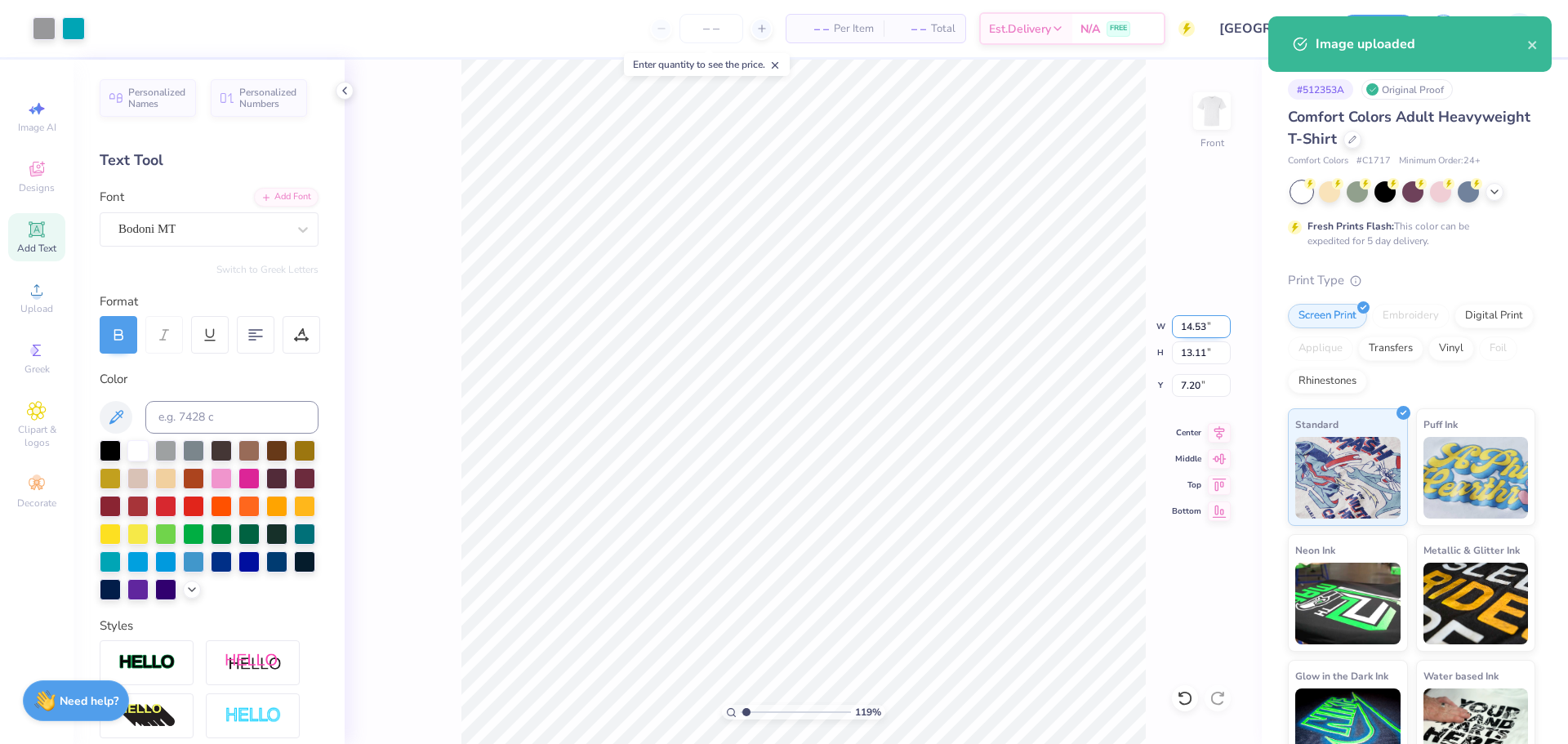
click at [1199, 336] on input "14.53" at bounding box center [1201, 327] width 59 height 23
type input "12.00"
type input "10.82"
click at [1201, 393] on input "8.34" at bounding box center [1201, 385] width 59 height 23
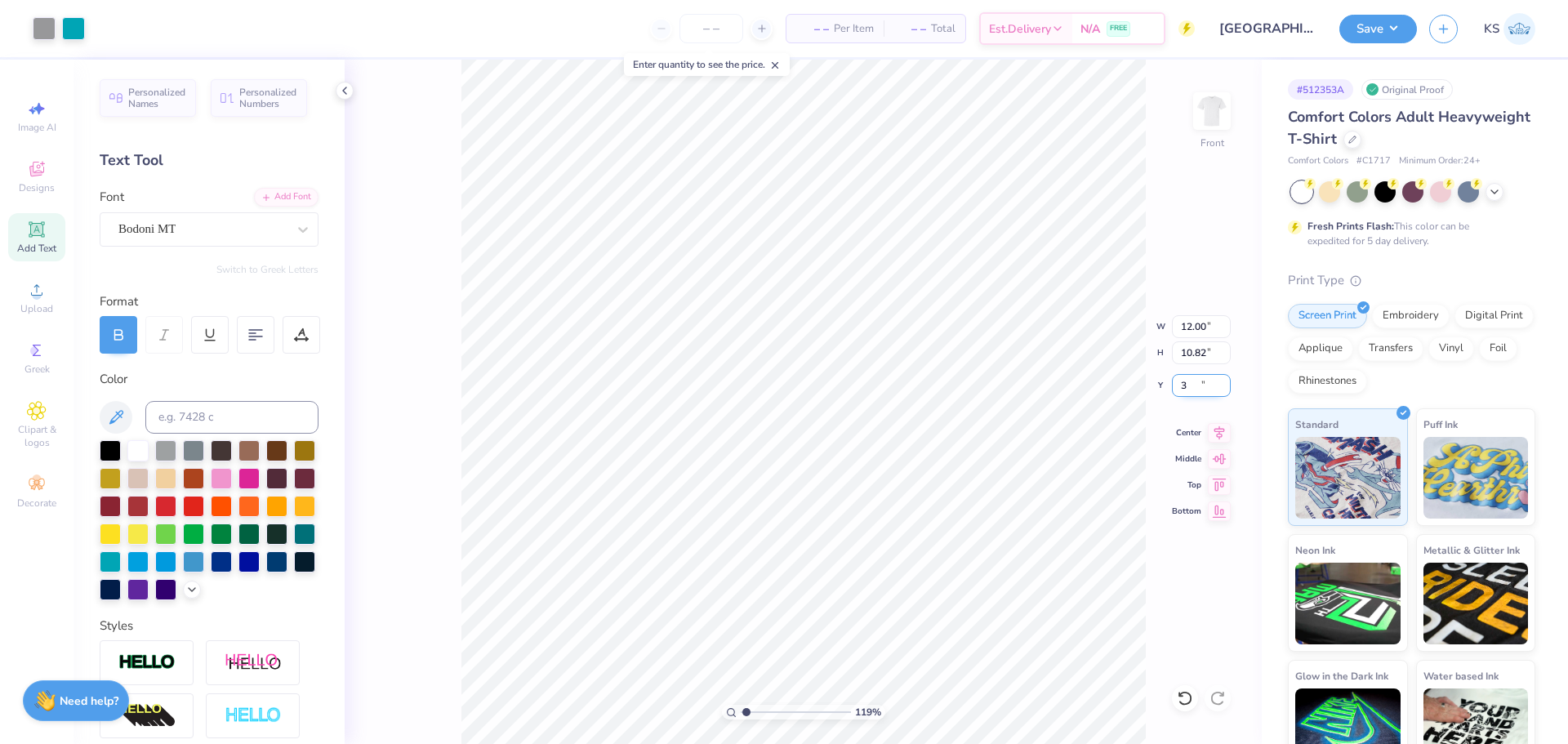
type input "3.00"
click at [46, 28] on div at bounding box center [44, 27] width 23 height 23
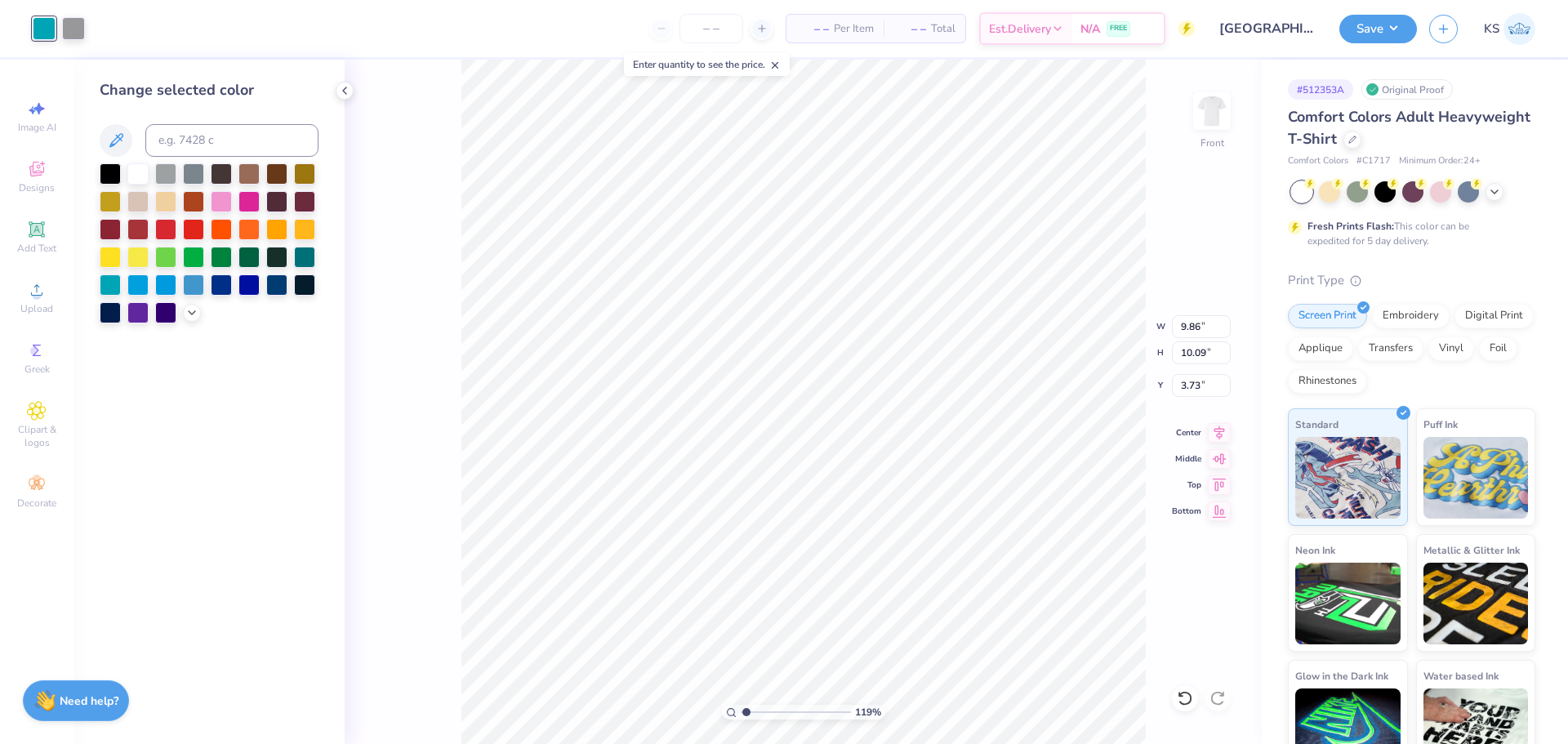
drag, startPoint x: 108, startPoint y: 253, endPoint x: 81, endPoint y: 116, distance: 139.6
click at [111, 253] on div at bounding box center [110, 257] width 21 height 21
click at [72, 20] on div at bounding box center [74, 27] width 23 height 23
click at [108, 257] on div at bounding box center [110, 256] width 21 height 21
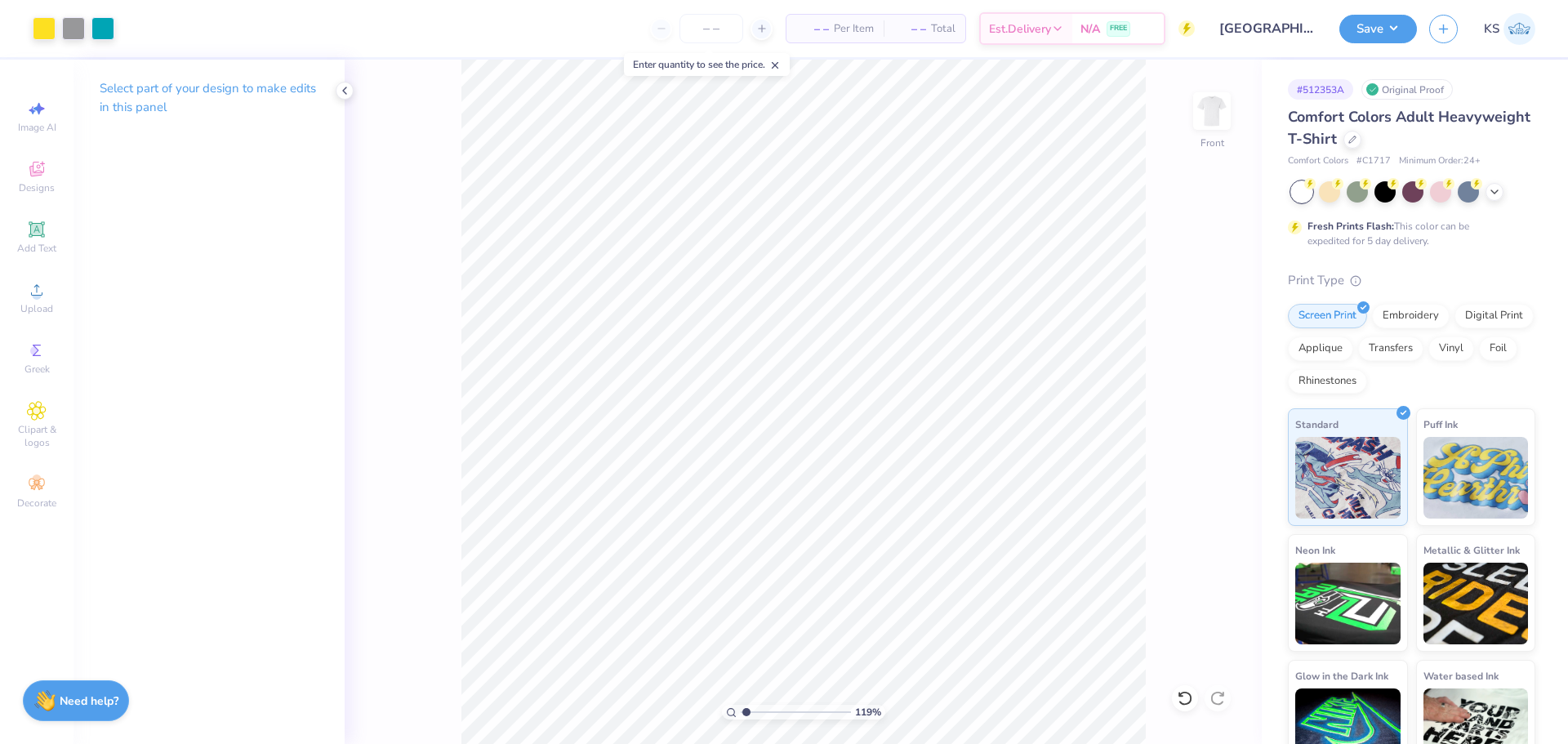
click at [763, 710] on div "119 %" at bounding box center [804, 401] width 685 height 685
click at [763, 710] on input "range" at bounding box center [796, 712] width 110 height 15
drag, startPoint x: 762, startPoint y: 715, endPoint x: 792, endPoint y: 716, distance: 30.0
type input "5.28"
click at [792, 716] on input "range" at bounding box center [796, 712] width 110 height 15
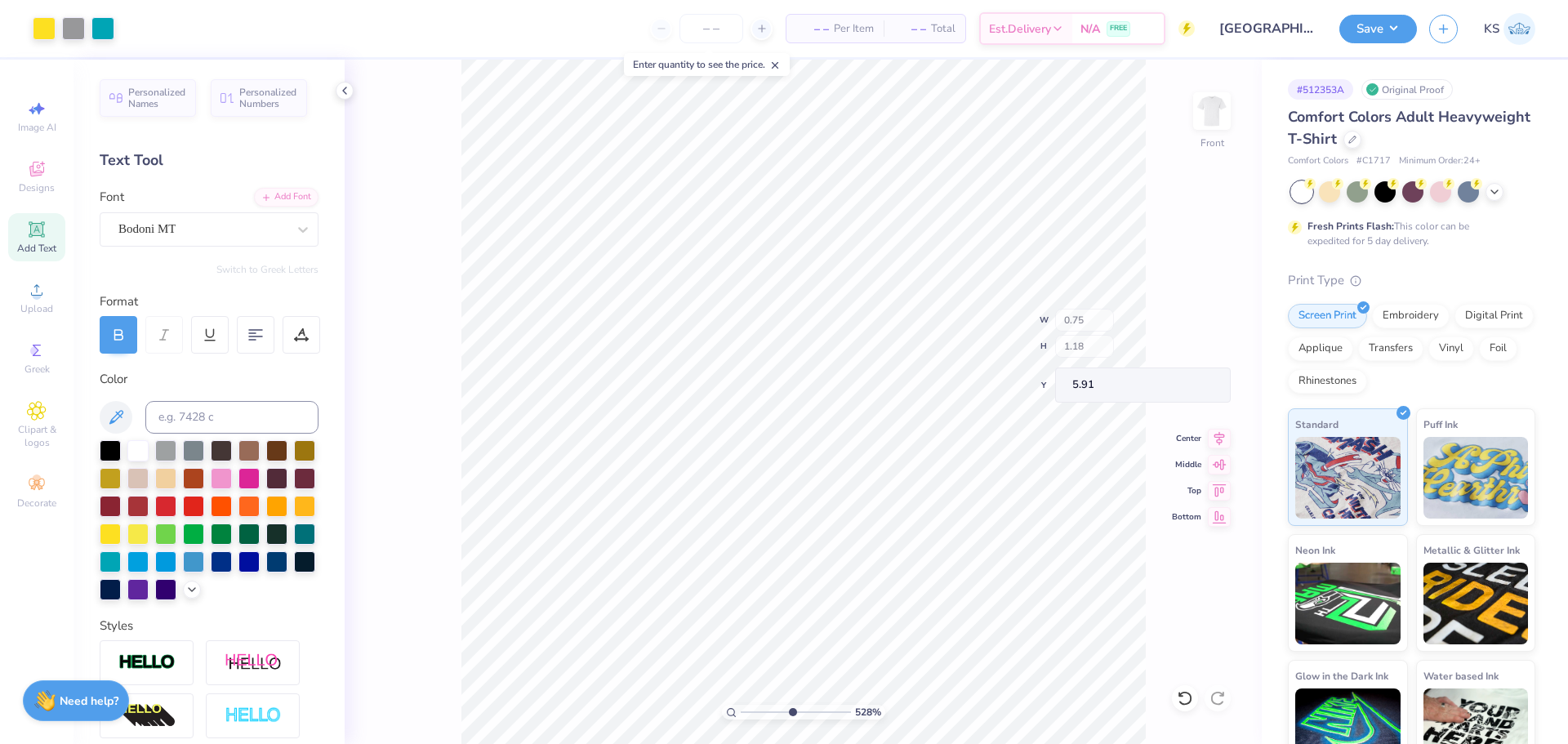
type input "5.91"
click at [1189, 352] on input "2.29" at bounding box center [1201, 353] width 59 height 23
click at [1196, 336] on input "1.16" at bounding box center [1201, 327] width 59 height 23
type input "1.18"
type input "1.15"
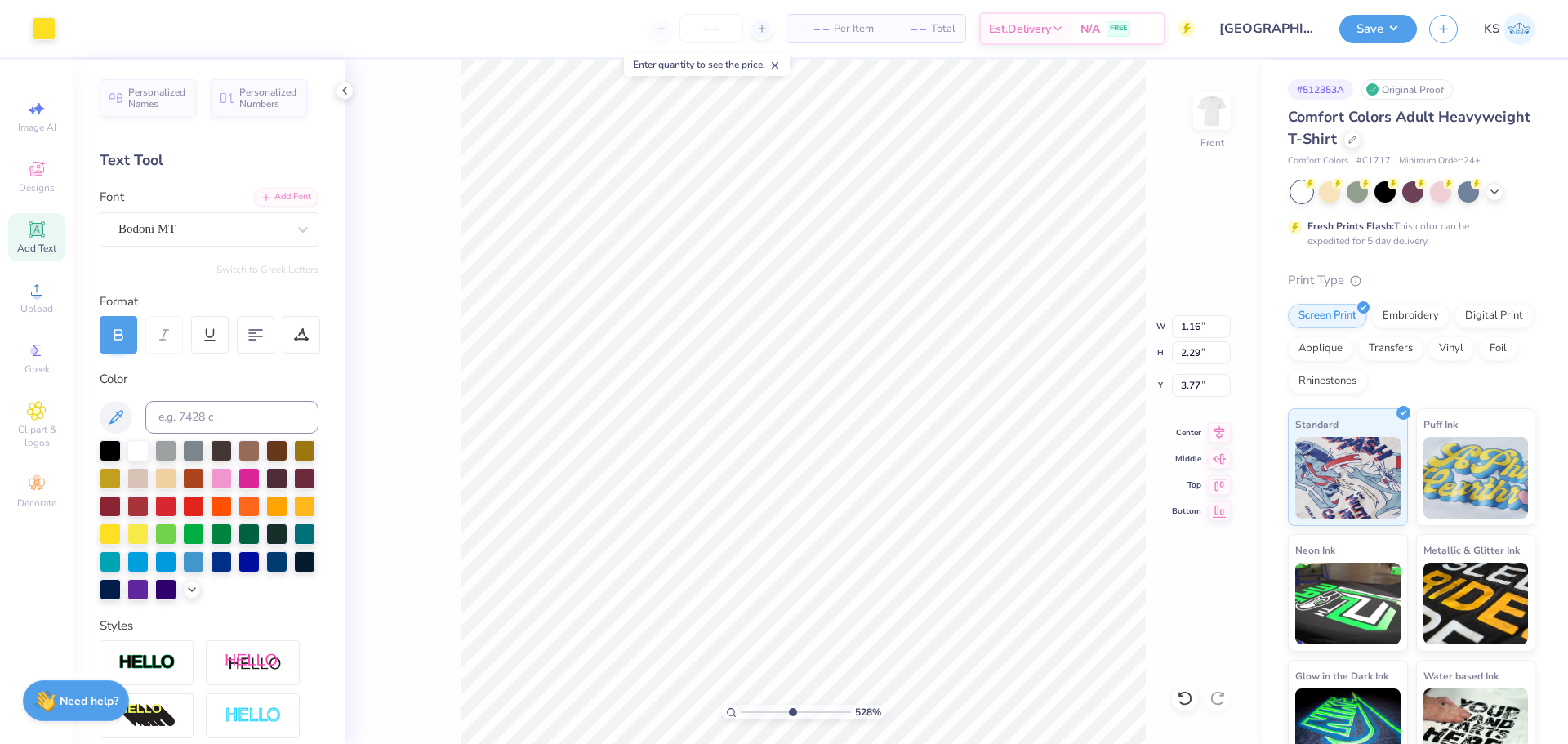
type input "3.76"
click at [1192, 321] on input "1.18" at bounding box center [1201, 327] width 59 height 23
paste input "6"
type input "1.16"
type input "1.13"
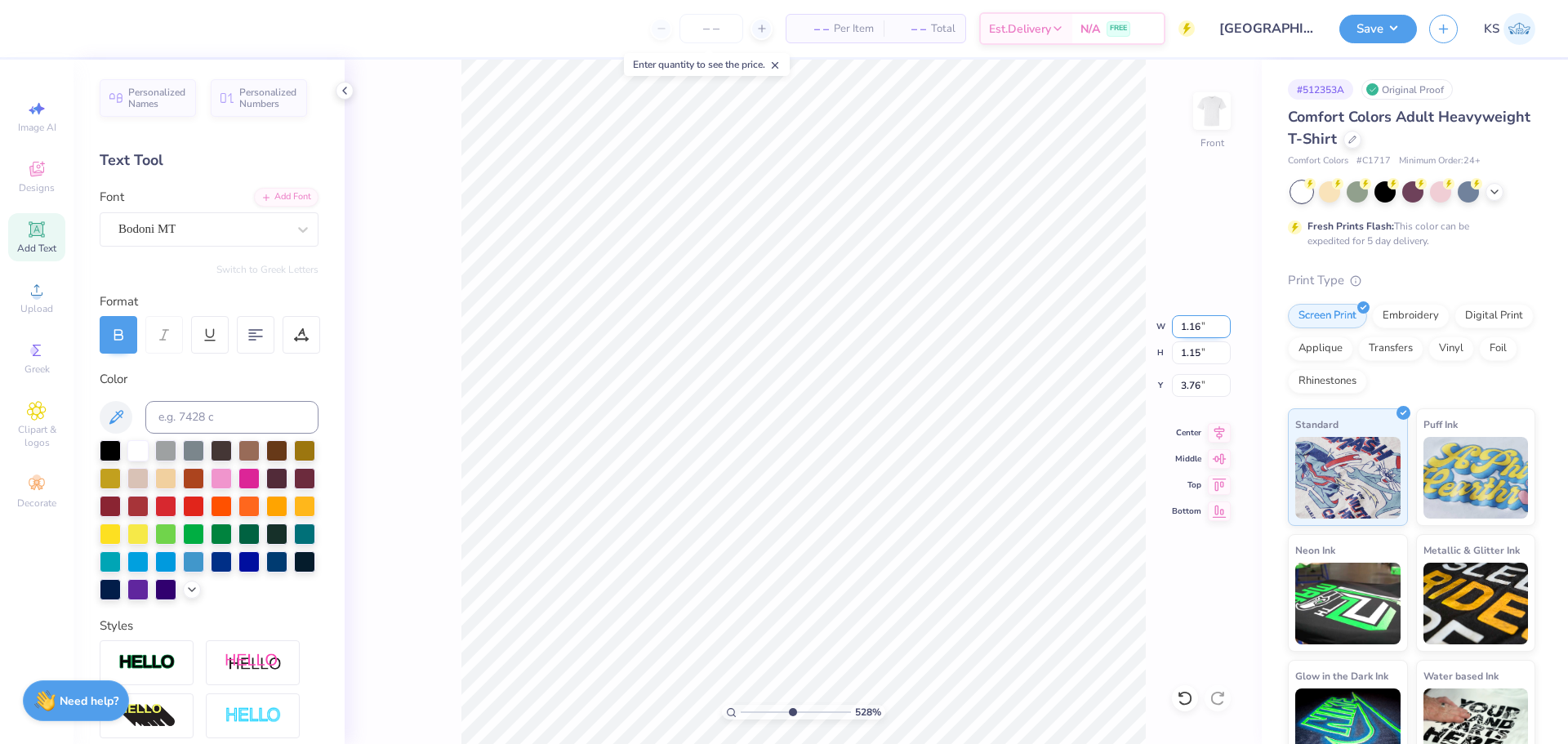
type input "3.77"
type input "0.75"
type input "1.18"
type input "5.73"
type input "4.99"
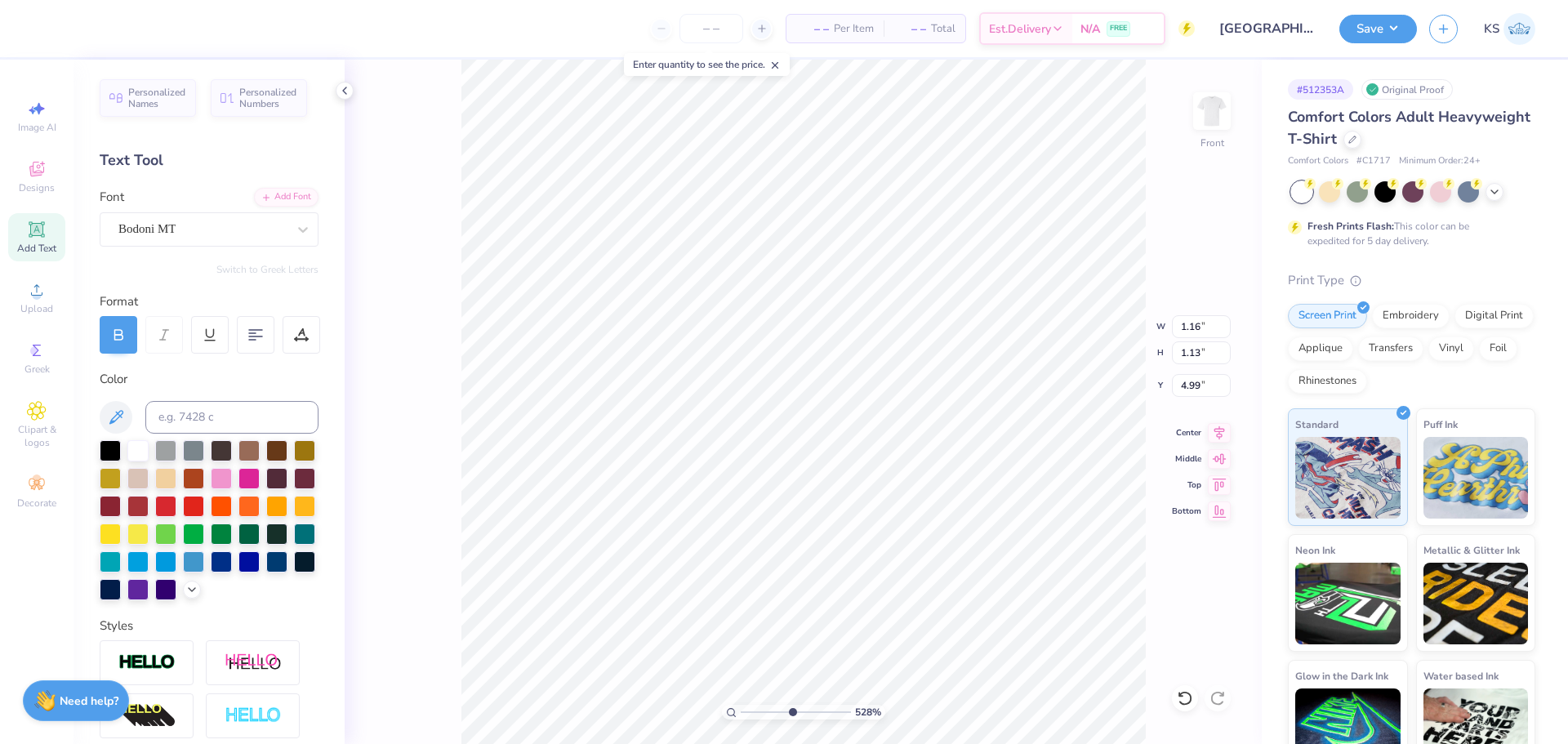
scroll to position [14, 3]
type textarea "5"
type input "0.74"
type input "1.16"
type input "4.90"
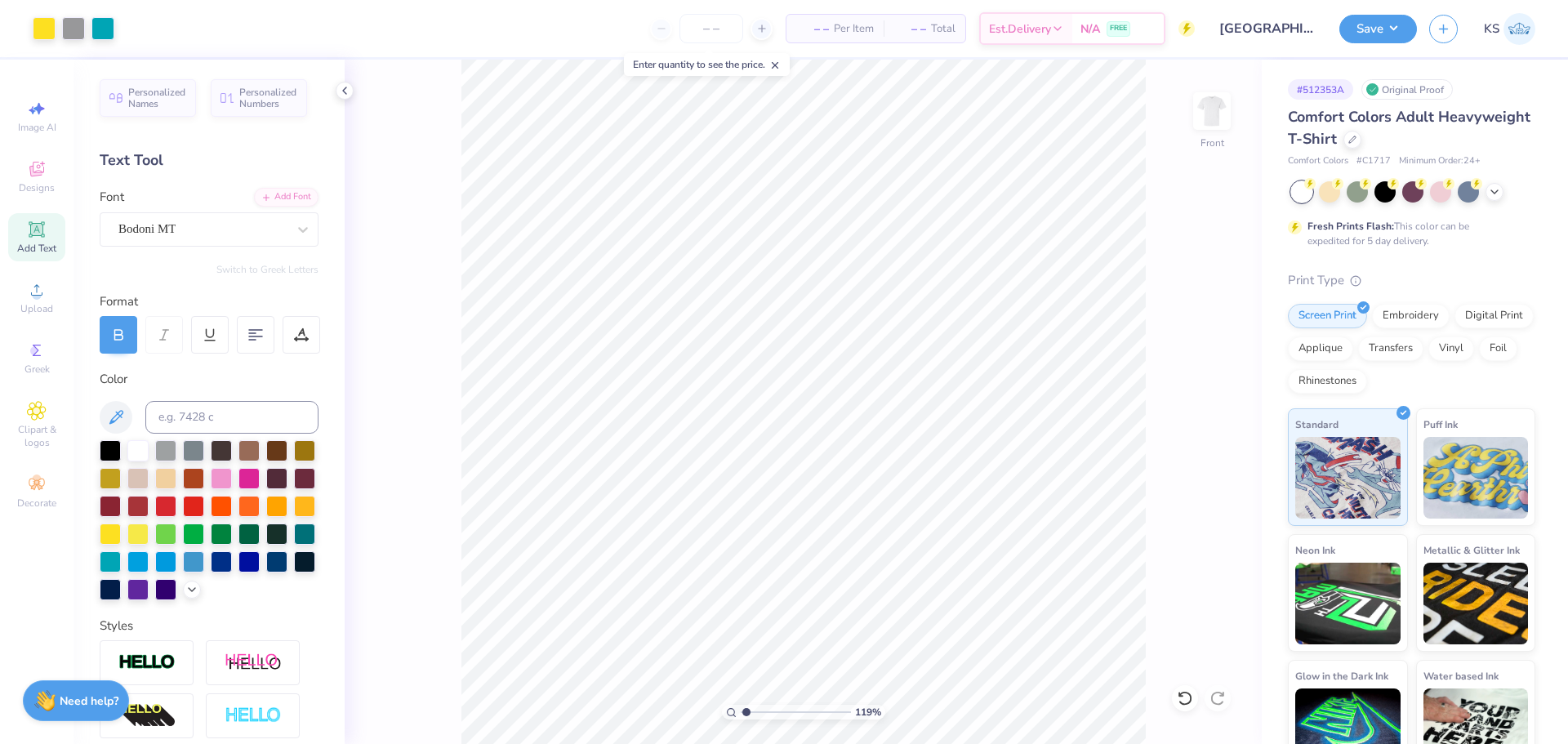
drag, startPoint x: 790, startPoint y: 713, endPoint x: 748, endPoint y: 716, distance: 42.1
click at [748, 716] on input "range" at bounding box center [796, 712] width 110 height 15
drag, startPoint x: 751, startPoint y: 709, endPoint x: 778, endPoint y: 709, distance: 27.0
click at [778, 709] on input "range" at bounding box center [796, 712] width 110 height 15
drag, startPoint x: 779, startPoint y: 711, endPoint x: 768, endPoint y: 712, distance: 11.0
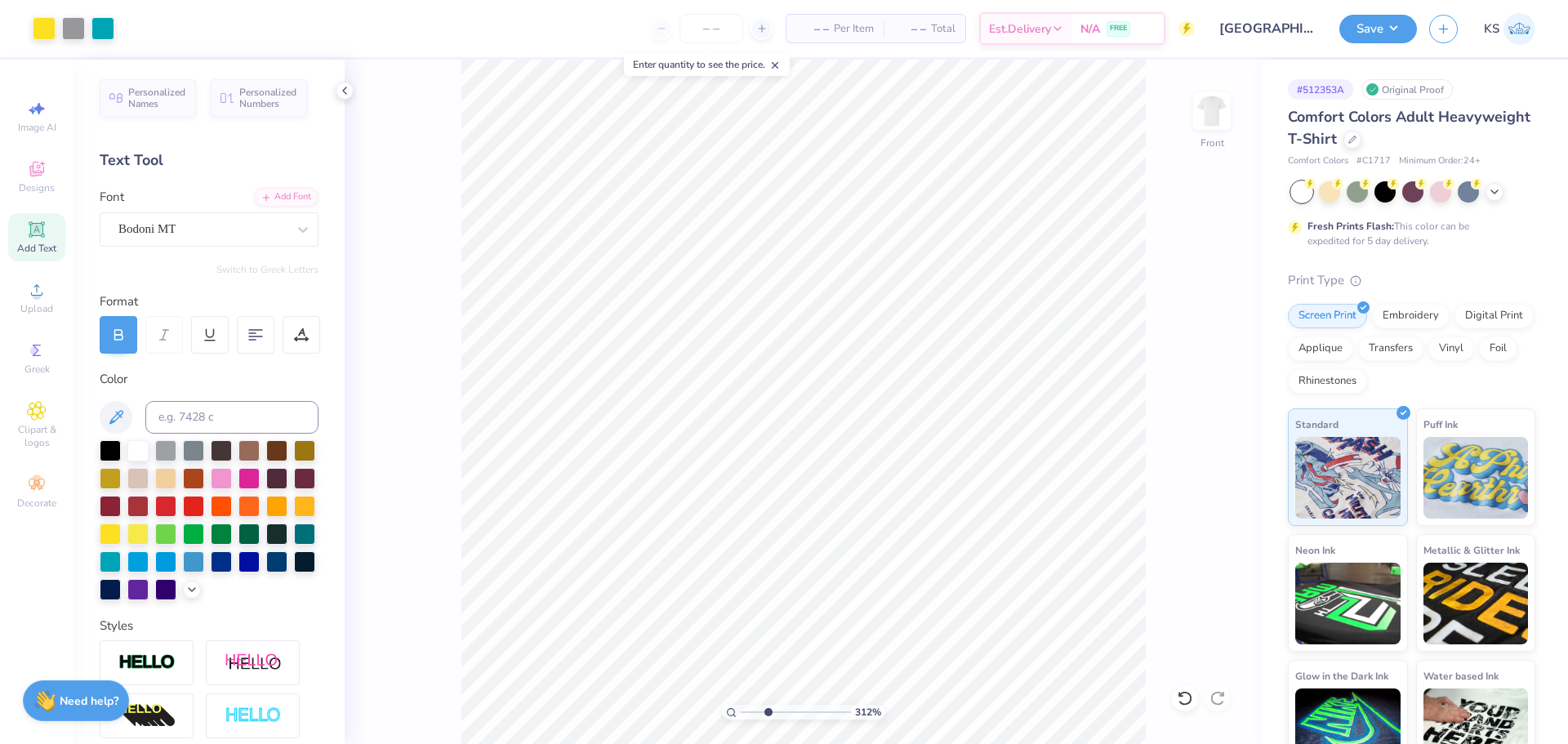
type input "3.12"
click at [768, 712] on input "range" at bounding box center [796, 712] width 110 height 15
type input "6.96"
type input "0.54"
click at [1183, 354] on input "0.54" at bounding box center [1201, 353] width 59 height 23
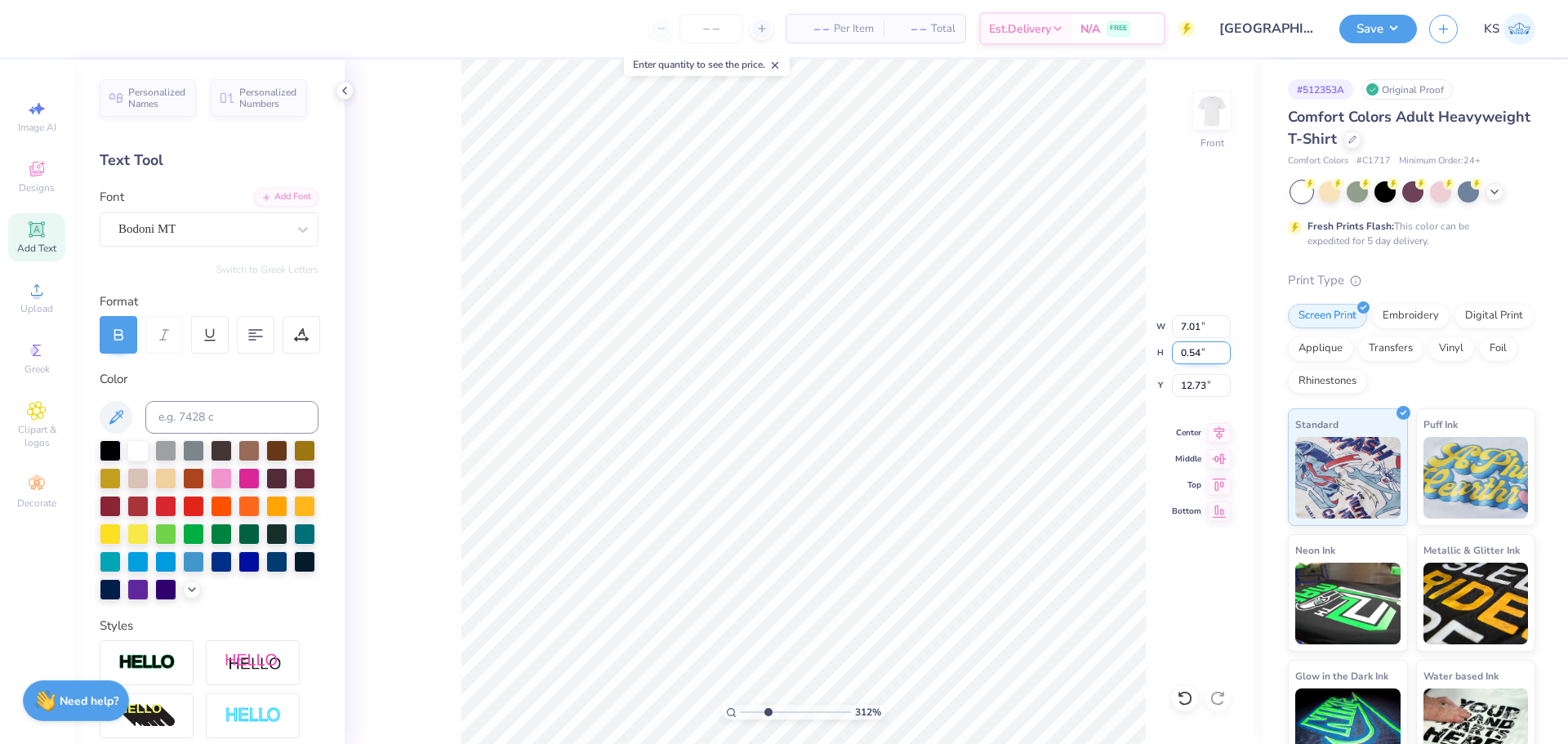
click at [1187, 350] on input "0.54" at bounding box center [1201, 353] width 59 height 23
type input "4.54"
click at [783, 708] on input "range" at bounding box center [796, 712] width 110 height 15
type input "12.71"
type input "5.04"
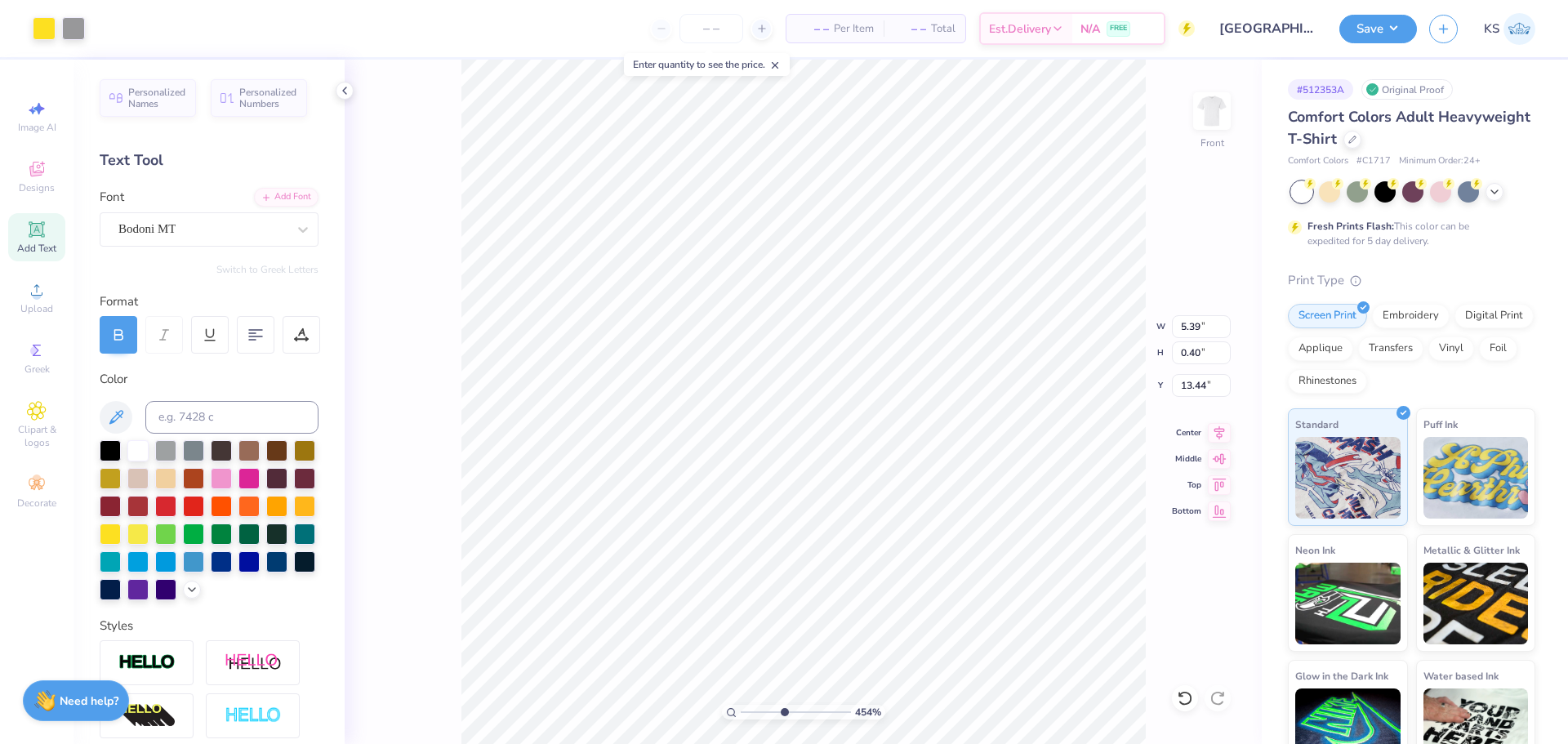
type input "0.38"
type input "13.45"
click at [1206, 351] on input "0.38" at bounding box center [1201, 353] width 59 height 23
click at [1196, 359] on input "0.40" at bounding box center [1201, 353] width 59 height 23
paste input "38"
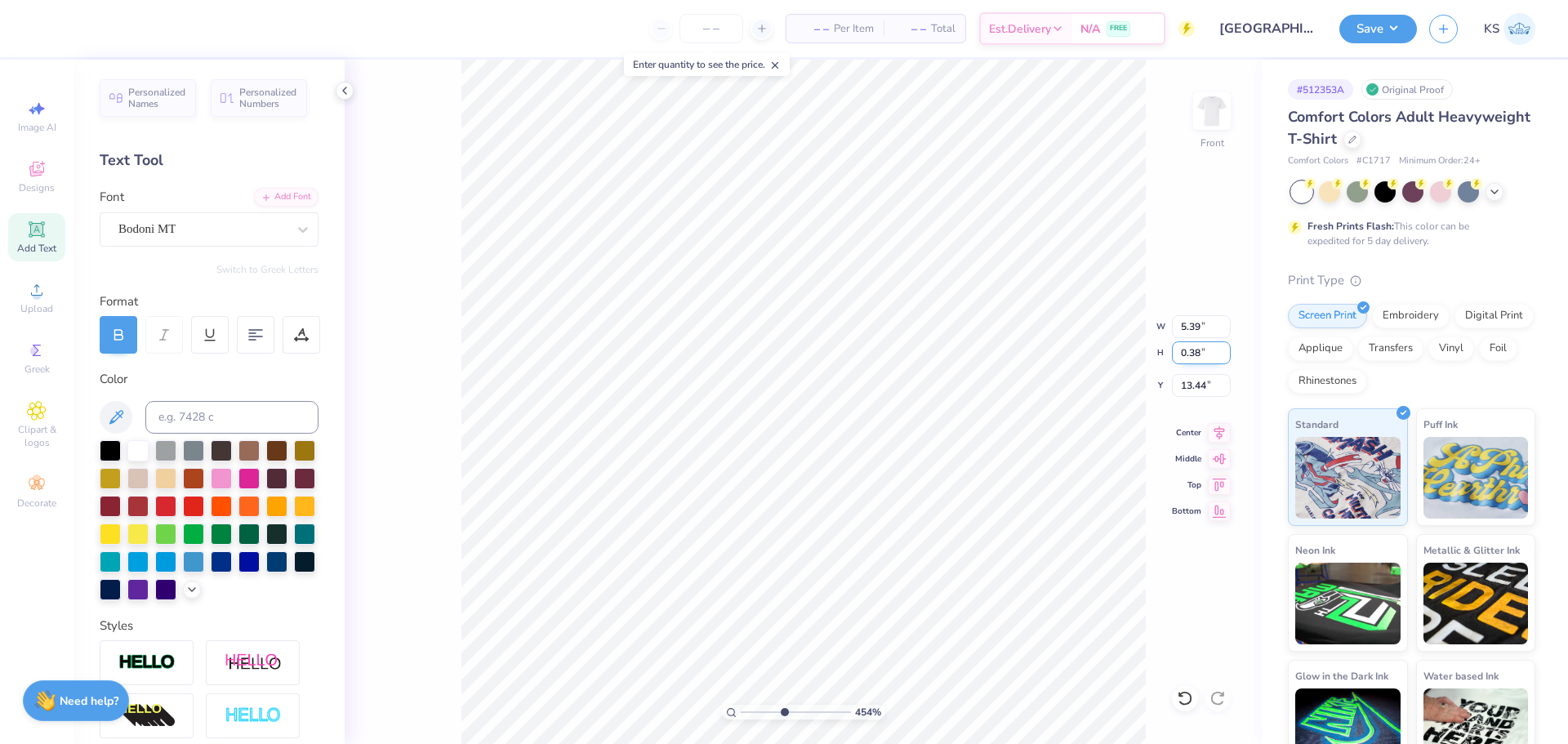
type input "0.38"
type input "5.09"
type input "13.45"
drag, startPoint x: 783, startPoint y: 714, endPoint x: 709, endPoint y: 711, distance: 74.1
type input "1"
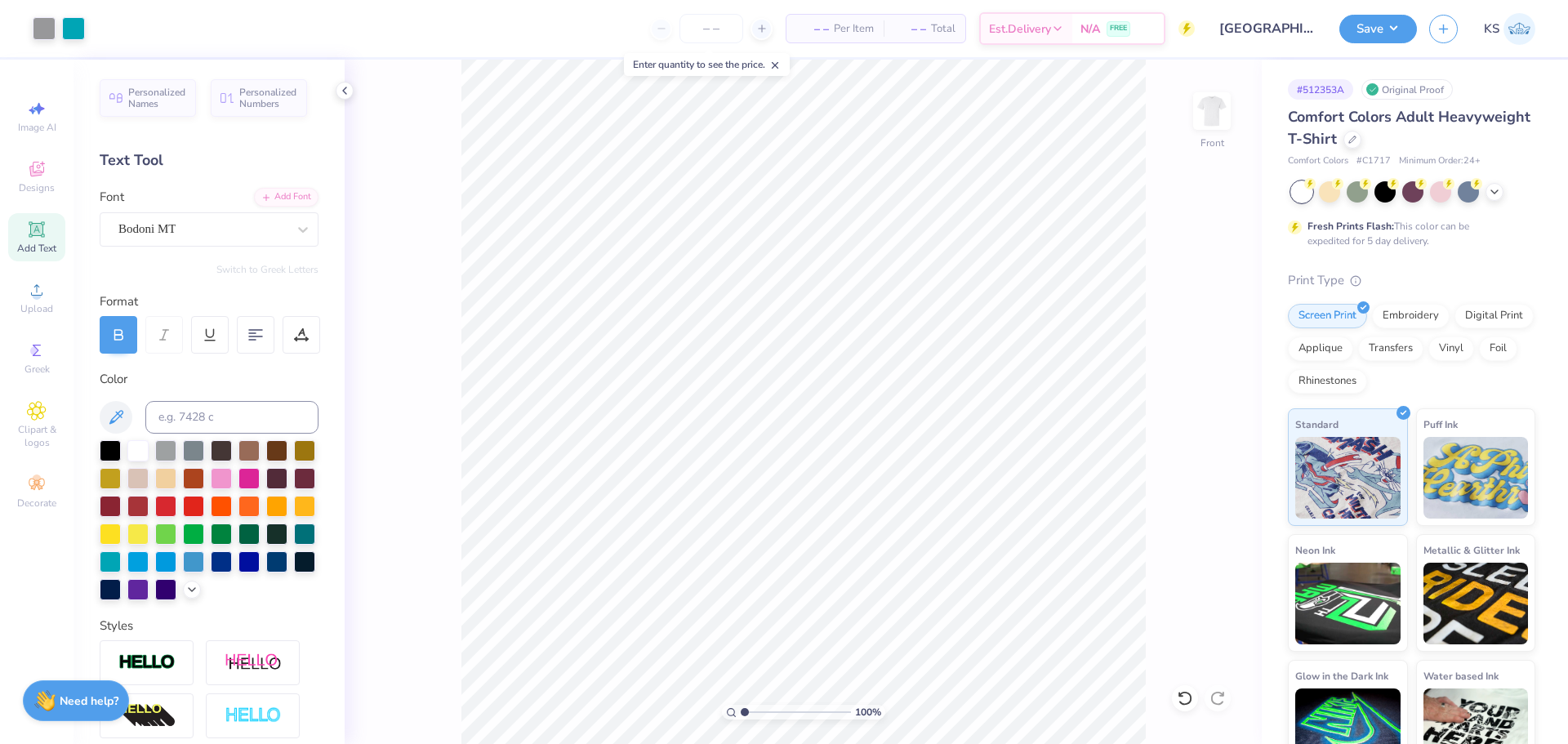
click at [740, 711] on input "range" at bounding box center [796, 712] width 110 height 15
click at [1221, 111] on img at bounding box center [1213, 111] width 66 height 66
type textarea "ALPHA"
type input "4.90"
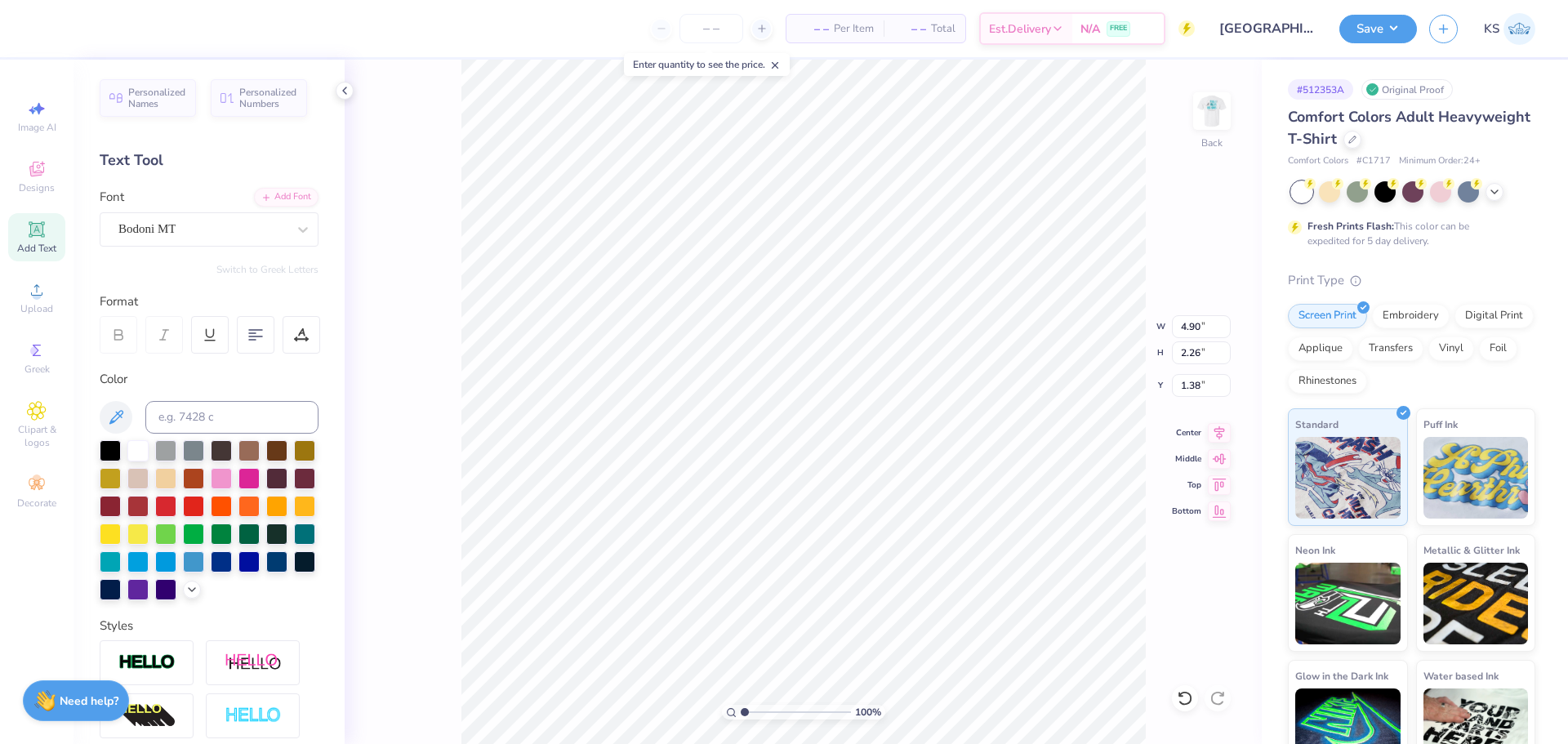
type input "1.34"
type textarea "ALPHA"
type input "3.89"
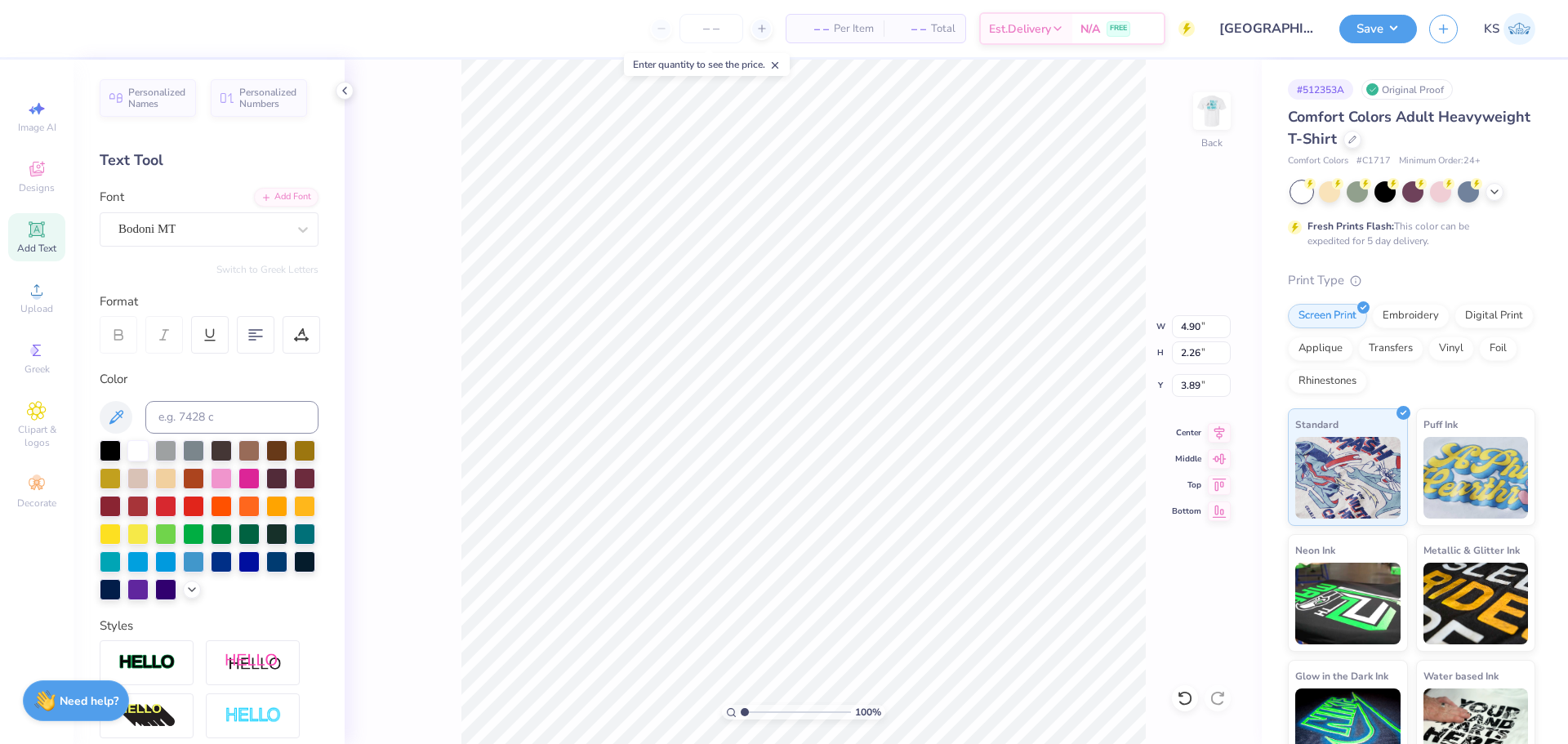
type textarea "TAU"
type input "2.86"
type input "2.29"
type input "3.87"
drag, startPoint x: 747, startPoint y: 705, endPoint x: 759, endPoint y: 703, distance: 12.2
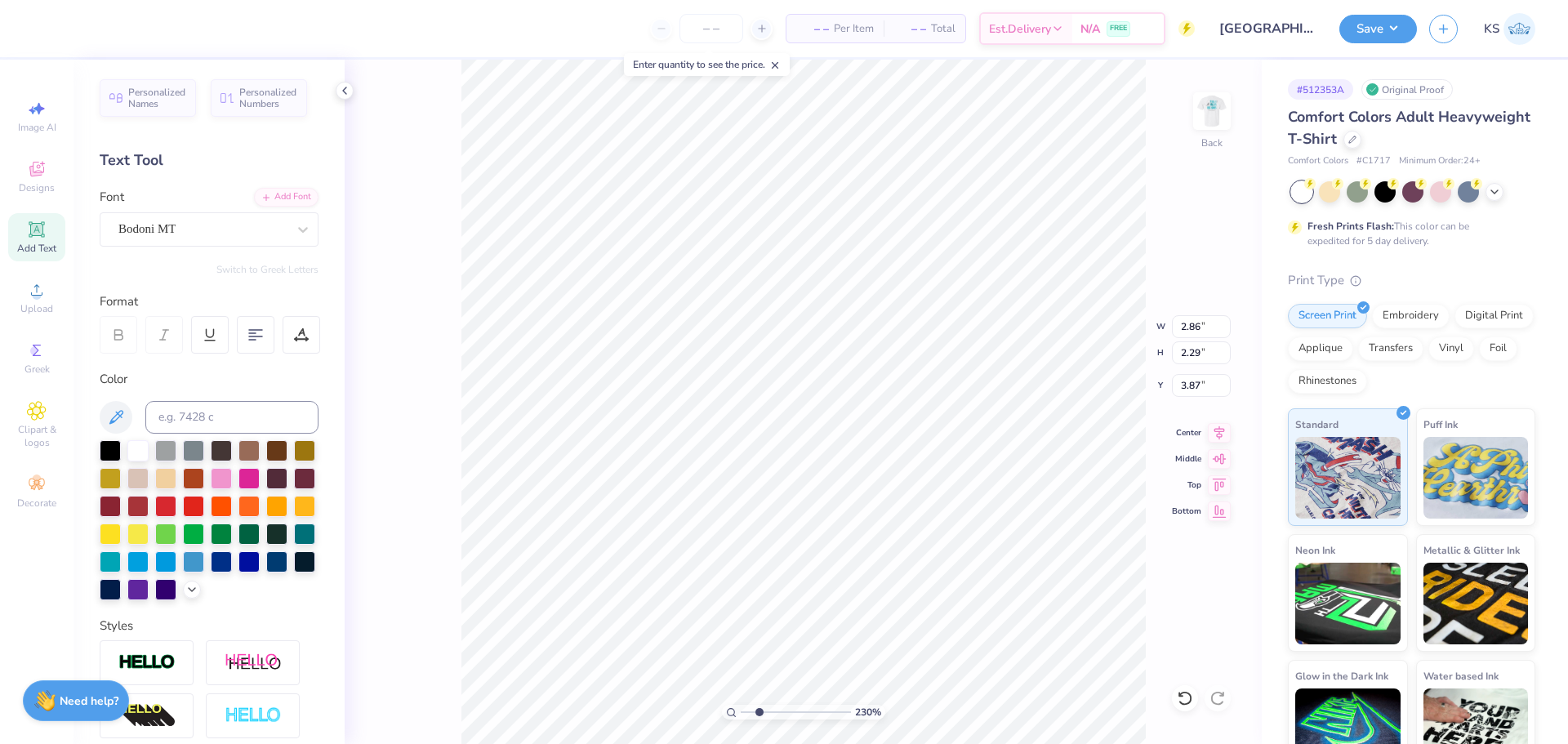
type input "2.3"
click at [759, 705] on input "range" at bounding box center [796, 712] width 110 height 15
type input "3.81"
type input "2.97"
click at [766, 715] on input "range" at bounding box center [796, 712] width 110 height 15
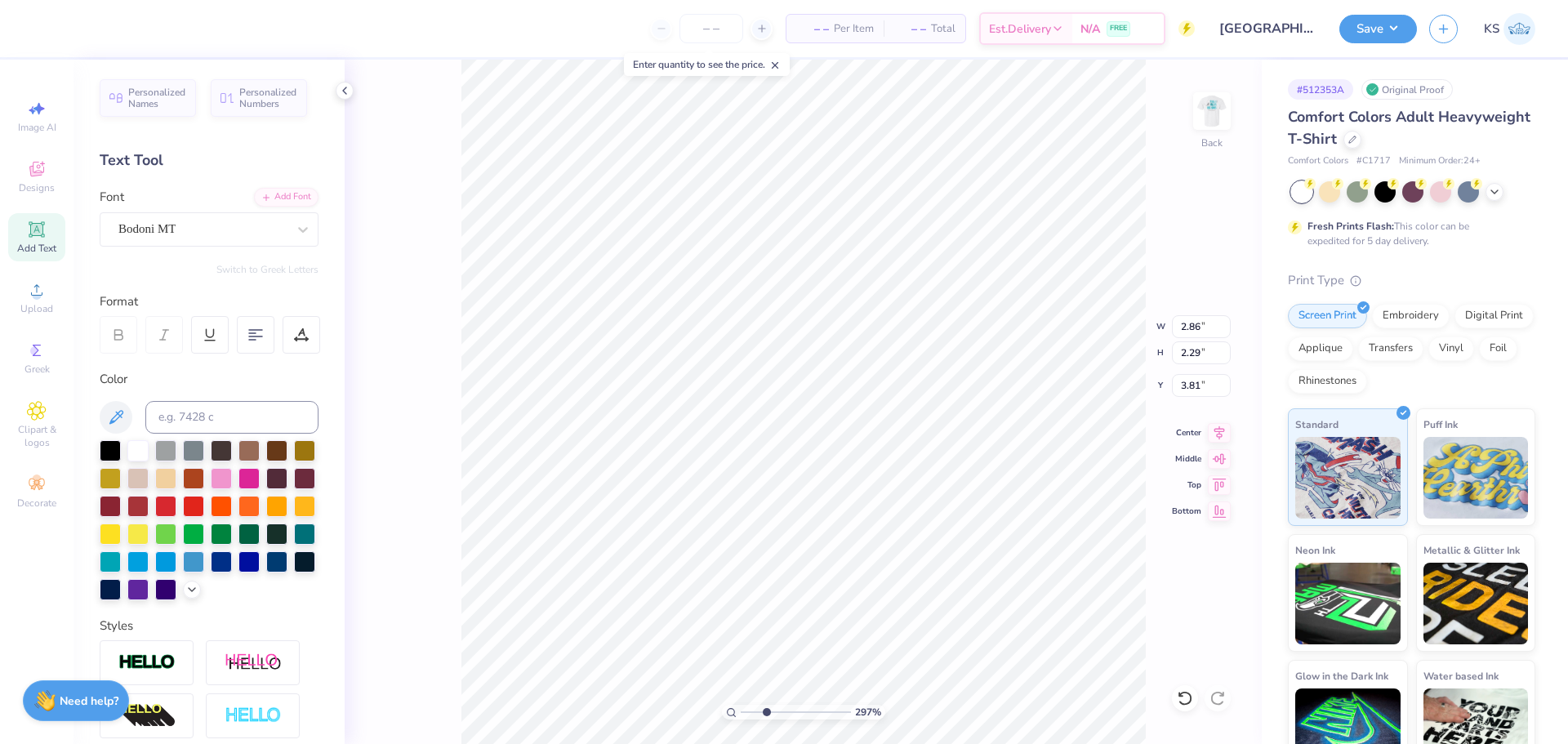
type input "3.79"
drag, startPoint x: 771, startPoint y: 712, endPoint x: 756, endPoint y: 708, distance: 15.5
click at [756, 713] on input "range" at bounding box center [796, 712] width 110 height 15
drag, startPoint x: 759, startPoint y: 712, endPoint x: 736, endPoint y: 706, distance: 23.8
type input "1"
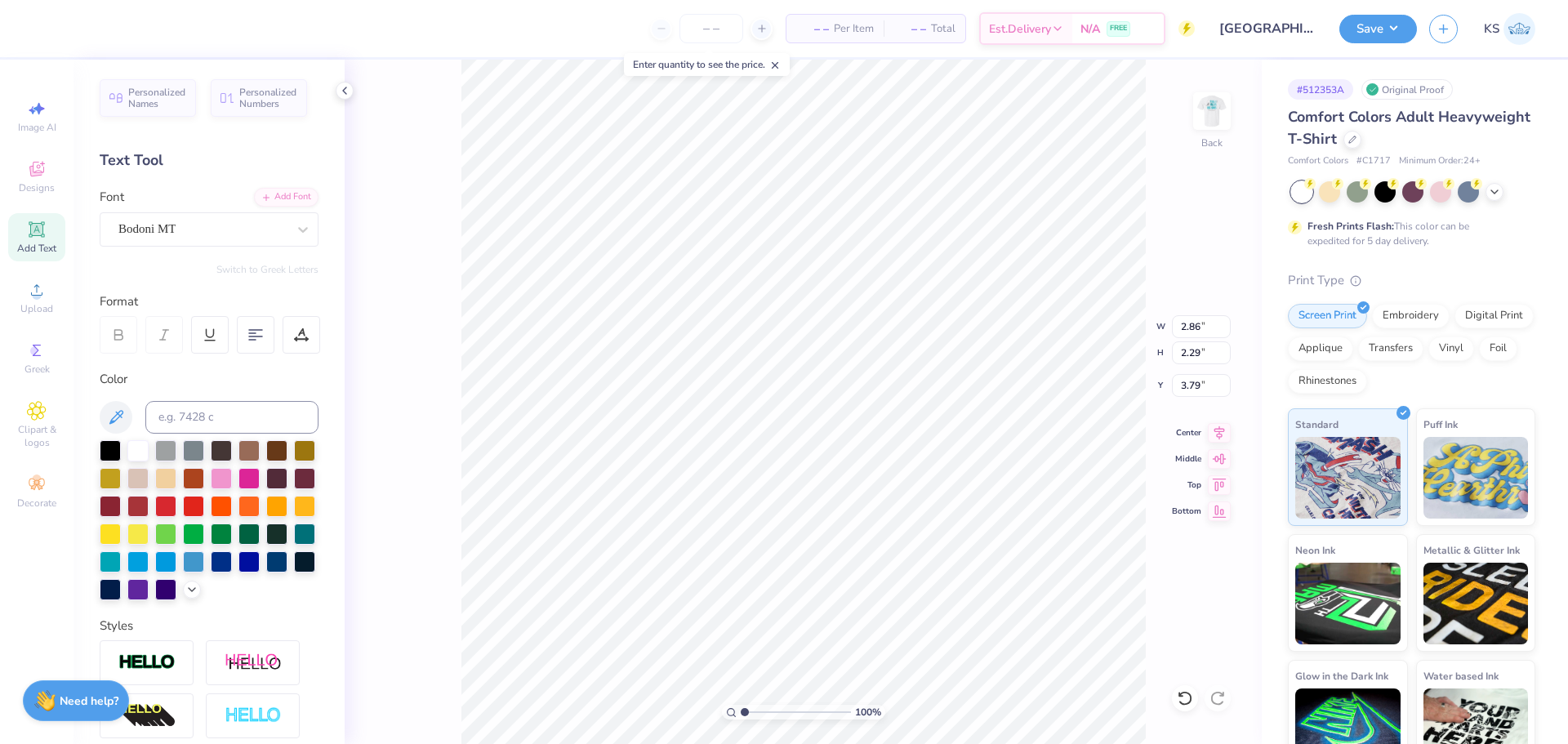
click at [740, 710] on input "range" at bounding box center [796, 712] width 110 height 15
click at [1190, 328] on input "4.90" at bounding box center [1201, 327] width 59 height 23
type input "3.50"
type input "3.38"
click at [1213, 384] on input "3.69" at bounding box center [1201, 385] width 59 height 23
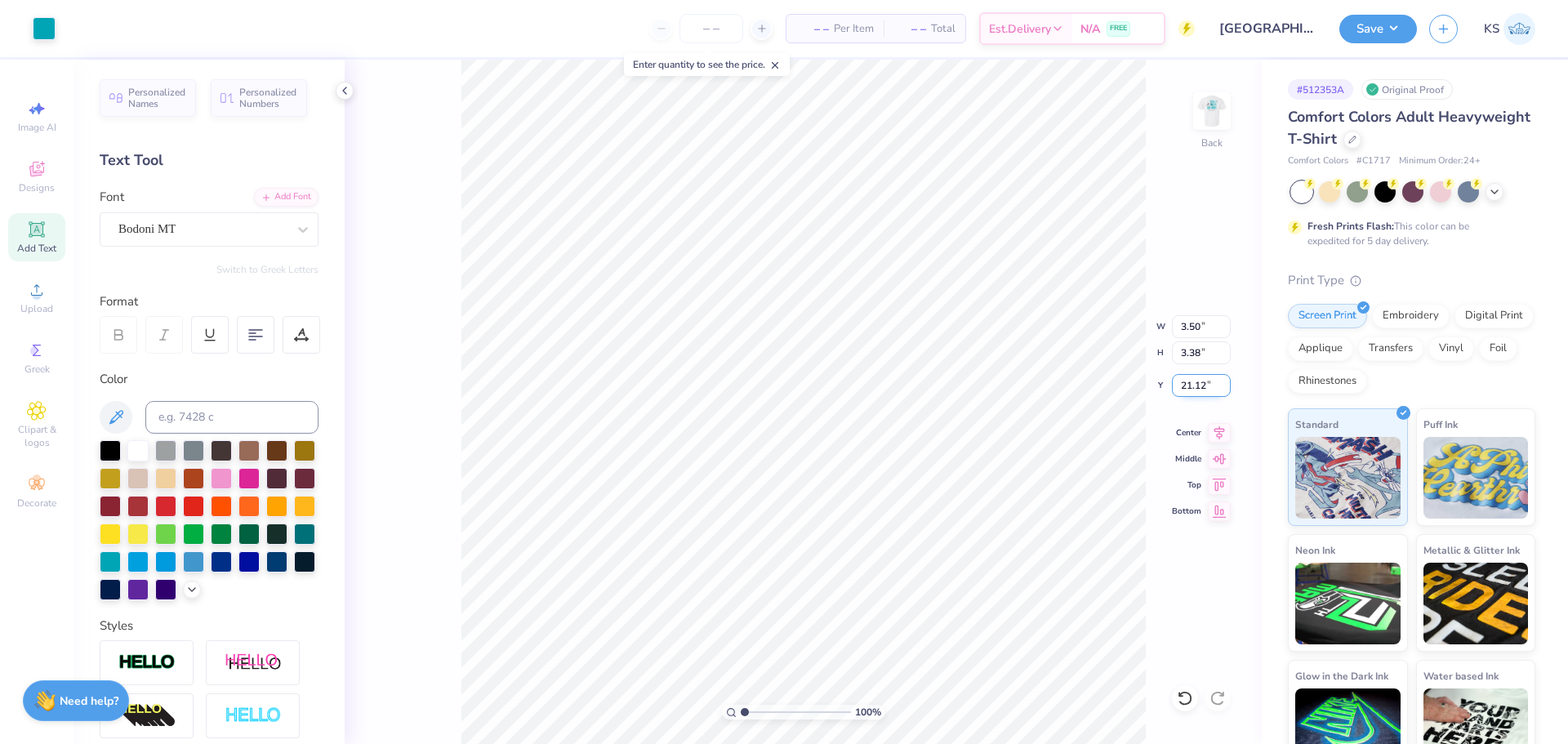
click at [1211, 383] on input "21.12" at bounding box center [1201, 385] width 59 height 23
type input "3.00"
click at [1216, 106] on img at bounding box center [1213, 111] width 66 height 66
drag, startPoint x: 1409, startPoint y: 30, endPoint x: 1423, endPoint y: 40, distance: 17.2
click at [1408, 30] on button "Save" at bounding box center [1378, 29] width 77 height 28
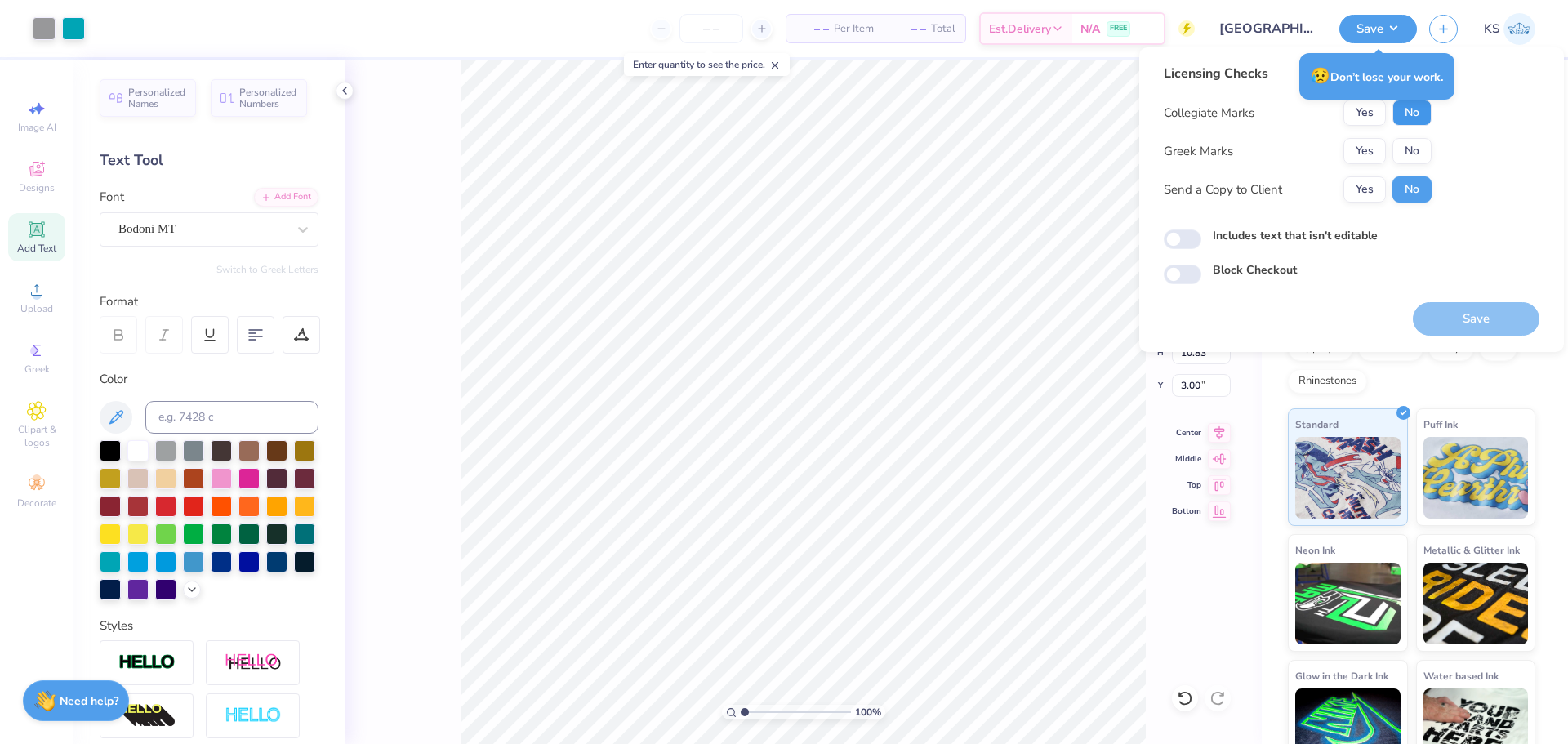
click at [1411, 115] on button "No" at bounding box center [1413, 112] width 39 height 26
click at [1373, 146] on button "Yes" at bounding box center [1365, 150] width 43 height 26
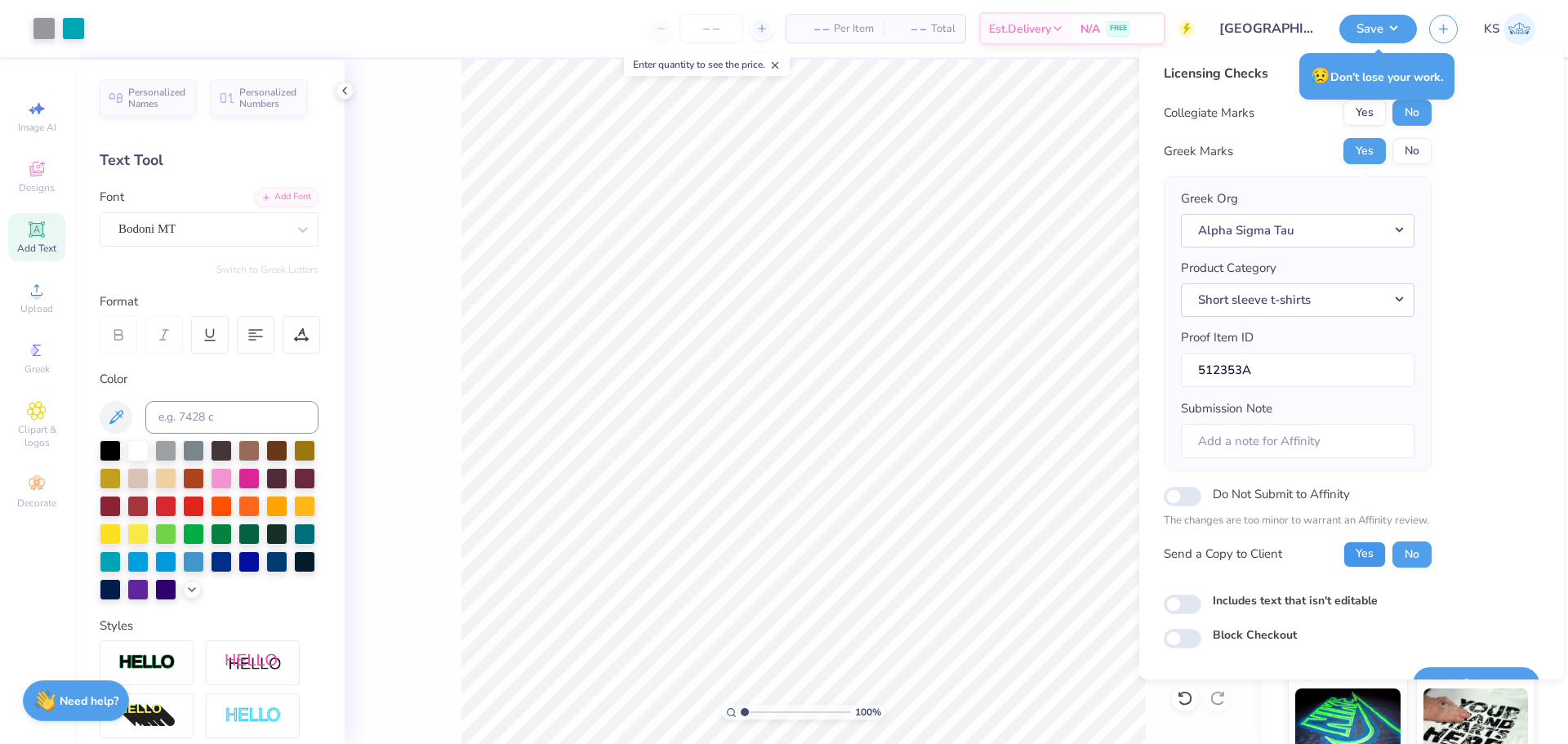
click at [1363, 564] on button "Yes" at bounding box center [1365, 554] width 43 height 26
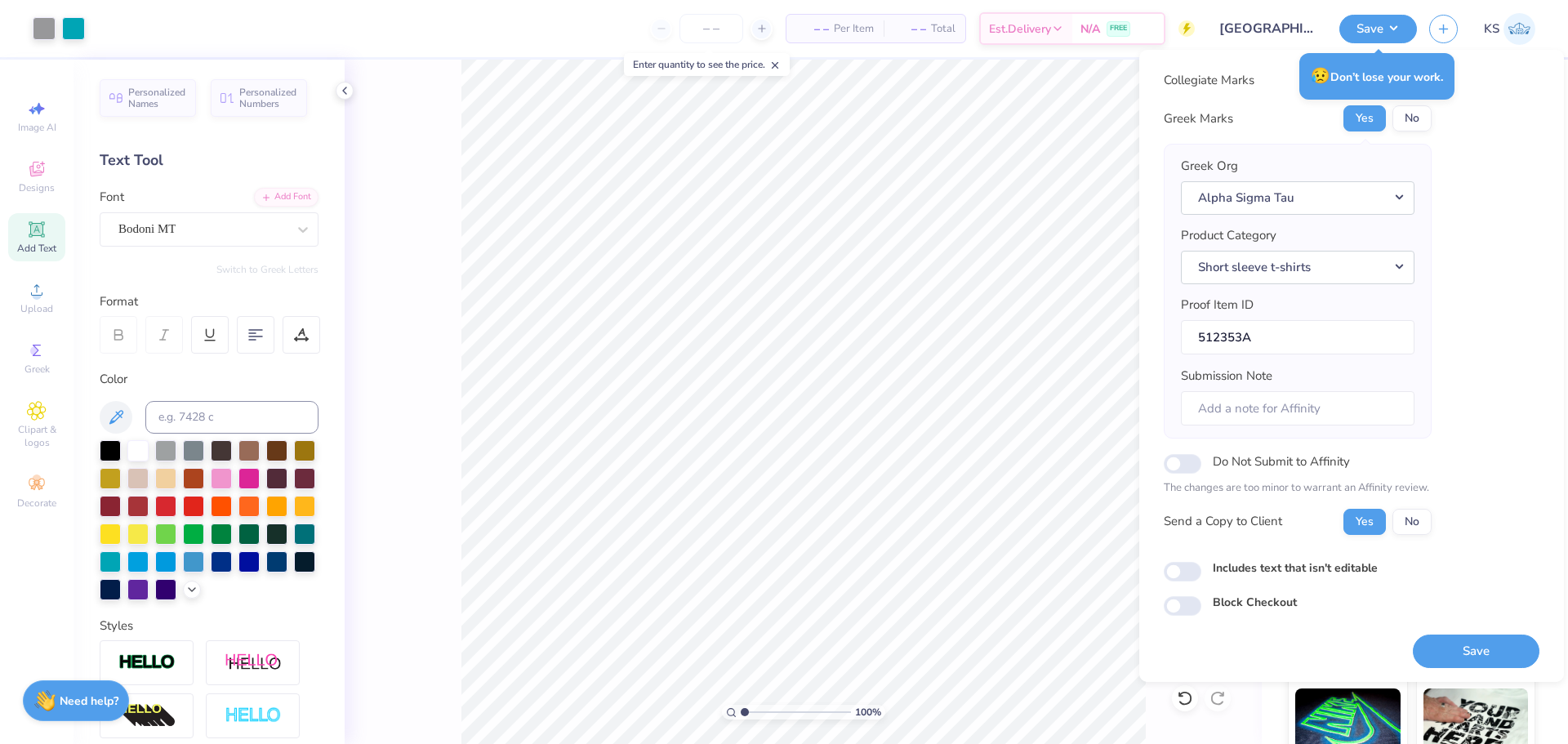
scroll to position [36, 0]
click at [1456, 650] on button "Save" at bounding box center [1477, 650] width 127 height 34
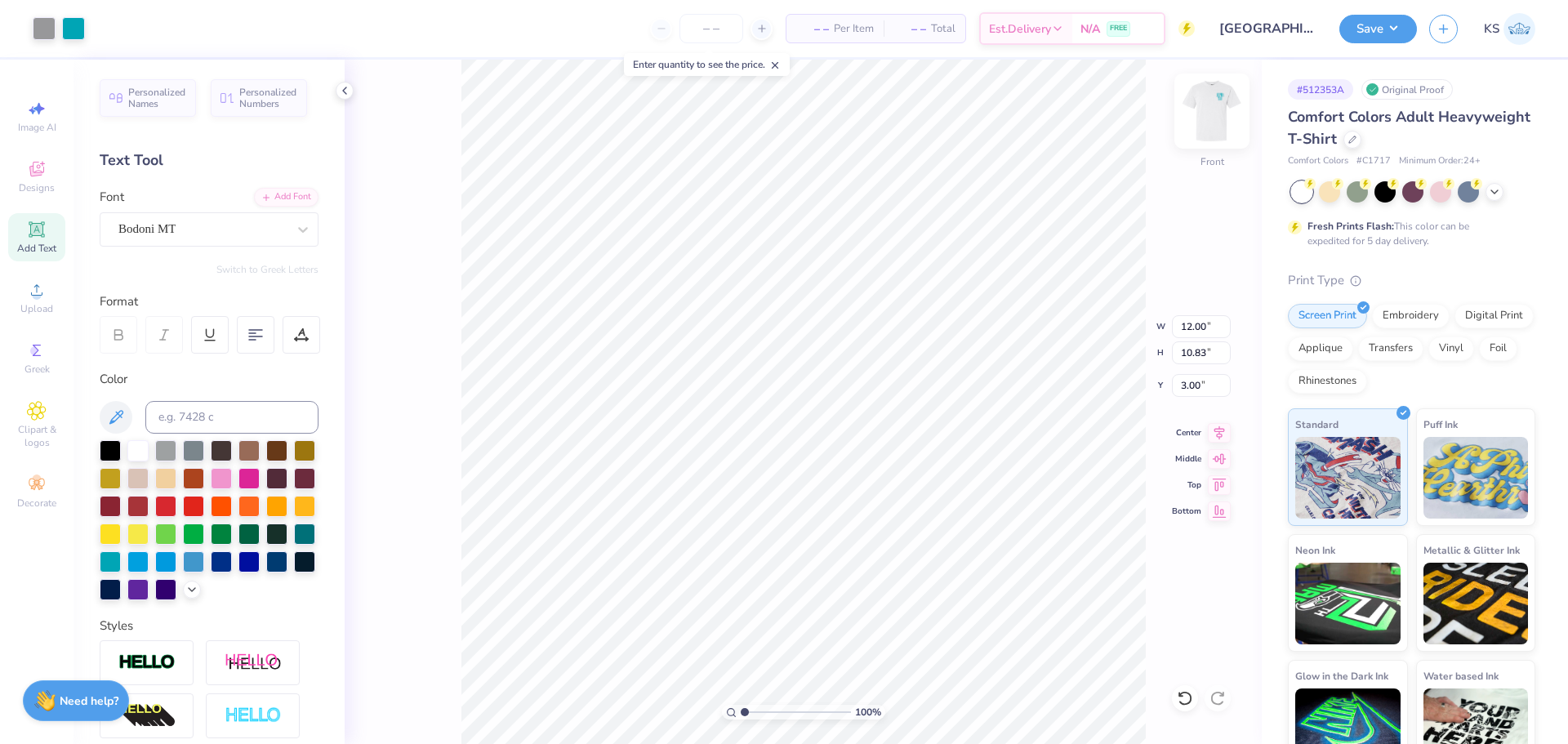
click at [1210, 117] on img at bounding box center [1213, 111] width 66 height 66
type input "3.50"
type input "1.62"
type input "3.00"
